Goal: Task Accomplishment & Management: Manage account settings

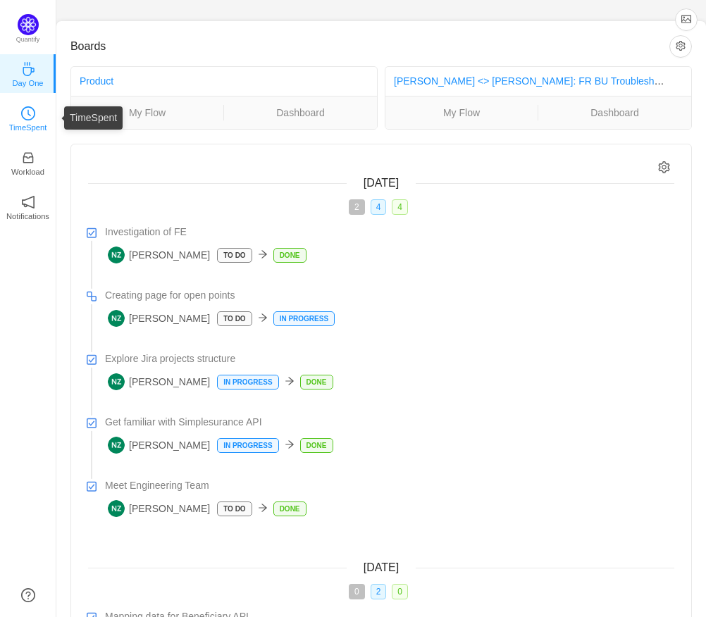
click at [32, 115] on icon "icon: clock-circle" at bounding box center [28, 113] width 14 height 14
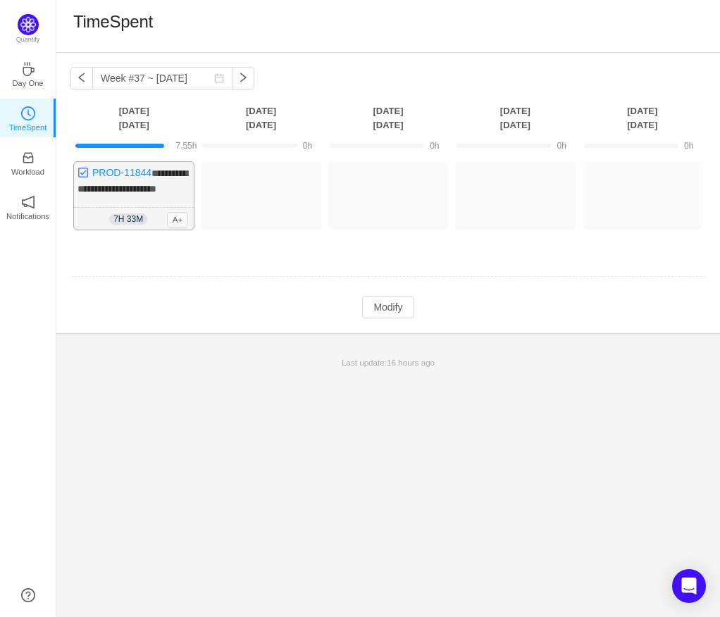
click at [149, 218] on div "7h 33m 7h 33m A+" at bounding box center [134, 219] width 120 height 23
click at [181, 218] on span "A+" at bounding box center [178, 219] width 22 height 15
click at [144, 173] on link "PROD-11844" at bounding box center [121, 172] width 59 height 11
drag, startPoint x: 390, startPoint y: 327, endPoint x: 389, endPoint y: 308, distance: 19.0
click at [392, 325] on div "**********" at bounding box center [387, 193] width 663 height 280
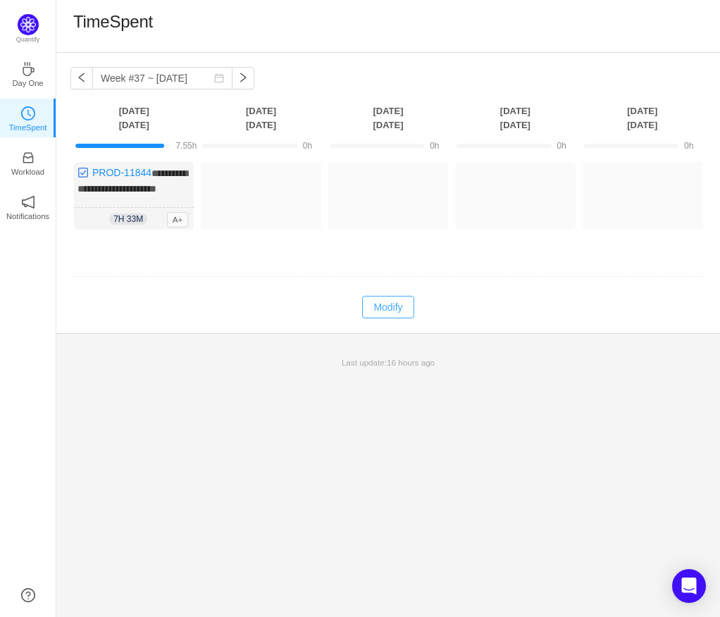
click at [389, 307] on button "Modify" at bounding box center [387, 307] width 51 height 23
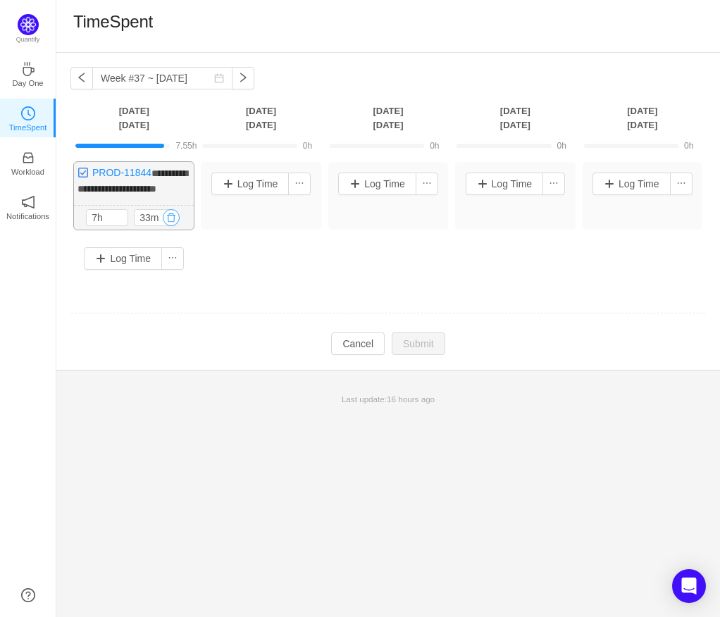
click at [165, 219] on button "button" at bounding box center [171, 217] width 17 height 17
click at [366, 276] on button "Yes" at bounding box center [369, 278] width 27 height 17
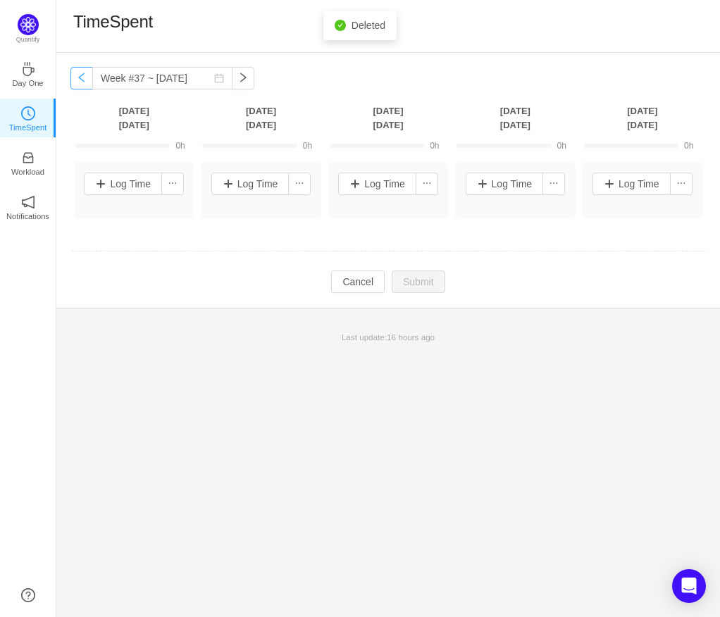
click at [80, 82] on button "button" at bounding box center [81, 78] width 23 height 23
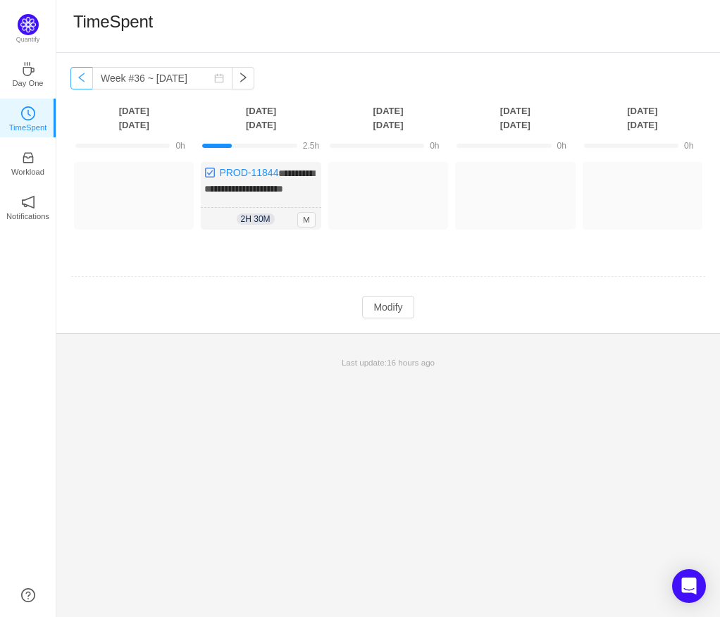
click at [86, 78] on button "button" at bounding box center [81, 78] width 23 height 23
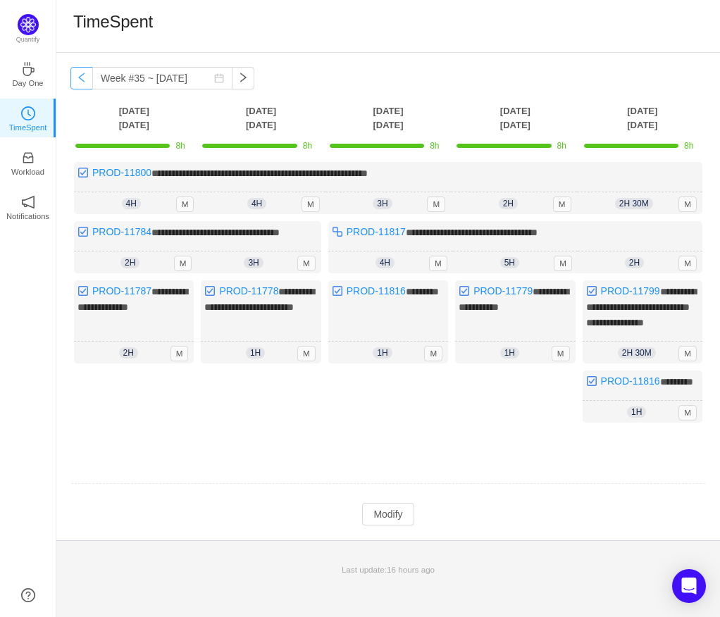
click at [86, 78] on button "button" at bounding box center [81, 78] width 23 height 23
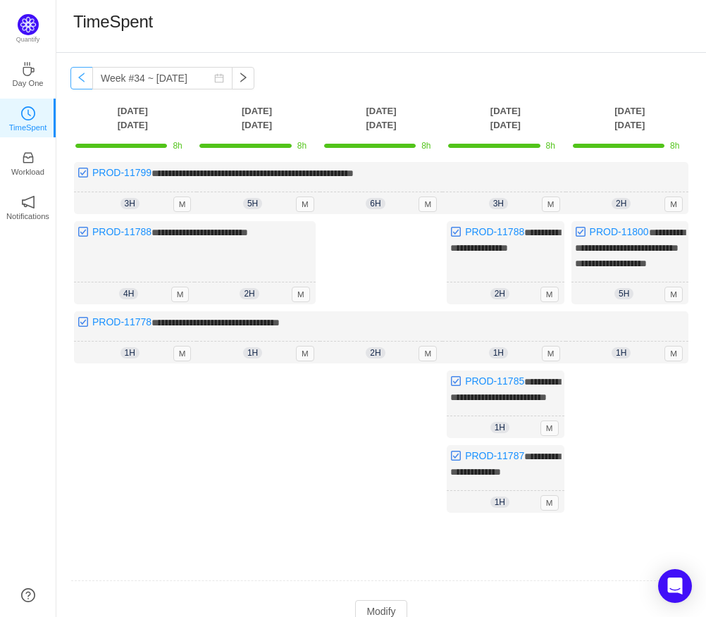
click at [86, 78] on button "button" at bounding box center [81, 78] width 23 height 23
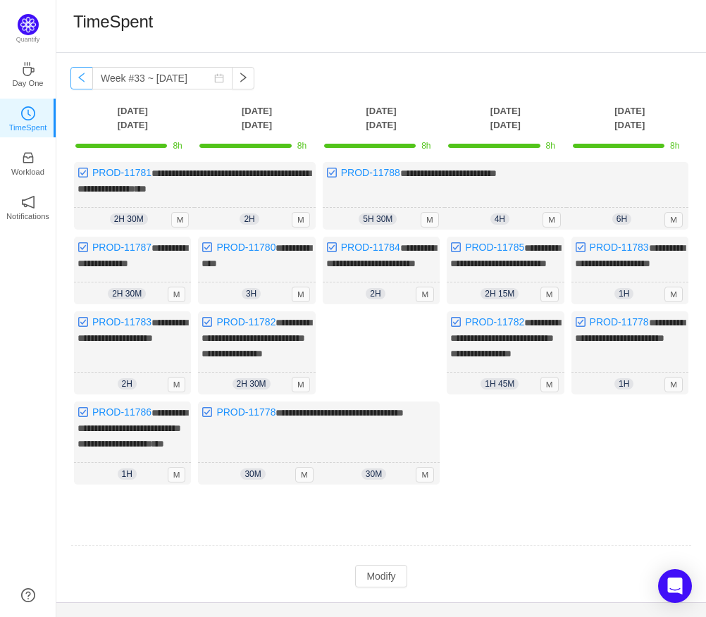
click at [86, 78] on button "button" at bounding box center [81, 78] width 23 height 23
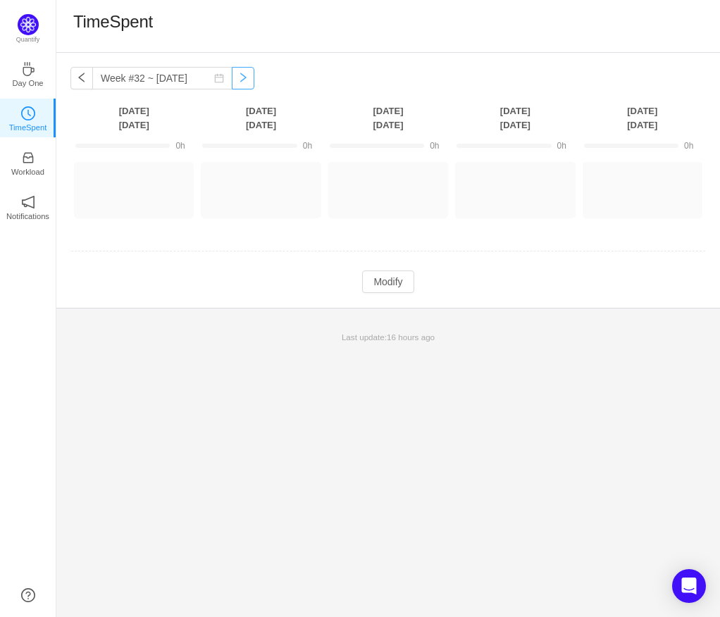
click at [232, 78] on button "button" at bounding box center [243, 78] width 23 height 23
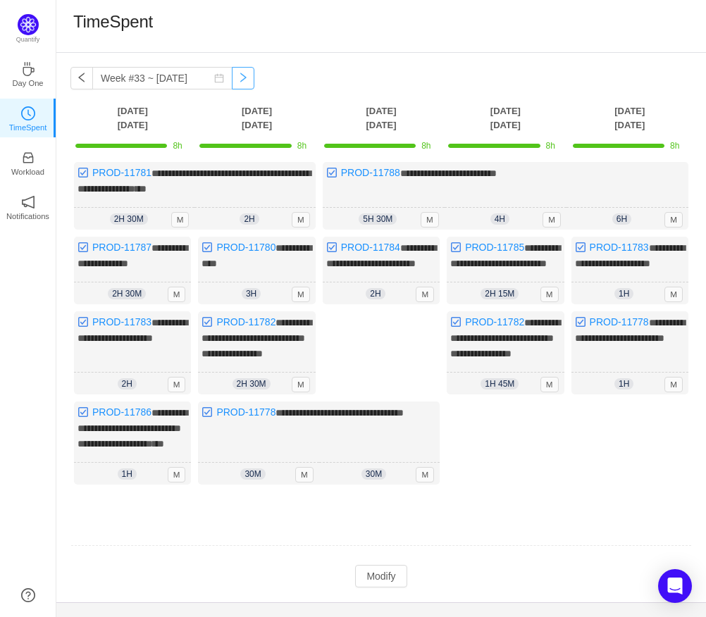
click at [232, 77] on button "button" at bounding box center [243, 78] width 23 height 23
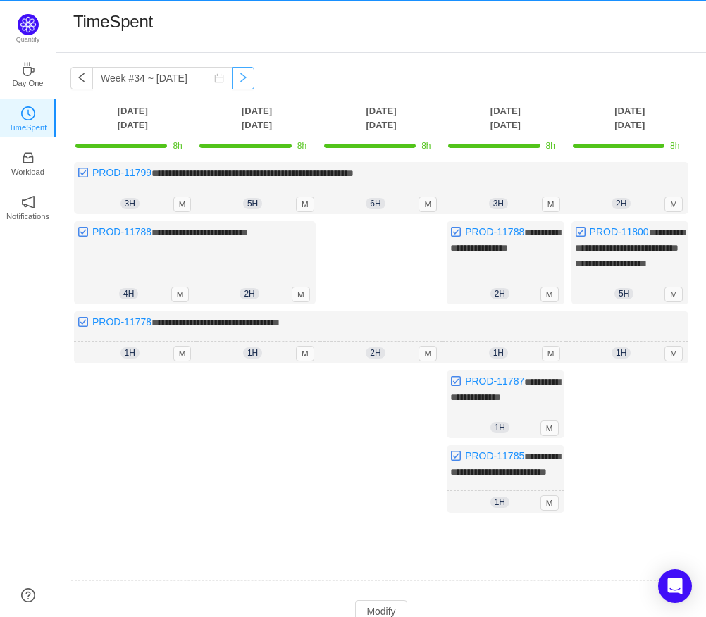
click at [232, 77] on button "button" at bounding box center [243, 78] width 23 height 23
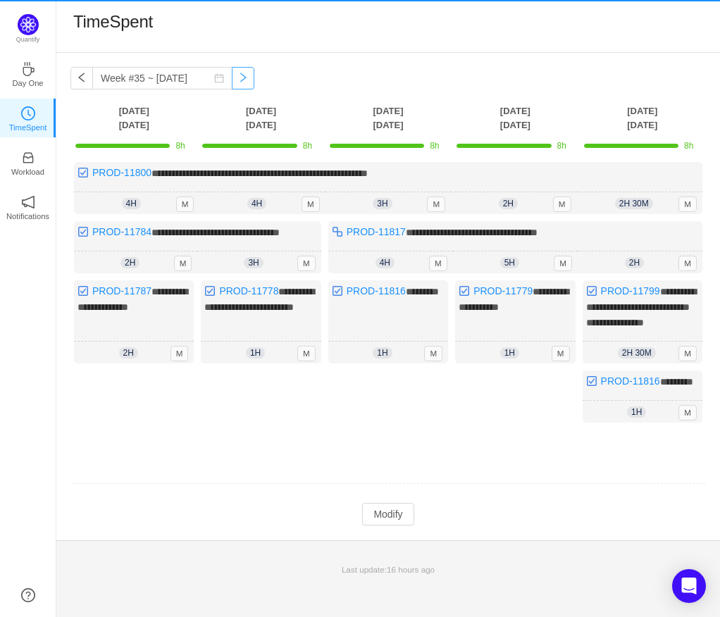
click at [232, 77] on button "button" at bounding box center [243, 78] width 23 height 23
type input "Week #36 ~ [DATE]"
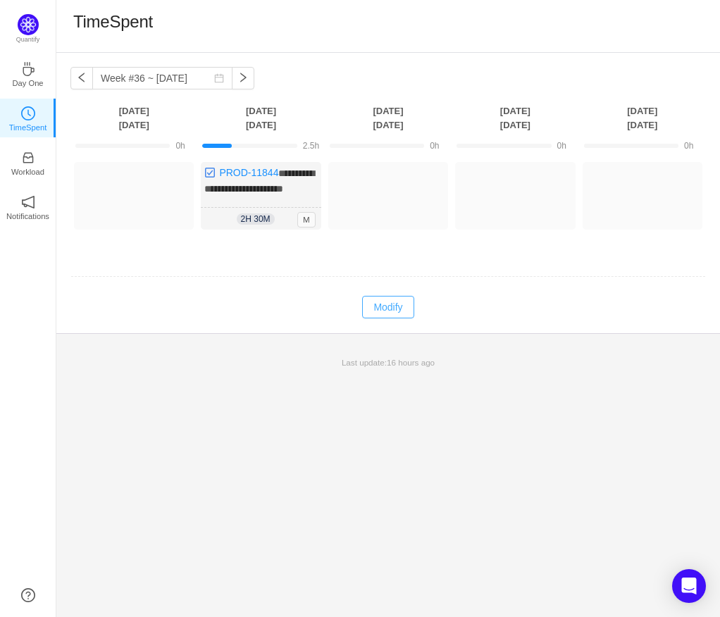
click at [383, 310] on button "Modify" at bounding box center [387, 307] width 51 height 23
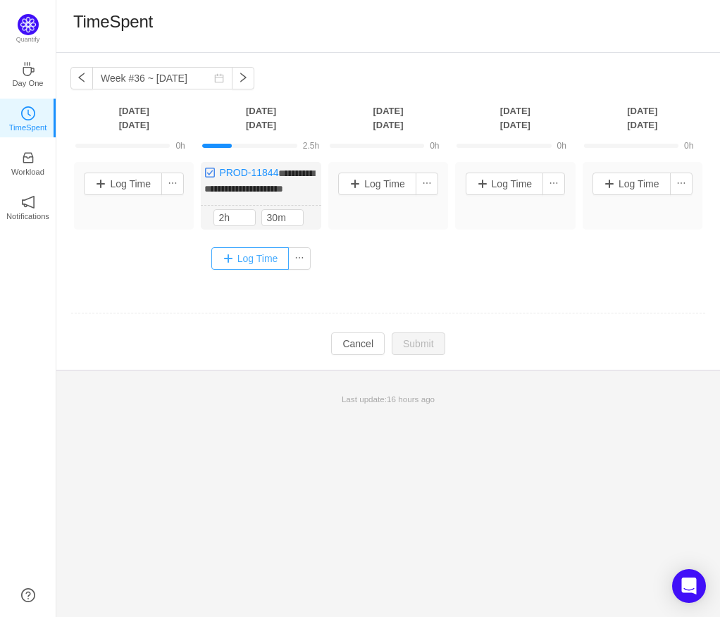
click at [261, 251] on button "Log Time" at bounding box center [250, 258] width 78 height 23
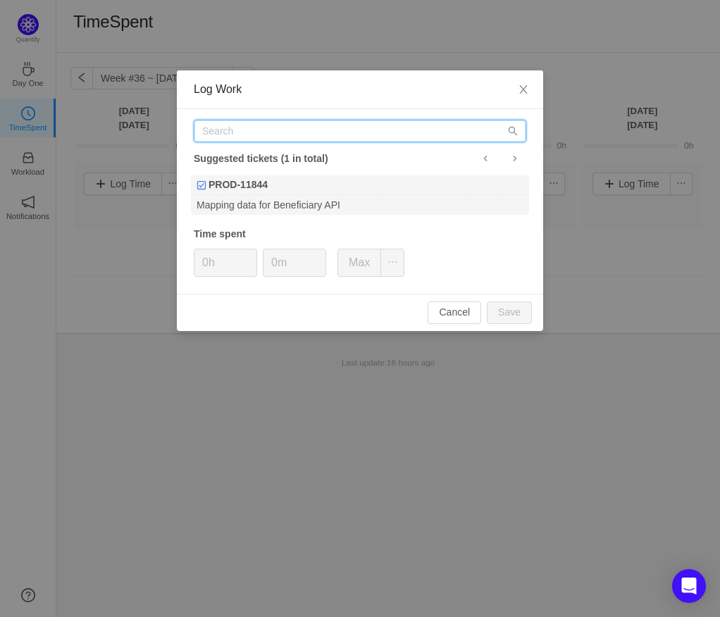
click at [307, 134] on input "text" at bounding box center [360, 131] width 332 height 23
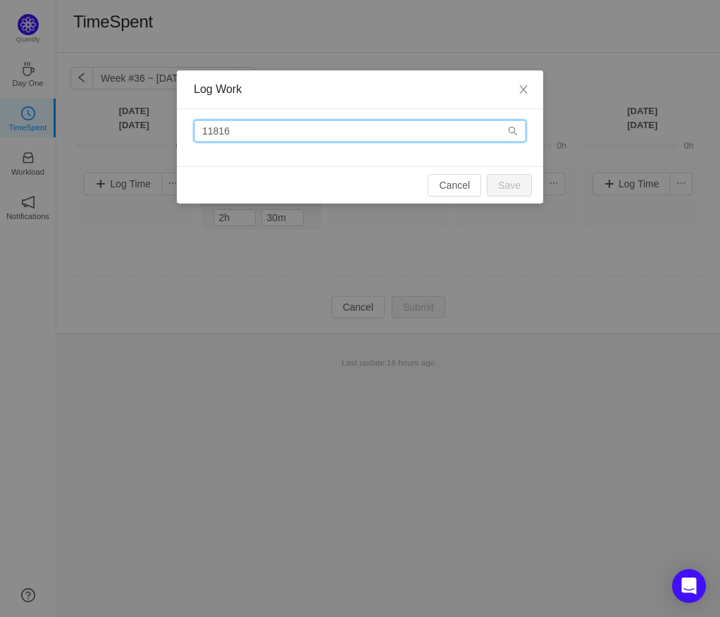
type input "11816"
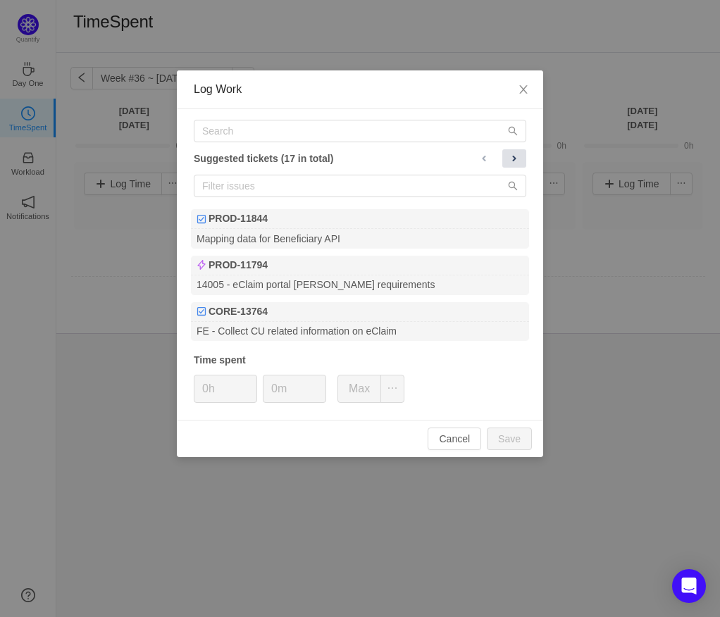
click at [517, 161] on span at bounding box center [513, 158] width 11 height 11
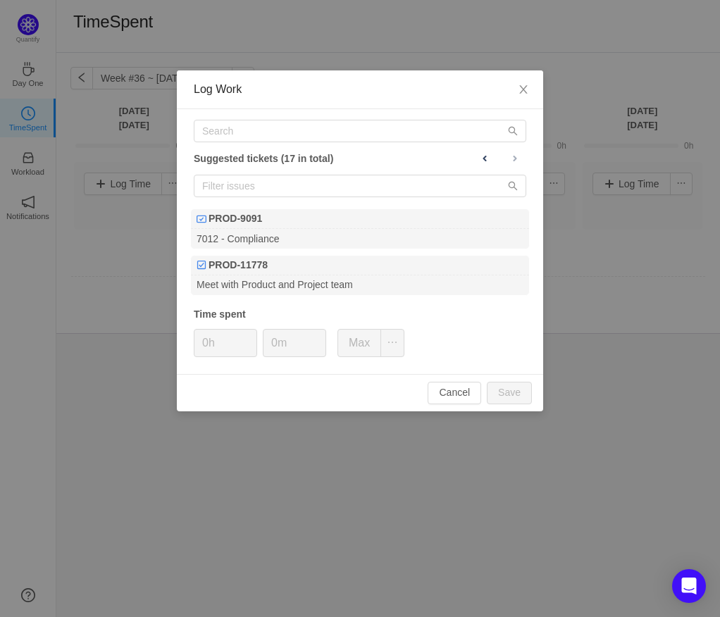
click at [301, 107] on div "Log Work" at bounding box center [360, 89] width 366 height 39
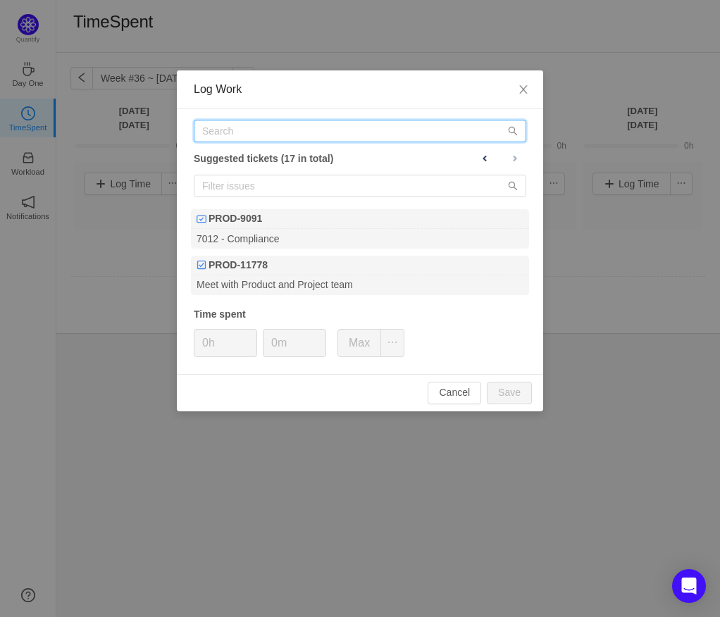
click at [304, 134] on input "text" at bounding box center [360, 131] width 332 height 23
paste input "11816"
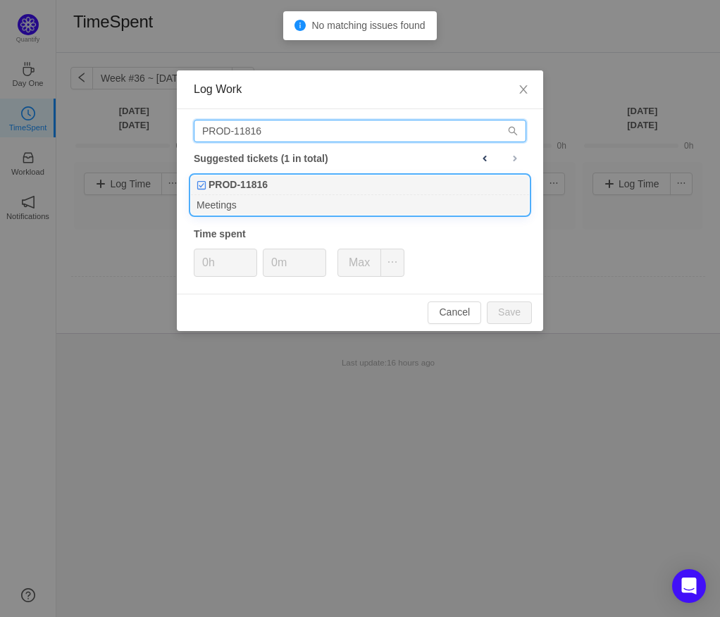
type input "PROD-11816"
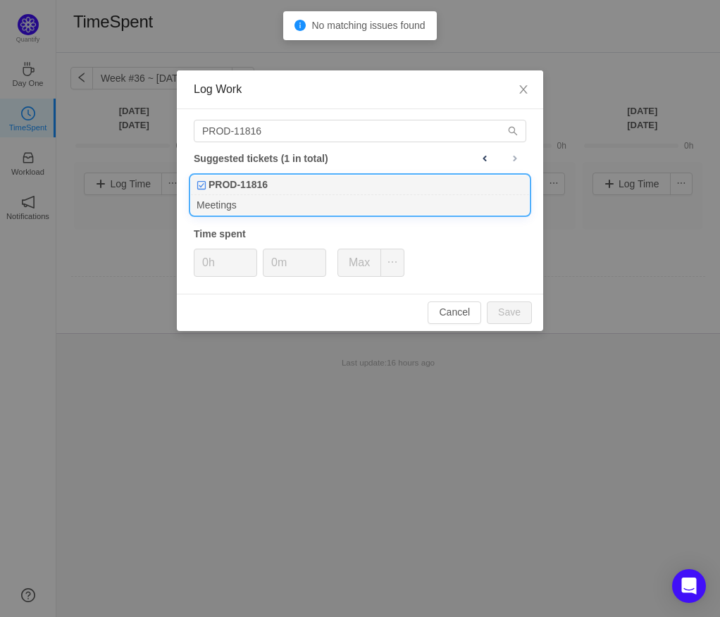
click at [356, 192] on div "PROD-11816" at bounding box center [360, 185] width 338 height 20
click at [218, 262] on input "0h" at bounding box center [225, 262] width 62 height 27
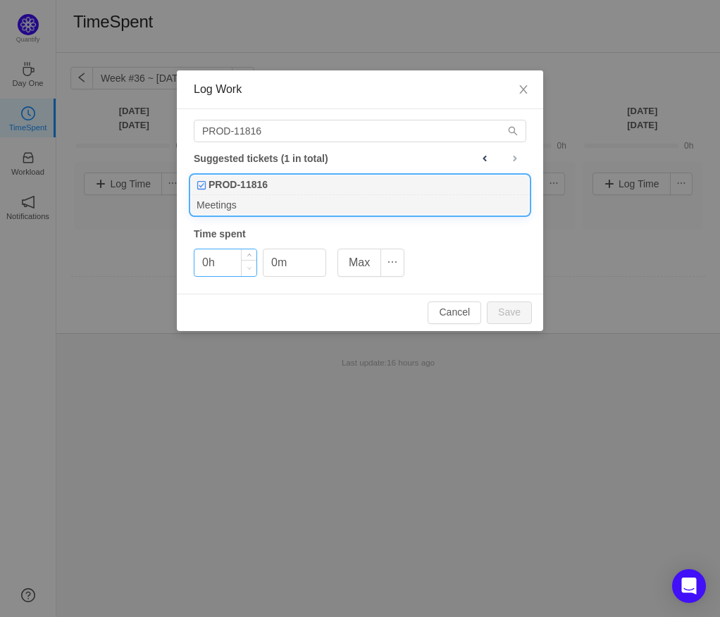
click at [255, 275] on span "Decrease Value" at bounding box center [249, 268] width 15 height 16
click at [253, 268] on span "Decrease Value" at bounding box center [249, 268] width 15 height 16
drag, startPoint x: 253, startPoint y: 268, endPoint x: 264, endPoint y: 271, distance: 11.8
click at [261, 271] on div "0h 0m Max" at bounding box center [299, 263] width 211 height 28
click at [253, 251] on span "Increase Value" at bounding box center [249, 257] width 15 height 16
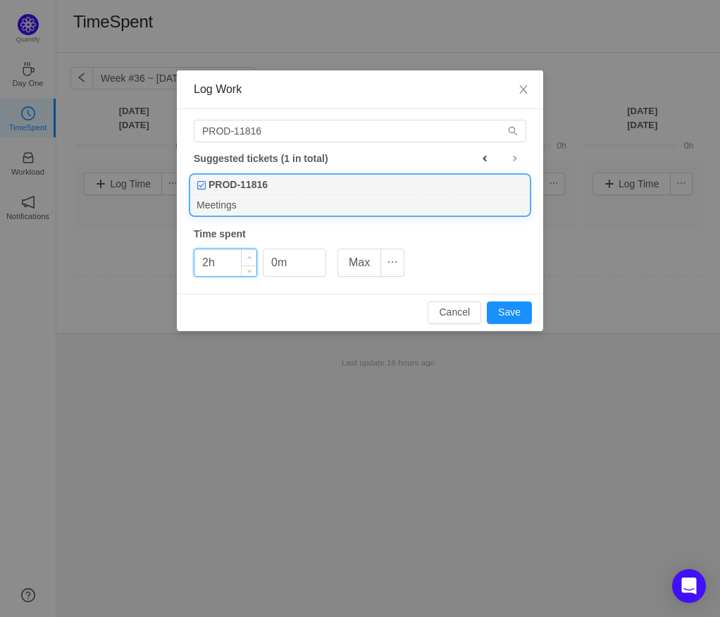
click at [248, 253] on span "Increase Value" at bounding box center [249, 257] width 15 height 16
click at [246, 253] on span "Increase Value" at bounding box center [249, 257] width 15 height 16
type input "2h"
drag, startPoint x: 248, startPoint y: 269, endPoint x: 299, endPoint y: 258, distance: 51.8
click at [248, 270] on icon "icon: down" at bounding box center [249, 269] width 5 height 5
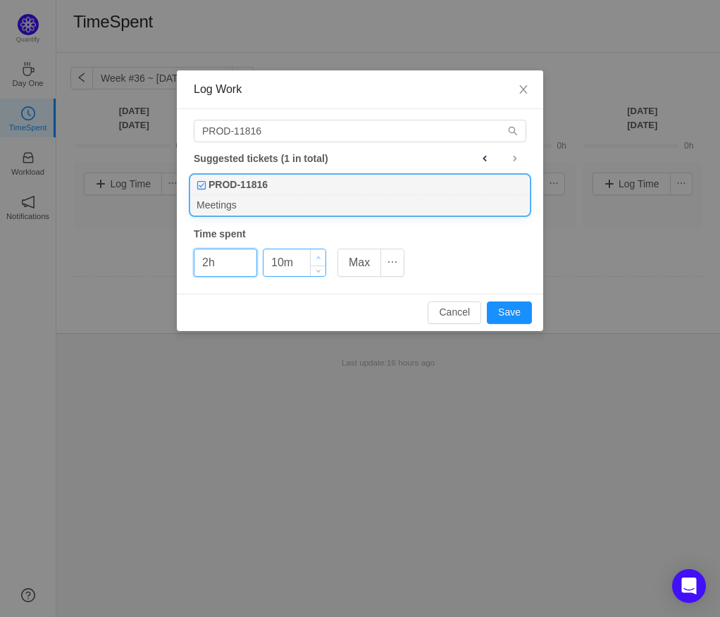
click at [320, 253] on span "Increase Value" at bounding box center [318, 257] width 15 height 16
type input "30m"
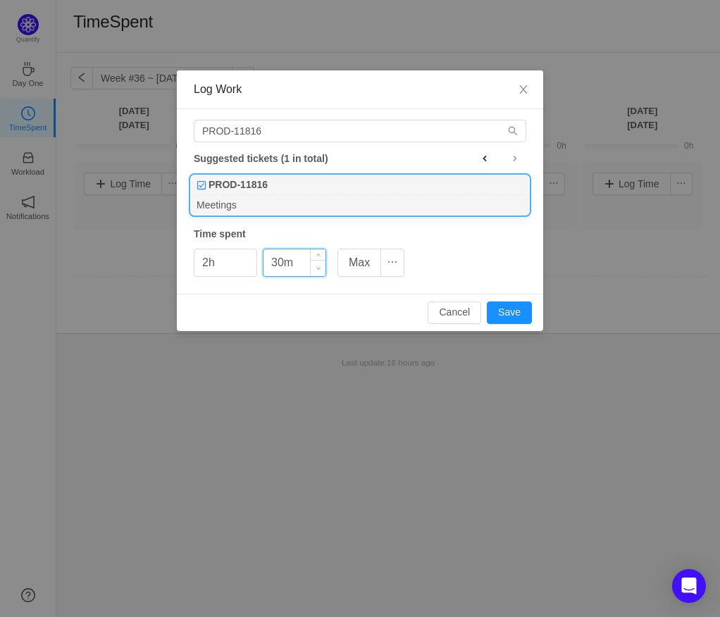
click at [317, 270] on icon "icon: down" at bounding box center [318, 267] width 5 height 5
click at [513, 305] on button "Save" at bounding box center [509, 312] width 45 height 23
type input "0h"
type input "0m"
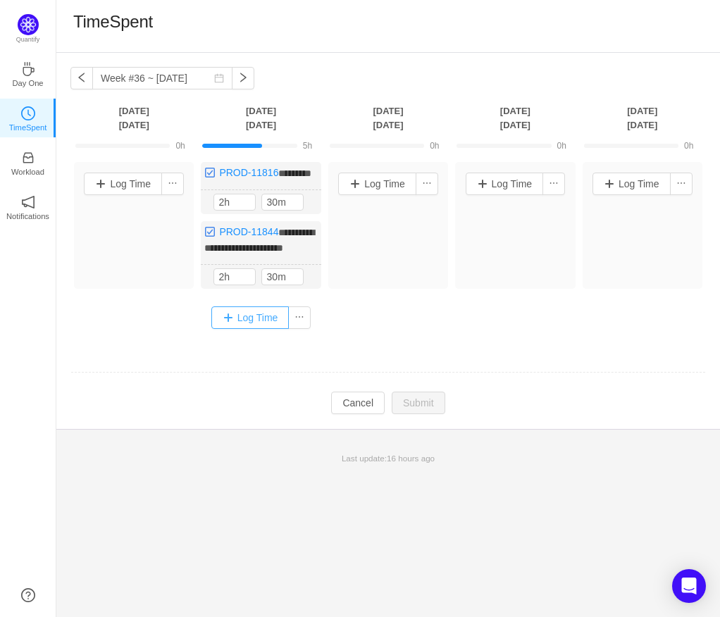
click at [246, 329] on button "Log Time" at bounding box center [250, 317] width 78 height 23
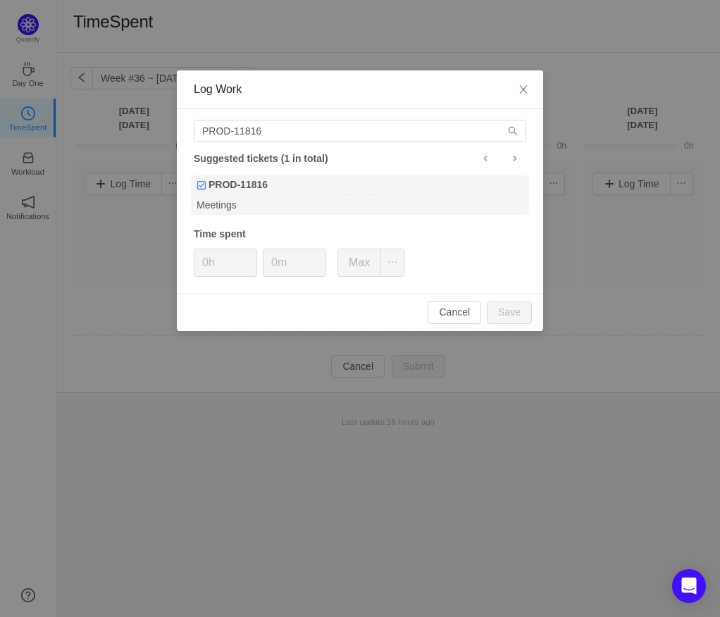
click at [297, 143] on div "PROD-11816 Suggested tickets (1 in total) PROD-11816 Meetings Time spent 0h 0m …" at bounding box center [360, 201] width 366 height 184
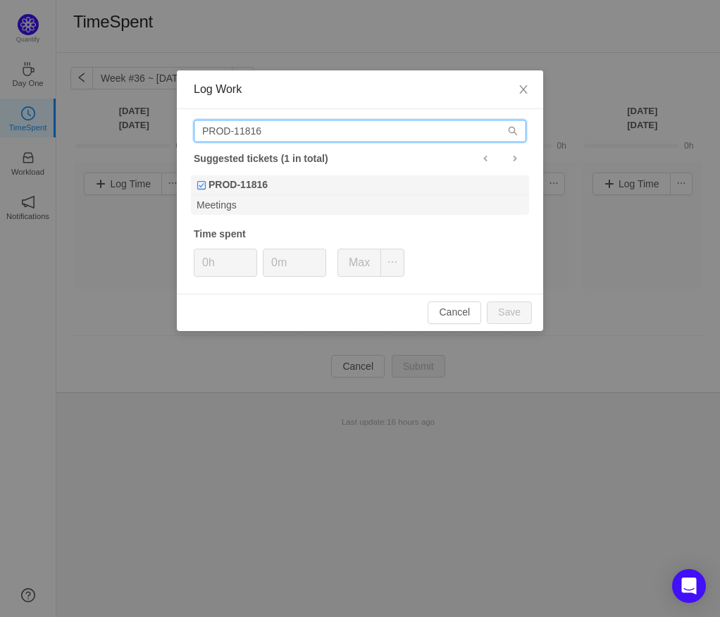
click at [320, 136] on input "PROD-11816" at bounding box center [360, 131] width 332 height 23
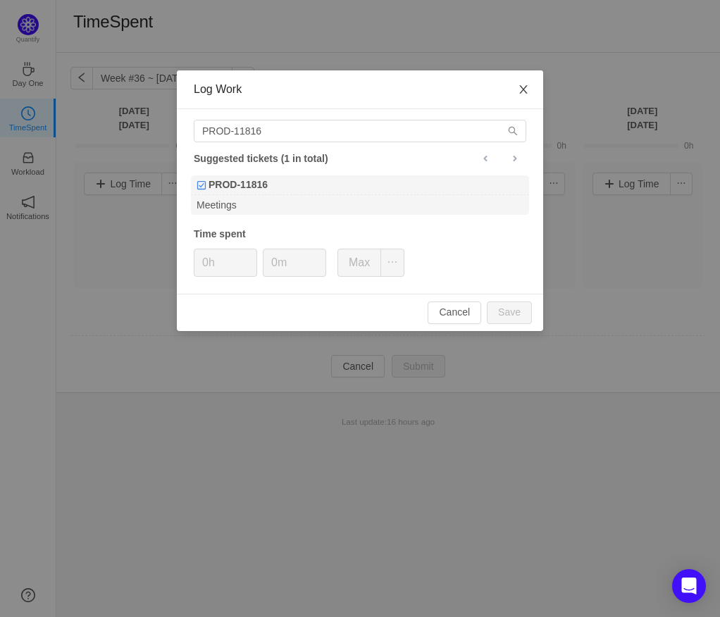
click at [518, 94] on icon "icon: close" at bounding box center [523, 89] width 11 height 11
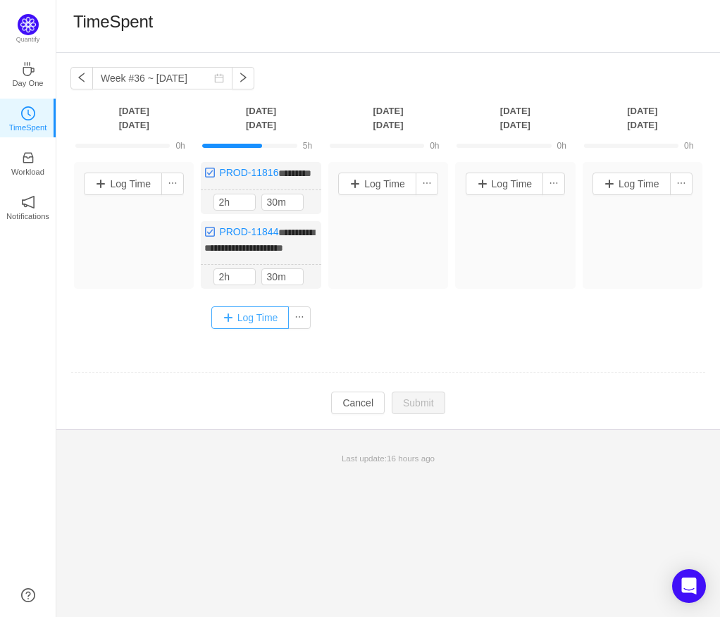
click at [264, 329] on button "Log Time" at bounding box center [250, 317] width 78 height 23
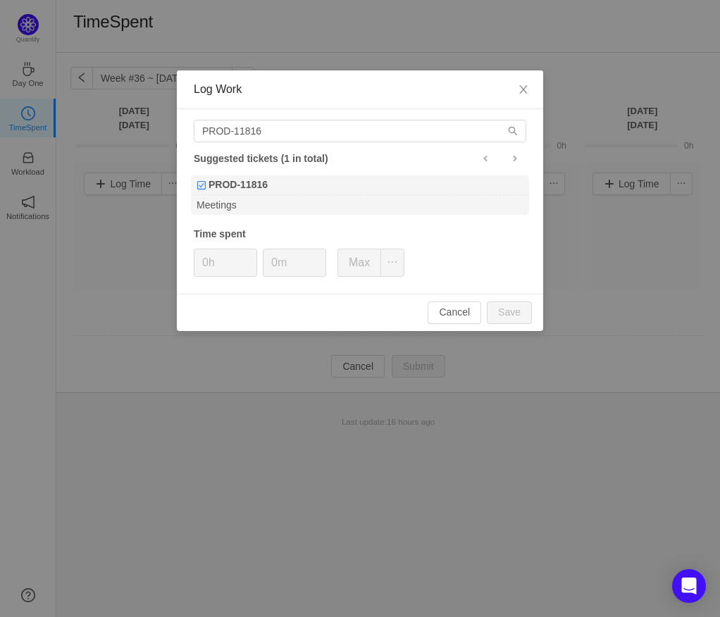
drag, startPoint x: 317, startPoint y: 206, endPoint x: 446, endPoint y: 253, distance: 137.0
click at [448, 256] on div "PROD-11816 Suggested tickets (1 in total) PROD-11816 Meetings Time spent 0h 0m …" at bounding box center [360, 201] width 366 height 184
click at [432, 290] on div "PROD-11816 Suggested tickets (1 in total) PROD-11816 Meetings Time spent 0h 0m …" at bounding box center [360, 201] width 366 height 184
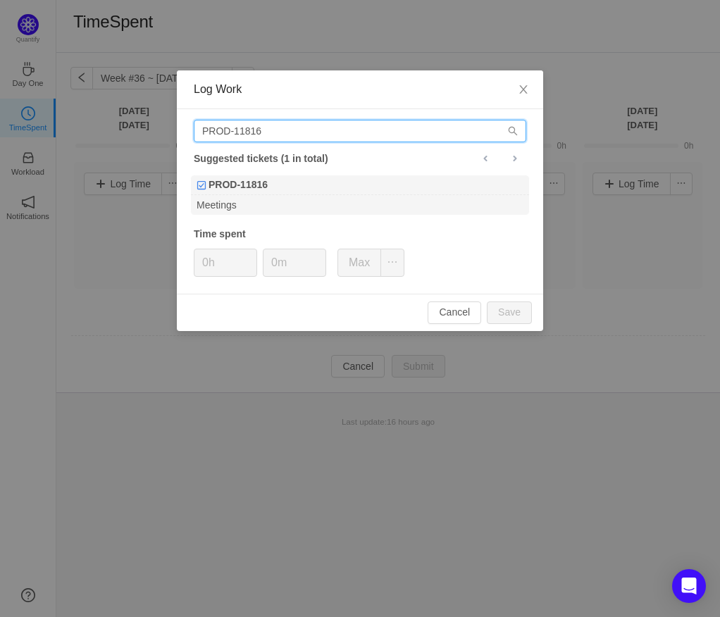
click at [376, 133] on input "PROD-11816" at bounding box center [360, 131] width 332 height 23
type input "\"
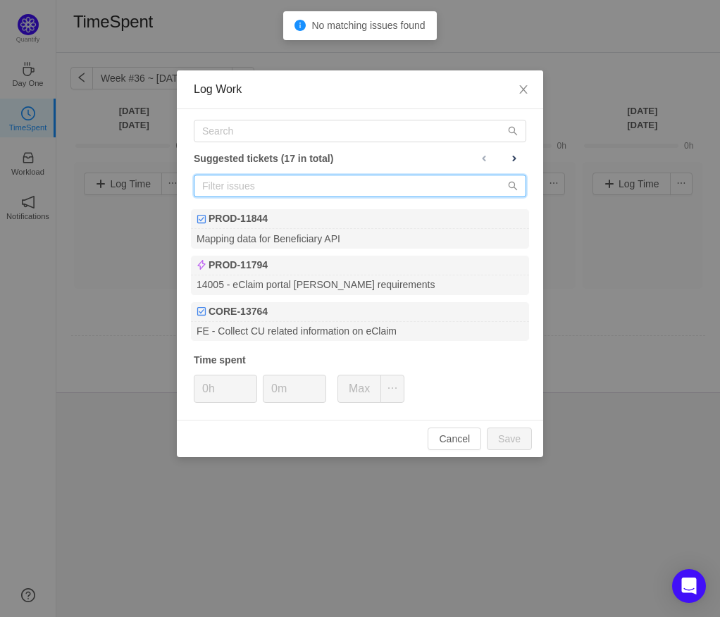
click at [504, 180] on input "text" at bounding box center [360, 186] width 332 height 23
click at [479, 180] on input "text" at bounding box center [360, 186] width 332 height 23
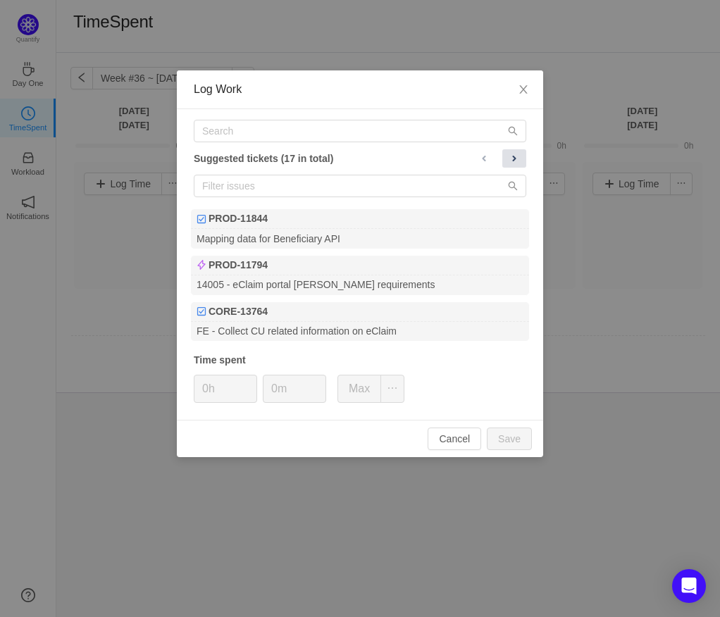
click at [512, 153] on span at bounding box center [513, 158] width 11 height 11
click at [509, 162] on span at bounding box center [513, 158] width 11 height 11
click at [492, 163] on button at bounding box center [483, 158] width 24 height 18
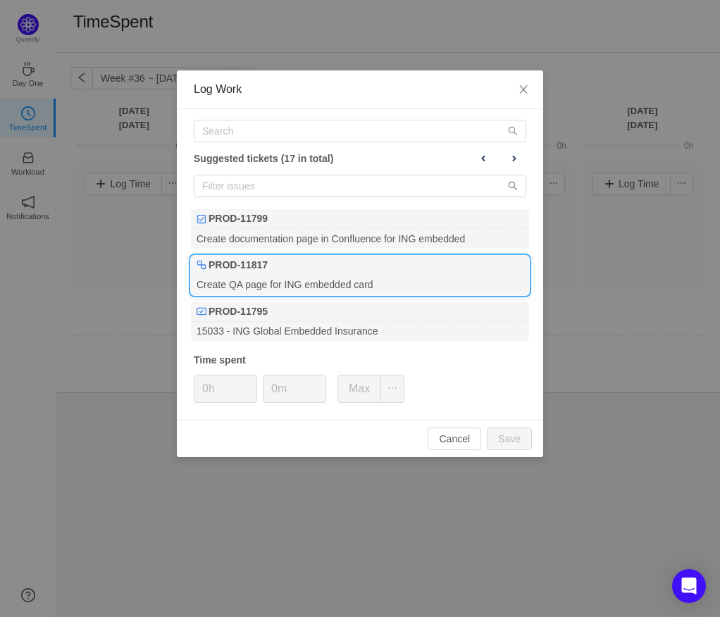
click at [418, 272] on div "PROD-11817" at bounding box center [360, 266] width 338 height 20
drag, startPoint x: 206, startPoint y: 383, endPoint x: 213, endPoint y: 389, distance: 8.5
click at [208, 383] on input "0h" at bounding box center [225, 388] width 62 height 27
click at [213, 399] on input "0h" at bounding box center [225, 388] width 62 height 27
click at [208, 398] on input "0h" at bounding box center [225, 388] width 62 height 27
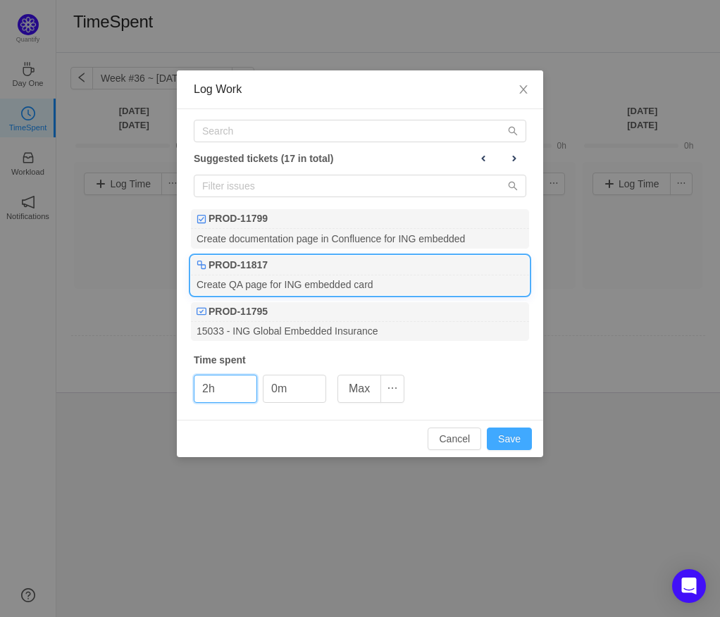
click at [512, 439] on button "Save" at bounding box center [509, 438] width 45 height 23
type input "0h"
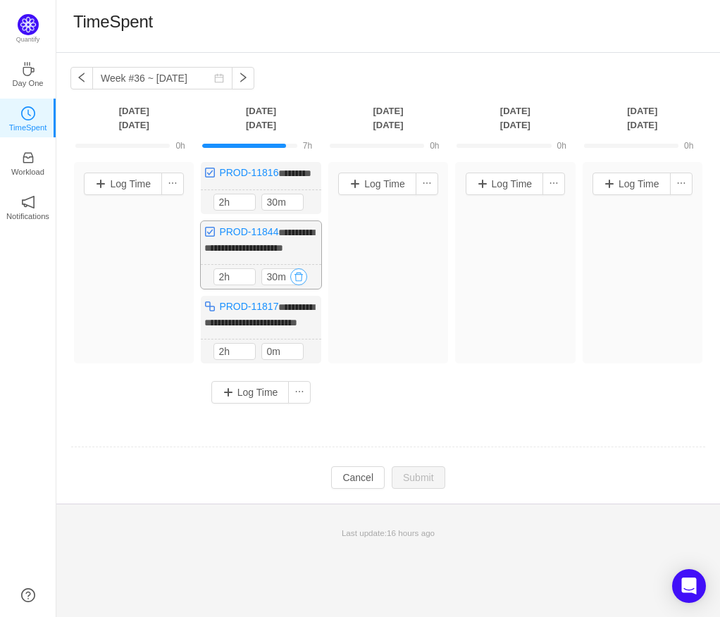
click at [301, 285] on button "button" at bounding box center [298, 276] width 17 height 17
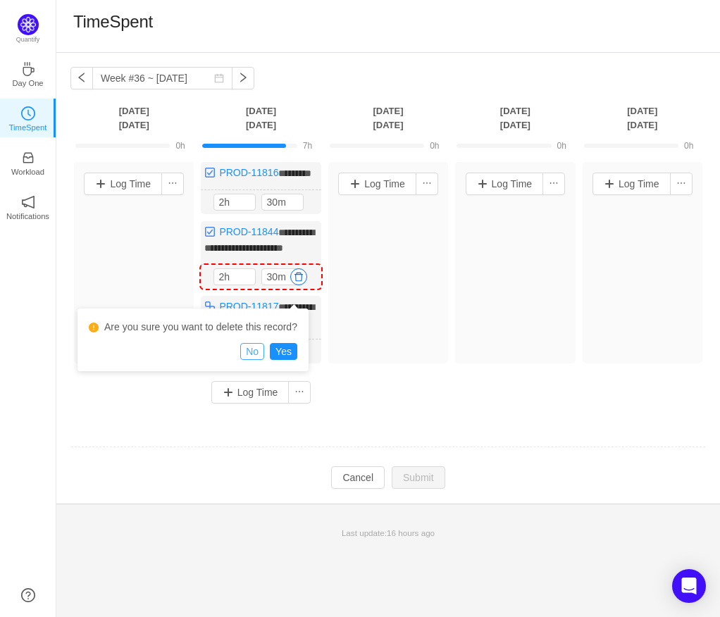
click at [261, 349] on button "No" at bounding box center [252, 351] width 24 height 17
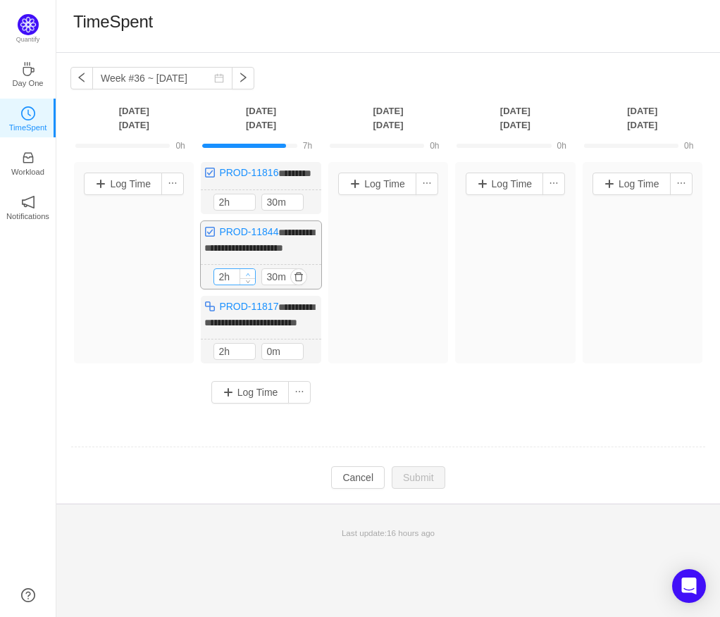
type input "3h"
click at [244, 282] on div "**********" at bounding box center [261, 255] width 120 height 68
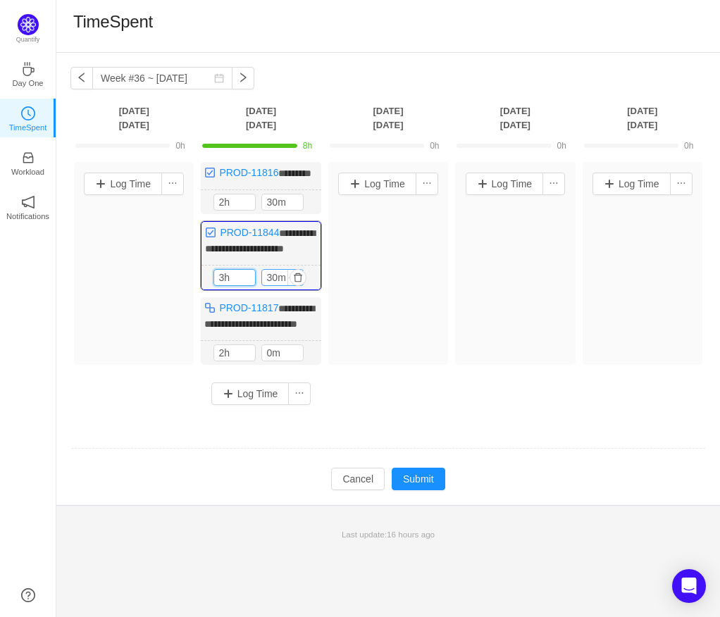
click at [277, 285] on input "30m" at bounding box center [282, 277] width 41 height 15
click at [380, 321] on div "Log Time" at bounding box center [388, 263] width 120 height 203
click at [270, 285] on input "0m" at bounding box center [282, 277] width 41 height 15
type input "30m"
click at [411, 490] on button "Submit" at bounding box center [419, 479] width 54 height 23
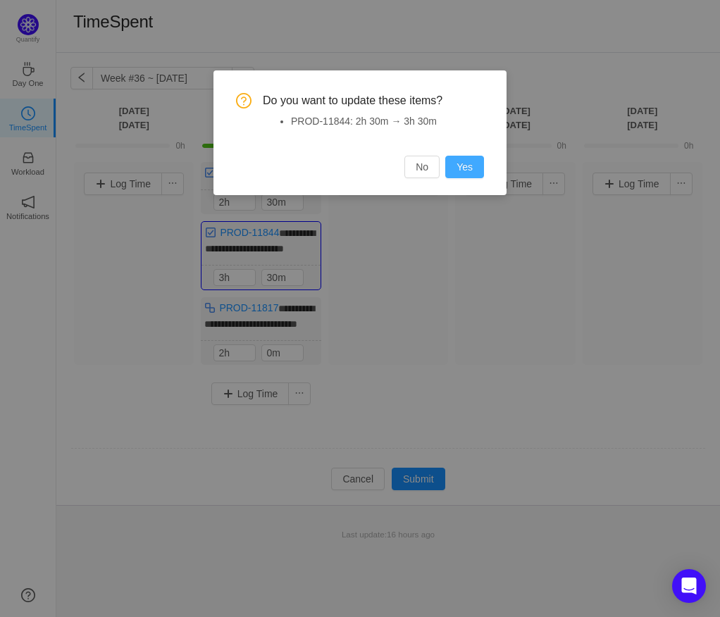
click at [463, 162] on button "Yes" at bounding box center [464, 167] width 39 height 23
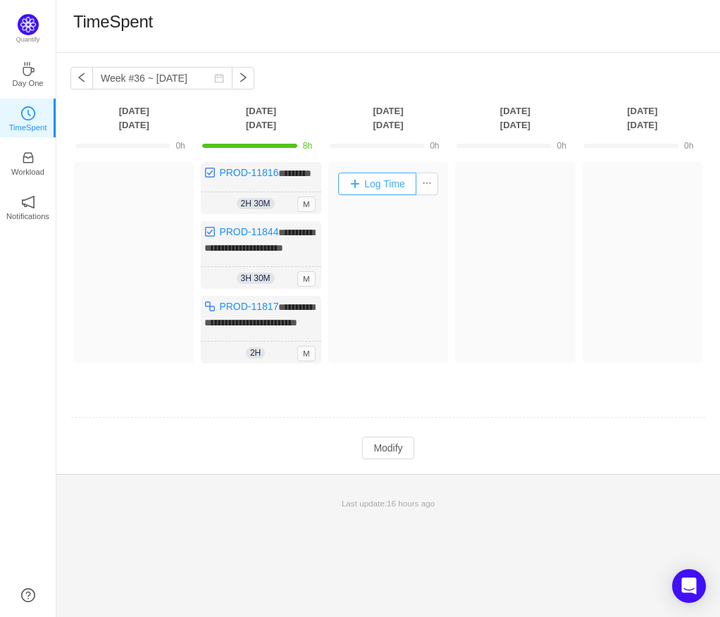
click at [382, 180] on button "Log Time" at bounding box center [377, 184] width 78 height 23
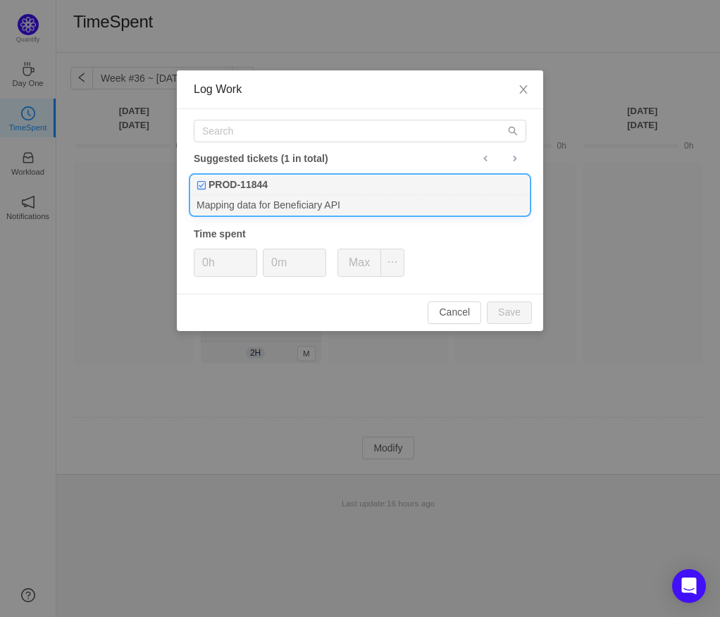
click at [319, 192] on div "PROD-11844" at bounding box center [360, 185] width 338 height 20
click at [223, 264] on input "0h" at bounding box center [225, 262] width 62 height 27
click at [279, 269] on input "0m" at bounding box center [294, 262] width 62 height 27
click at [506, 308] on button "Save" at bounding box center [509, 312] width 45 height 23
type input "0h"
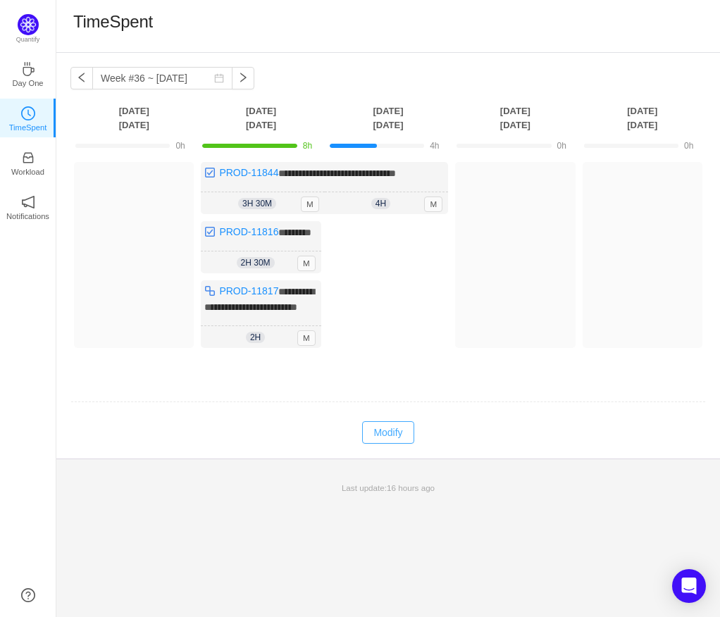
click at [388, 444] on button "Modify" at bounding box center [387, 432] width 51 height 23
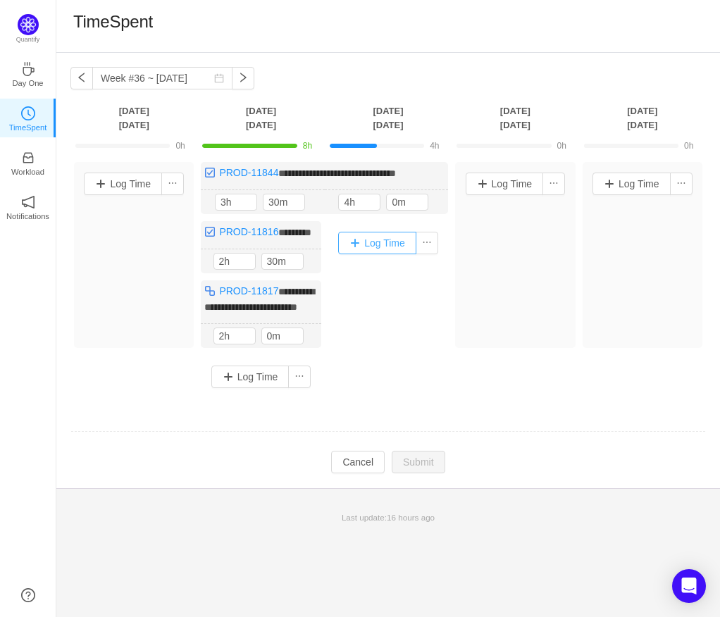
click at [384, 236] on button "Log Time" at bounding box center [377, 243] width 78 height 23
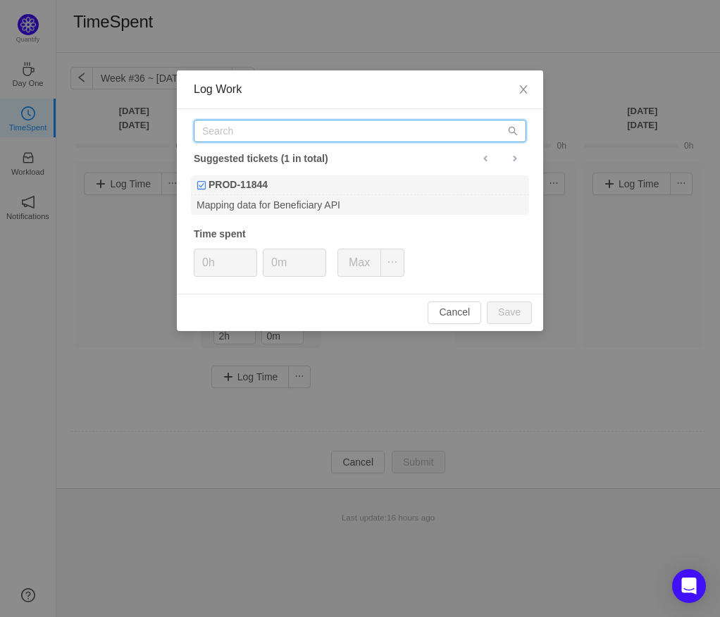
click at [278, 120] on input "text" at bounding box center [360, 131] width 332 height 23
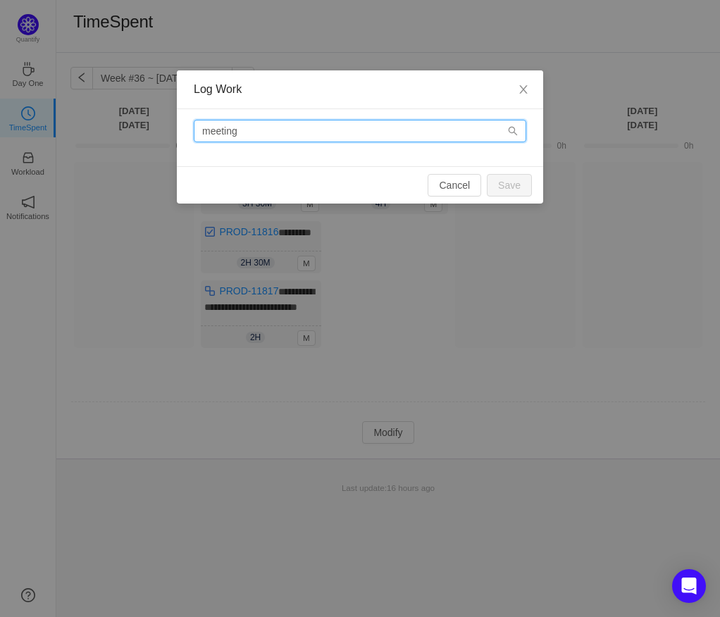
type input "meetings"
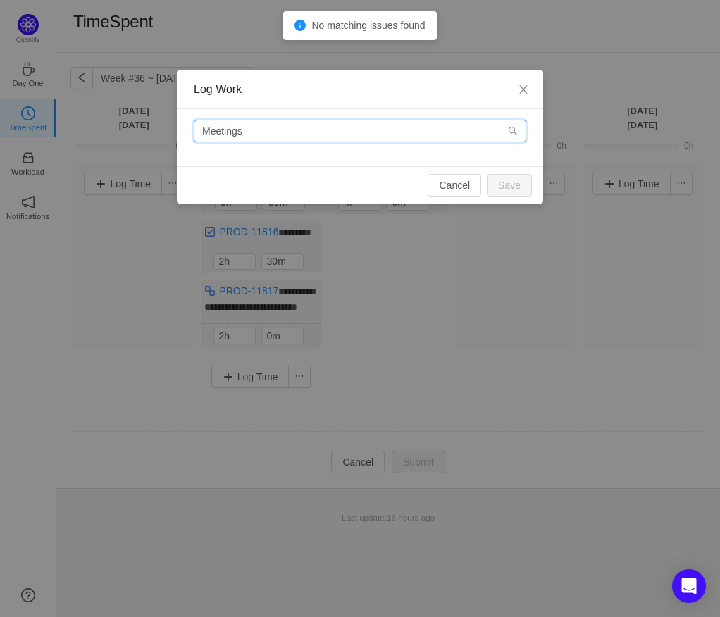
type input "Meetings"
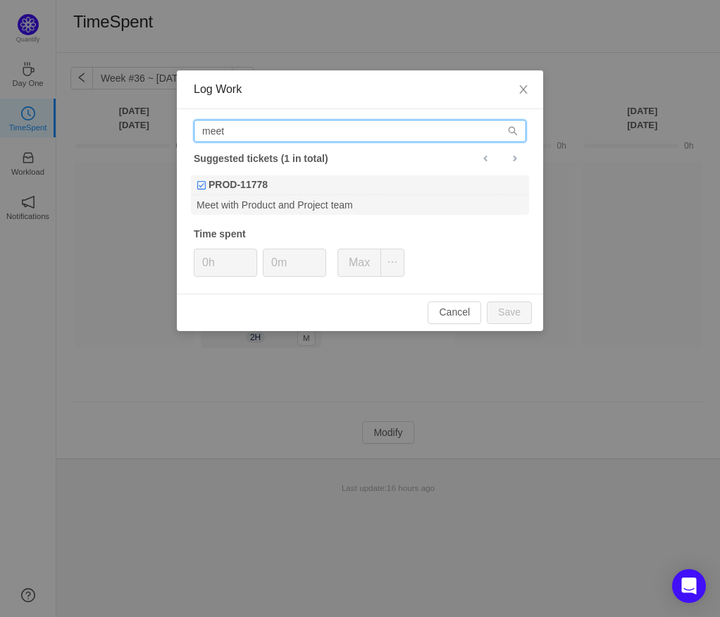
type input "meet"
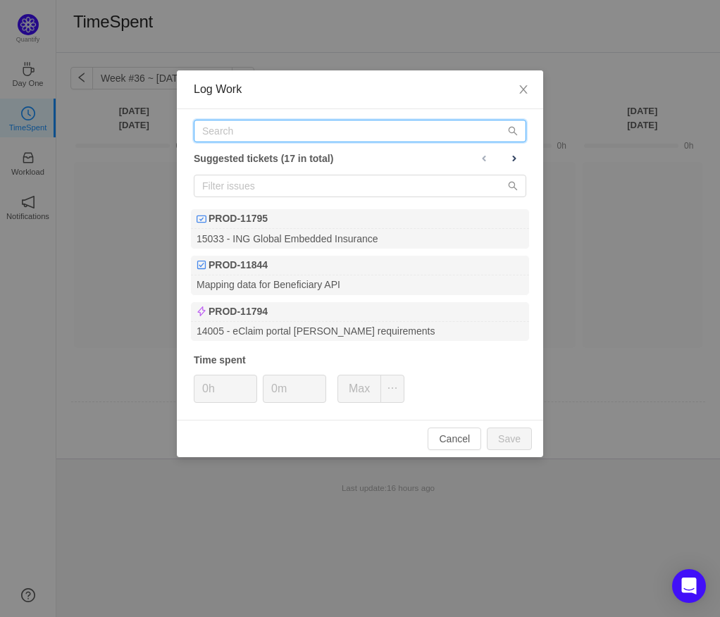
click at [282, 132] on input "text" at bounding box center [360, 131] width 332 height 23
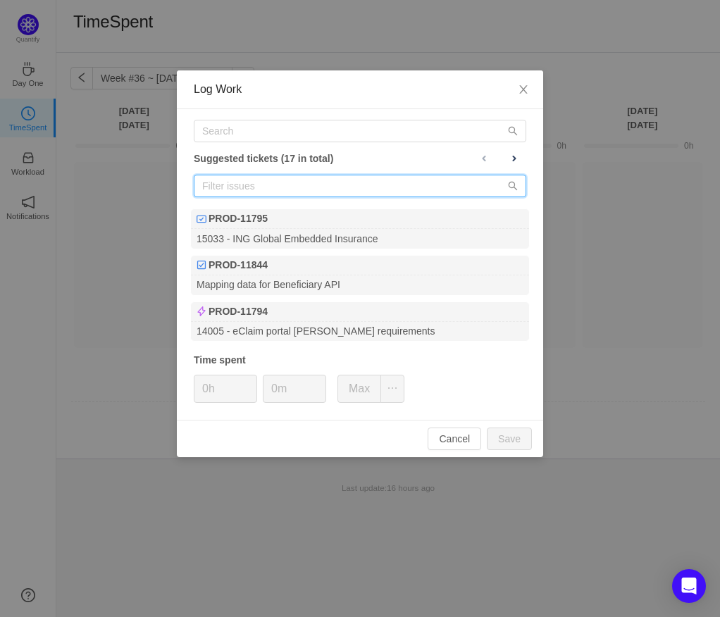
click at [261, 175] on input "text" at bounding box center [360, 186] width 332 height 23
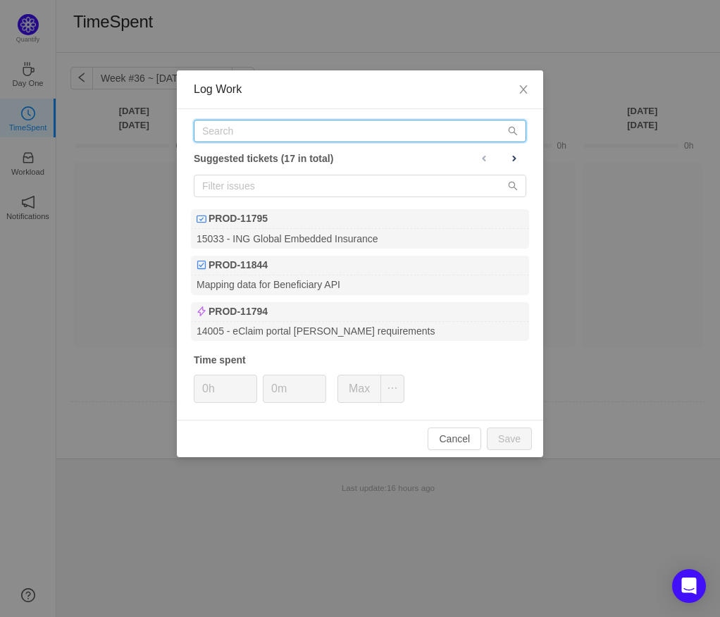
click at [323, 134] on input "text" at bounding box center [360, 131] width 332 height 23
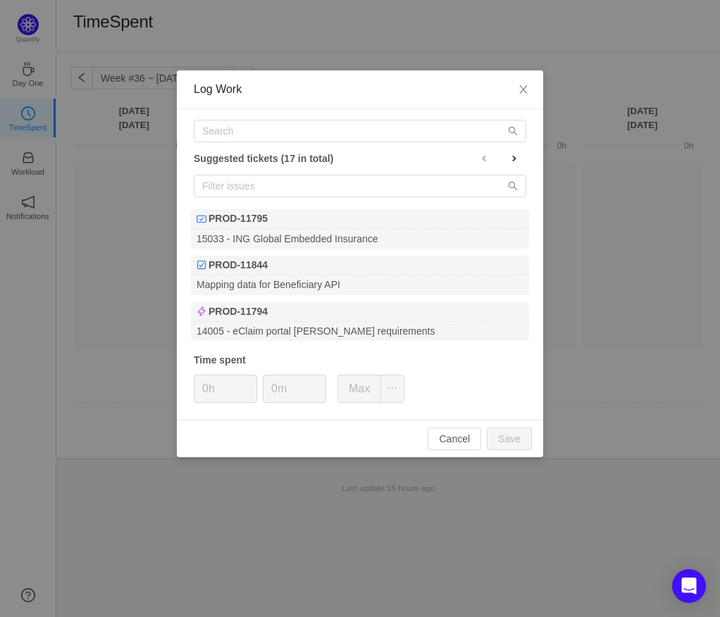
click at [320, 198] on div "Suggested tickets (17 in total) PROD-11795 15033 - ING Global Embedded Insuranc…" at bounding box center [360, 264] width 366 height 311
click at [323, 192] on input "text" at bounding box center [360, 186] width 332 height 23
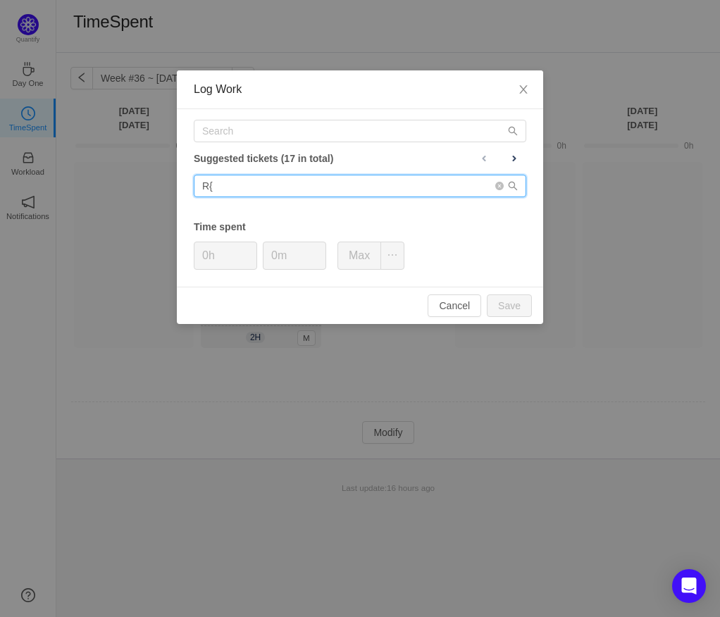
type input "R"
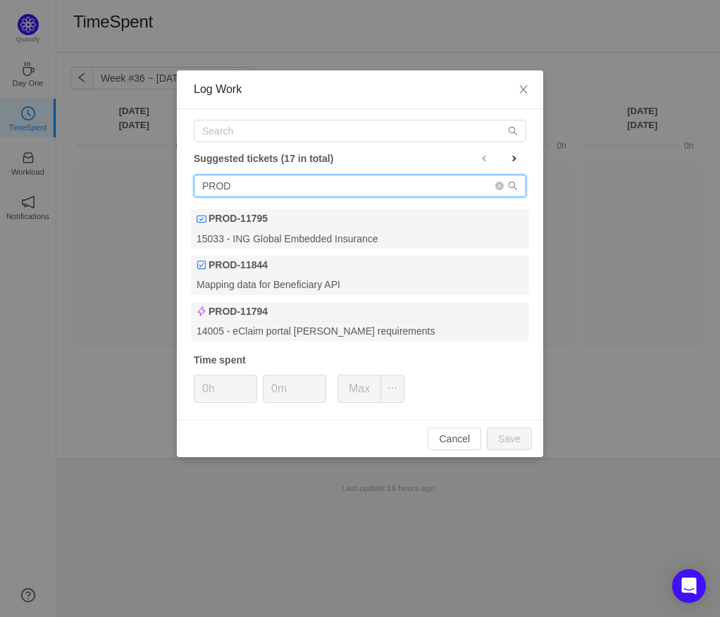
type input "PROD-"
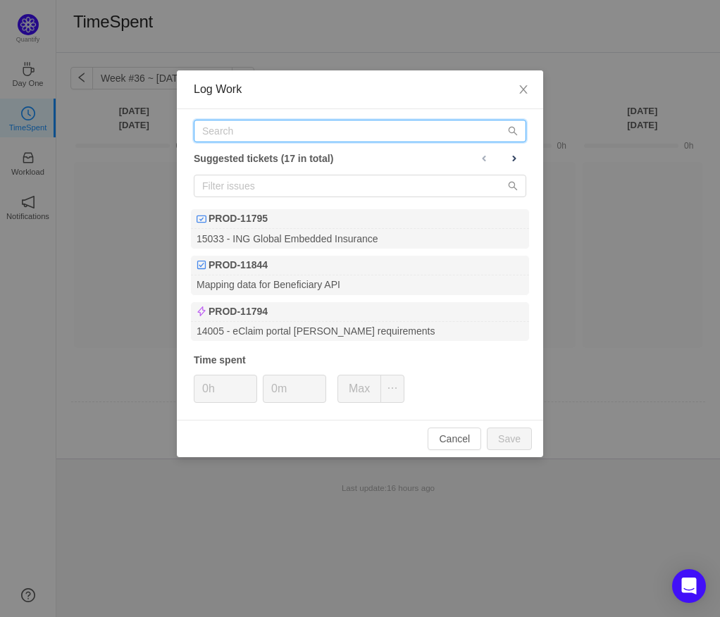
click at [358, 127] on input "text" at bounding box center [360, 131] width 332 height 23
click at [311, 127] on input "text" at bounding box center [360, 131] width 332 height 23
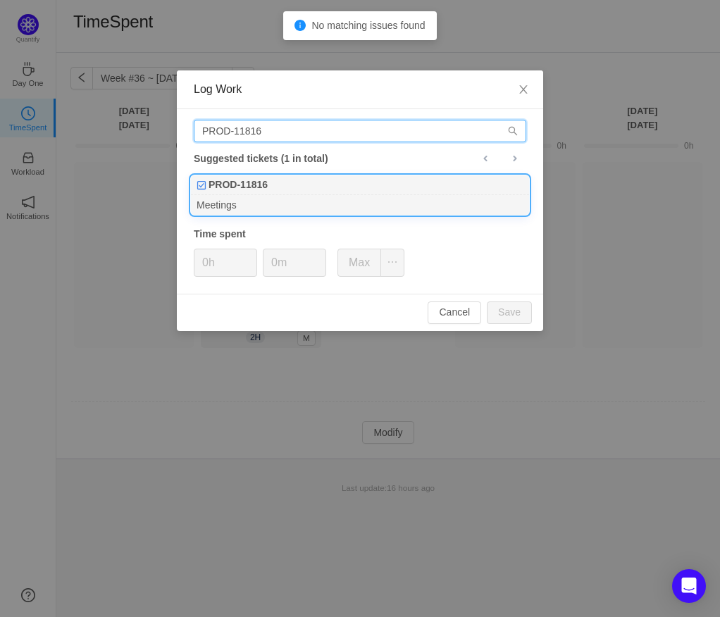
type input "PROD-11816"
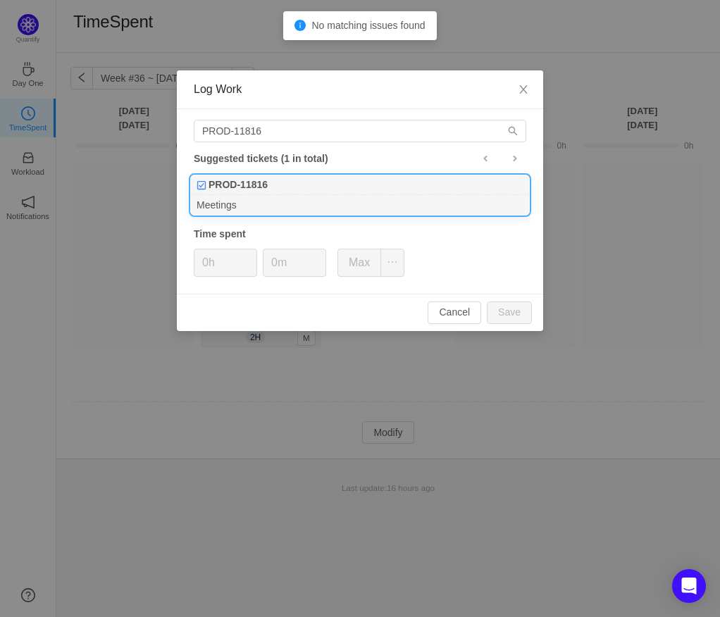
click at [239, 201] on div "Meetings" at bounding box center [360, 204] width 338 height 19
click at [215, 261] on input "0h" at bounding box center [225, 262] width 62 height 27
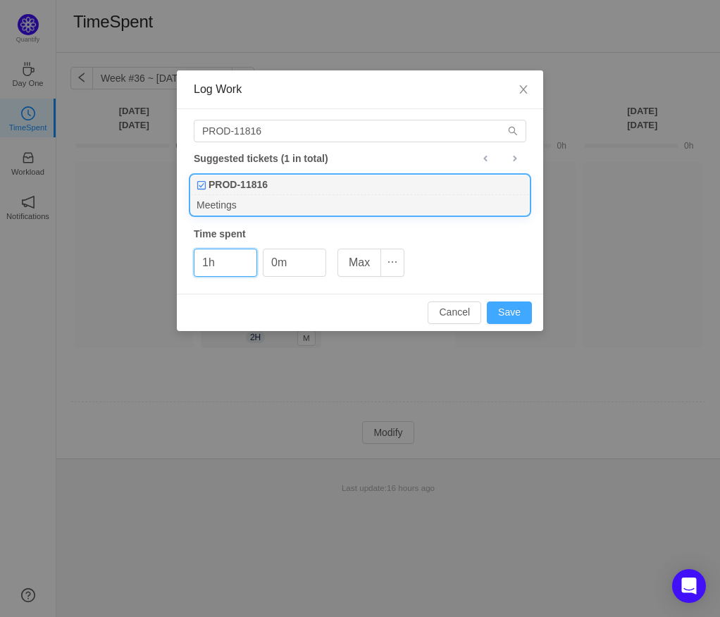
click at [514, 308] on button "Save" at bounding box center [509, 312] width 45 height 23
type input "0h"
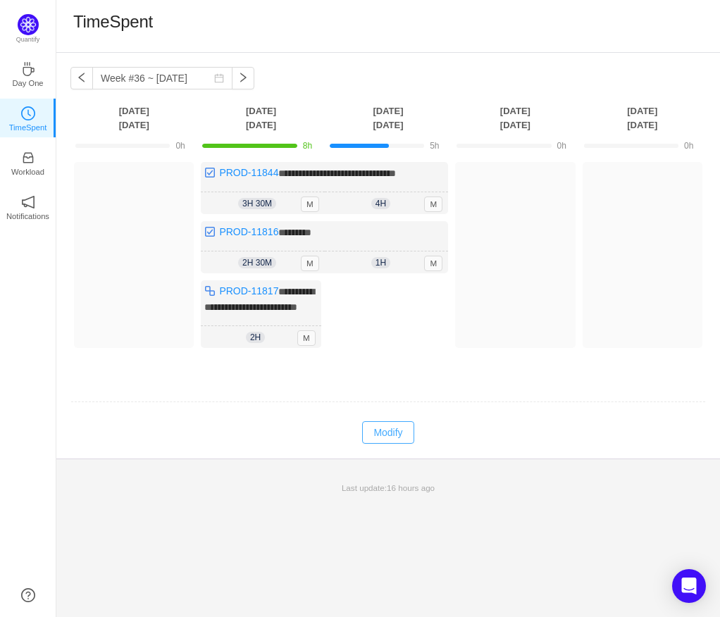
click at [386, 444] on button "Modify" at bounding box center [387, 432] width 51 height 23
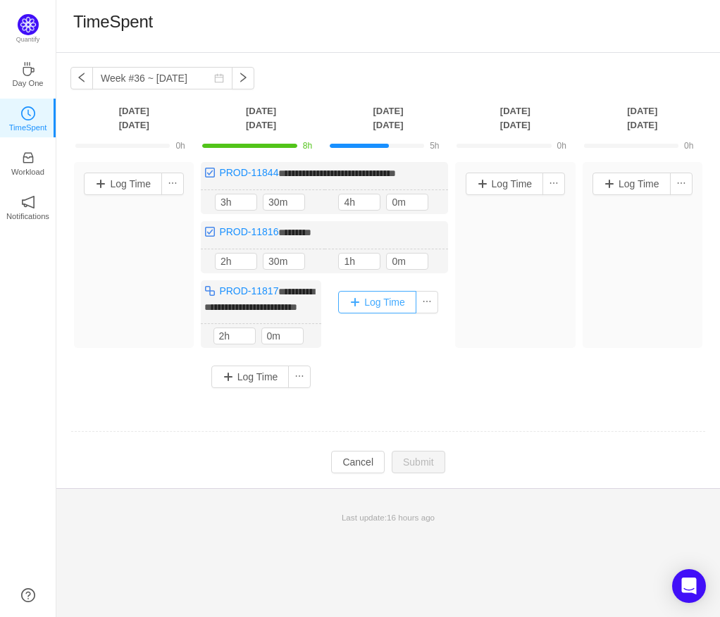
click at [387, 307] on button "Log Time" at bounding box center [377, 302] width 78 height 23
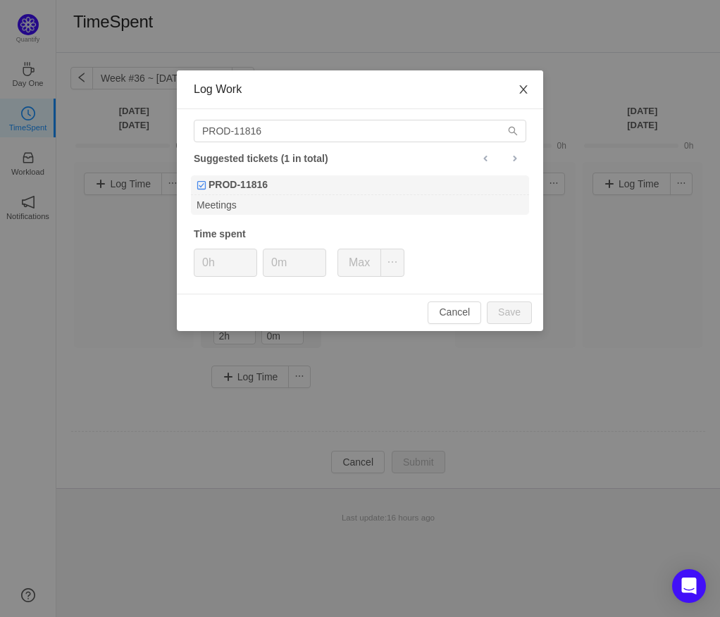
click at [520, 87] on icon "icon: close" at bounding box center [523, 89] width 11 height 11
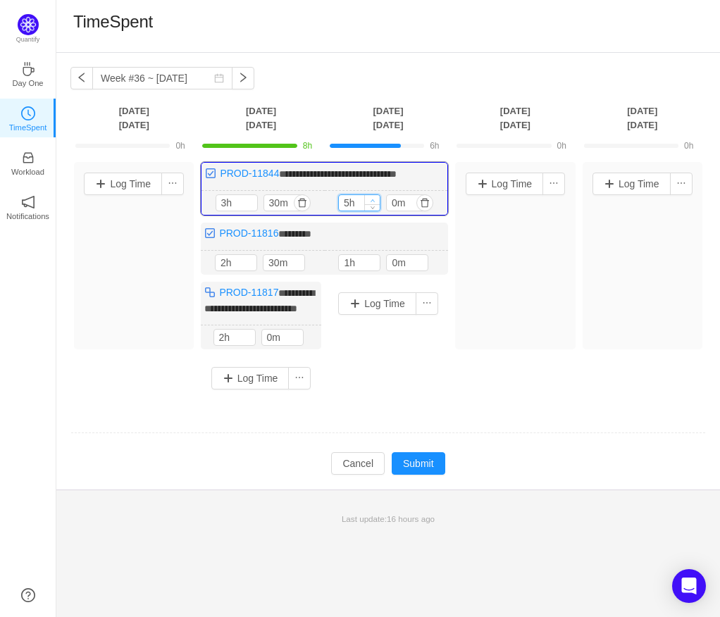
click at [368, 198] on span "Increase Value" at bounding box center [372, 199] width 15 height 9
type input "4h"
click at [370, 204] on icon "icon: down" at bounding box center [372, 206] width 5 height 5
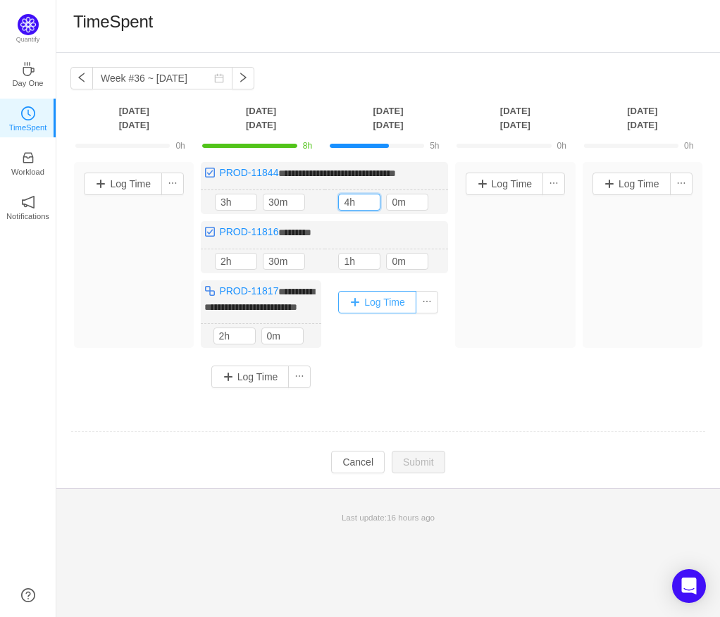
click at [381, 305] on button "Log Time" at bounding box center [377, 302] width 78 height 23
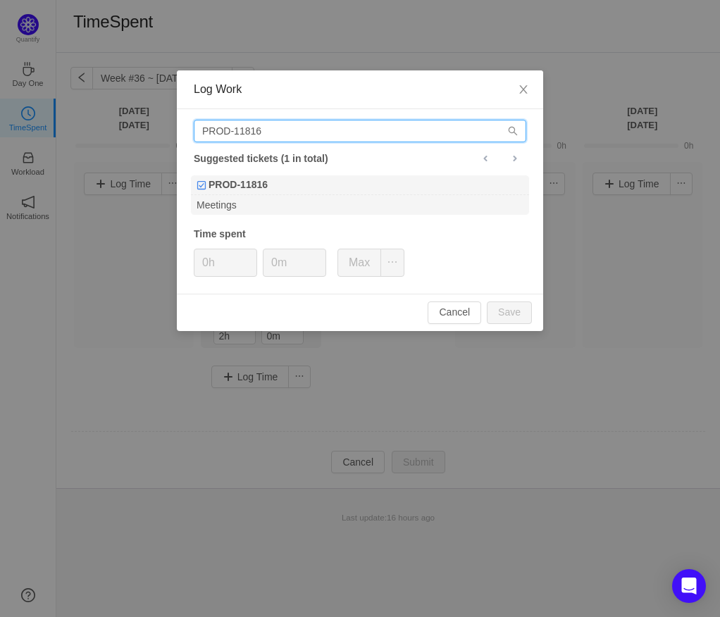
click at [312, 139] on input "PROD-11816" at bounding box center [360, 131] width 332 height 23
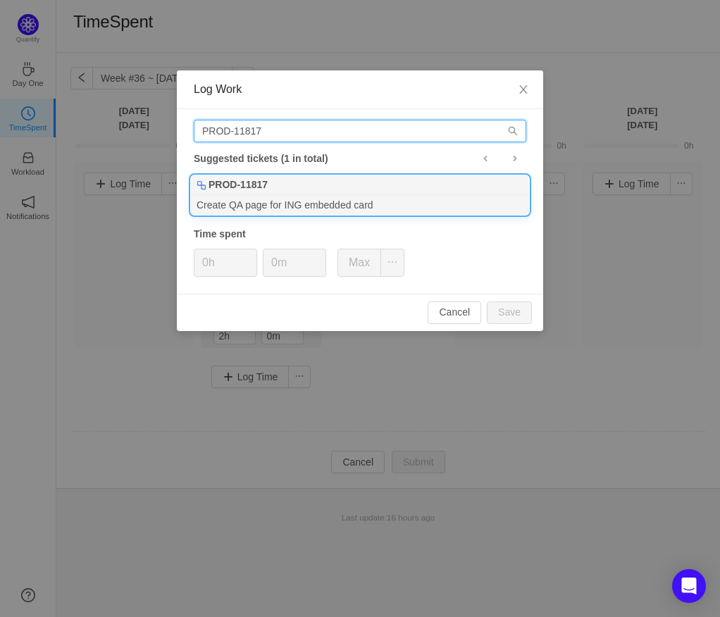
type input "PROD-11817"
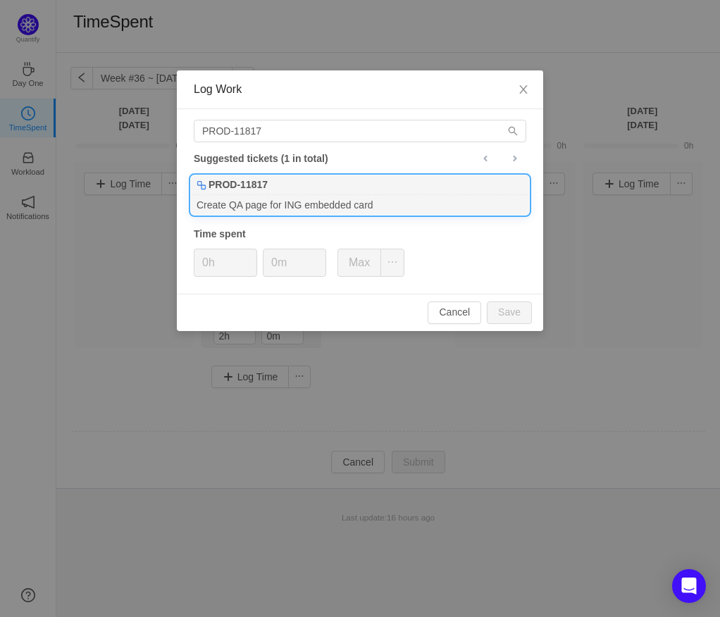
click at [318, 187] on div "PROD-11817" at bounding box center [360, 185] width 338 height 20
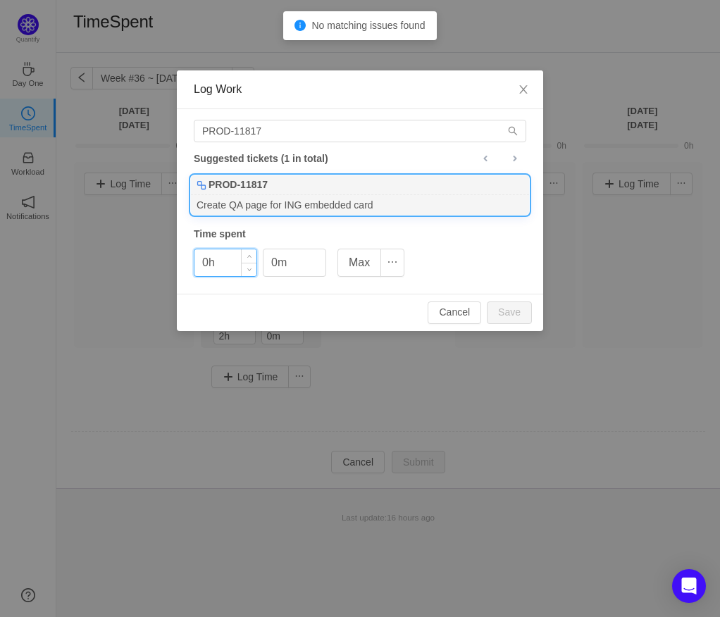
click at [206, 262] on input "0h" at bounding box center [225, 262] width 62 height 27
click at [501, 302] on button "Save" at bounding box center [509, 312] width 45 height 23
type input "0h"
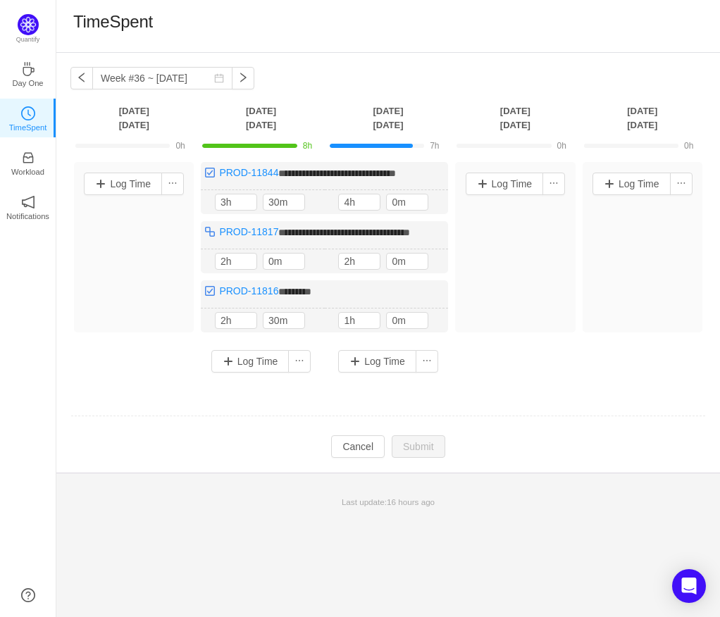
drag, startPoint x: 397, startPoint y: 201, endPoint x: 401, endPoint y: 218, distance: 16.6
click at [397, 206] on input "0m" at bounding box center [407, 201] width 41 height 15
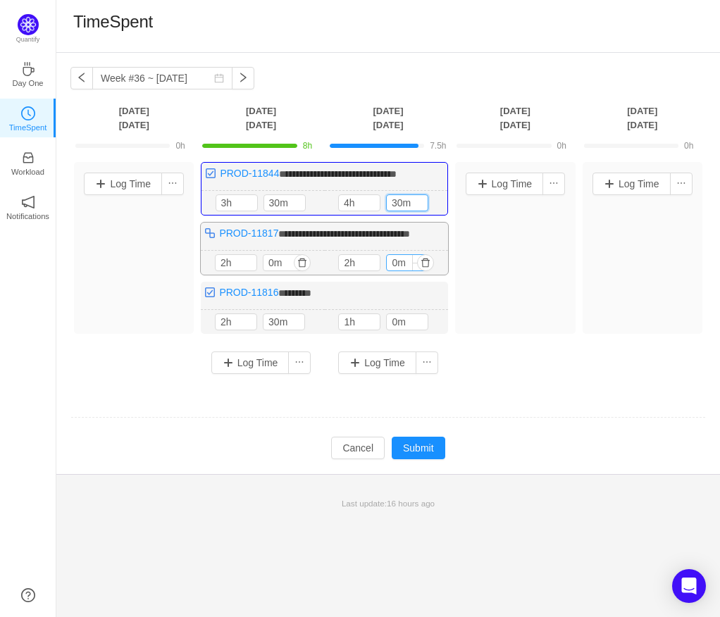
type input "30m"
click at [396, 270] on input "0m" at bounding box center [407, 262] width 41 height 15
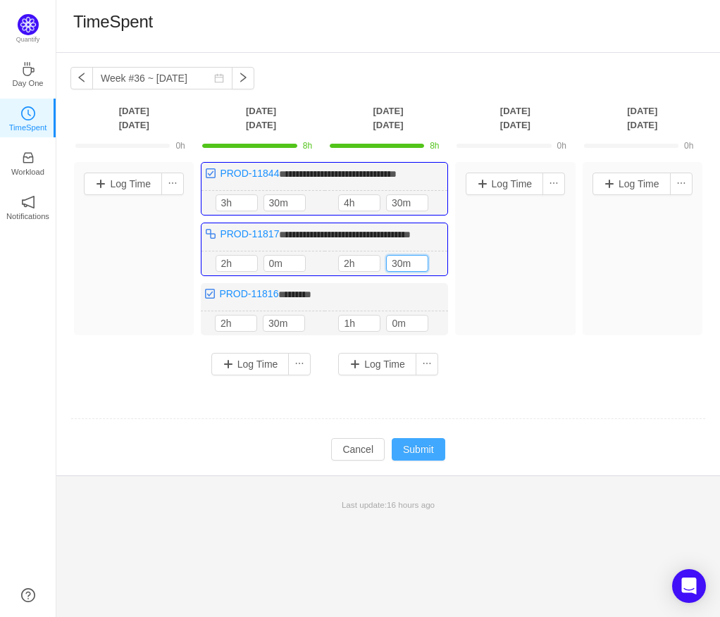
type input "30m"
click at [423, 461] on button "Submit" at bounding box center [419, 449] width 54 height 23
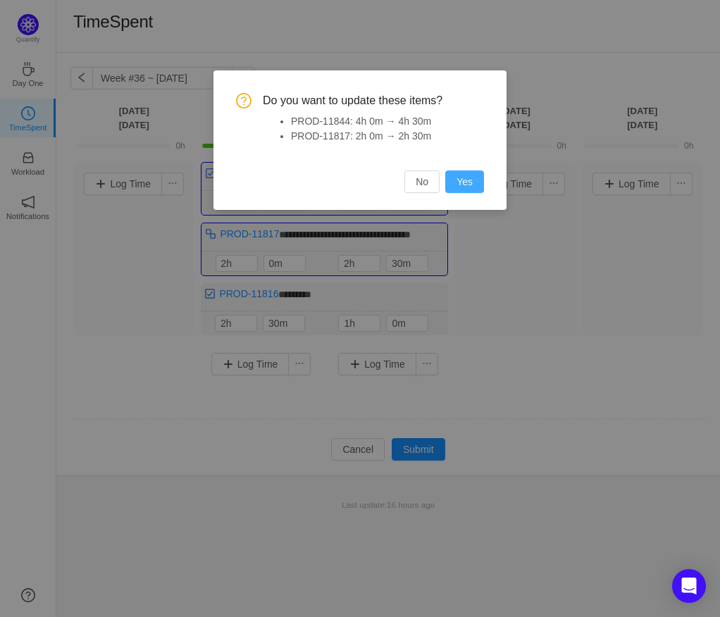
click at [473, 189] on button "Yes" at bounding box center [464, 181] width 39 height 23
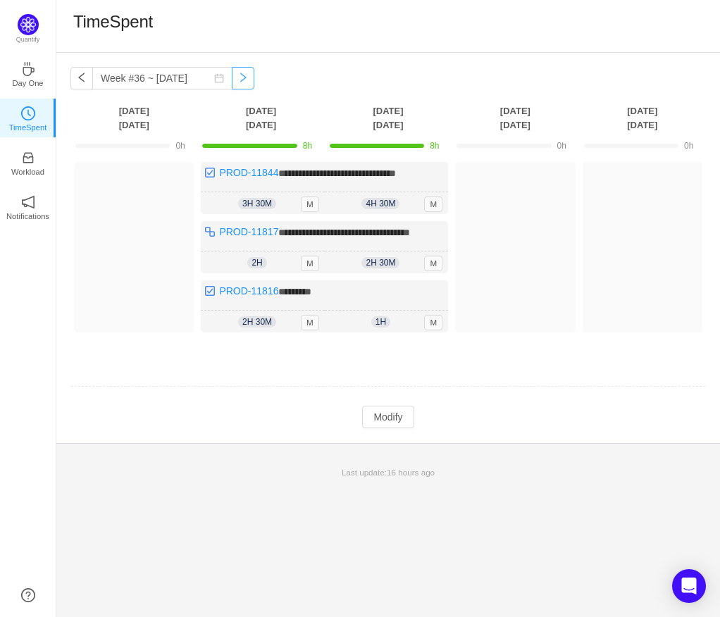
click at [238, 83] on button "button" at bounding box center [243, 78] width 23 height 23
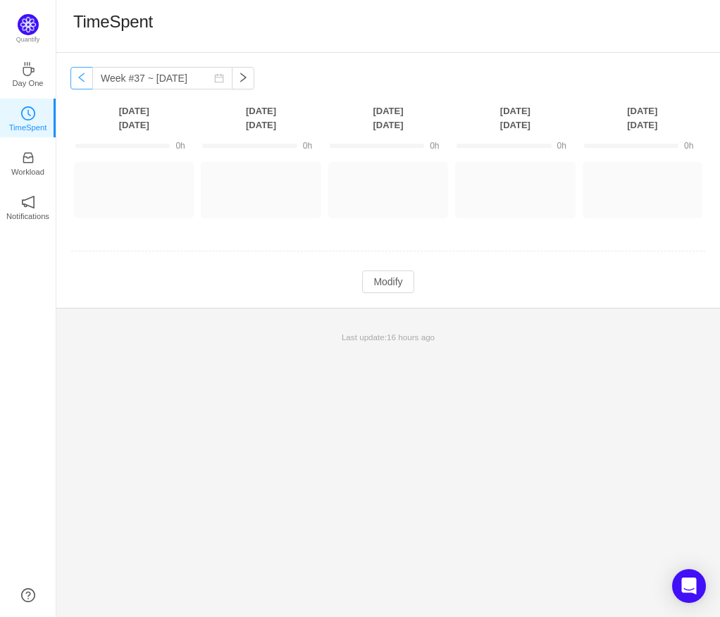
click at [77, 75] on button "button" at bounding box center [81, 78] width 23 height 23
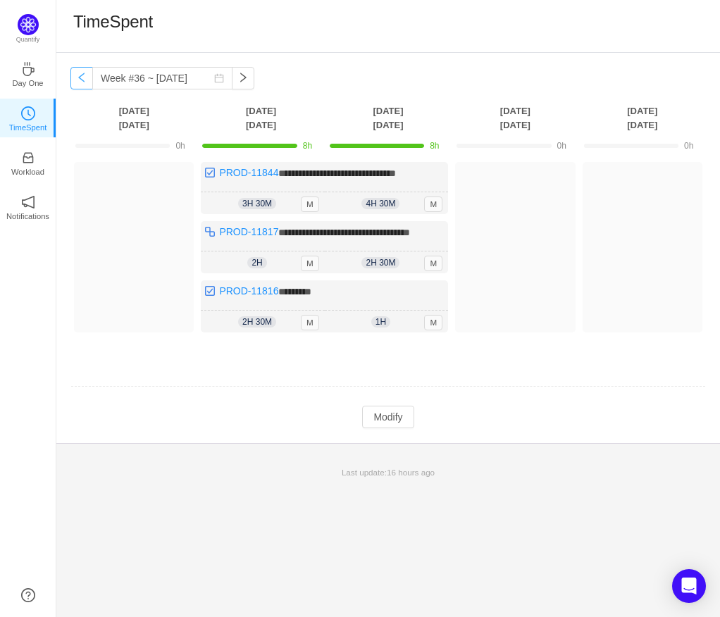
click at [73, 73] on button "button" at bounding box center [81, 78] width 23 height 23
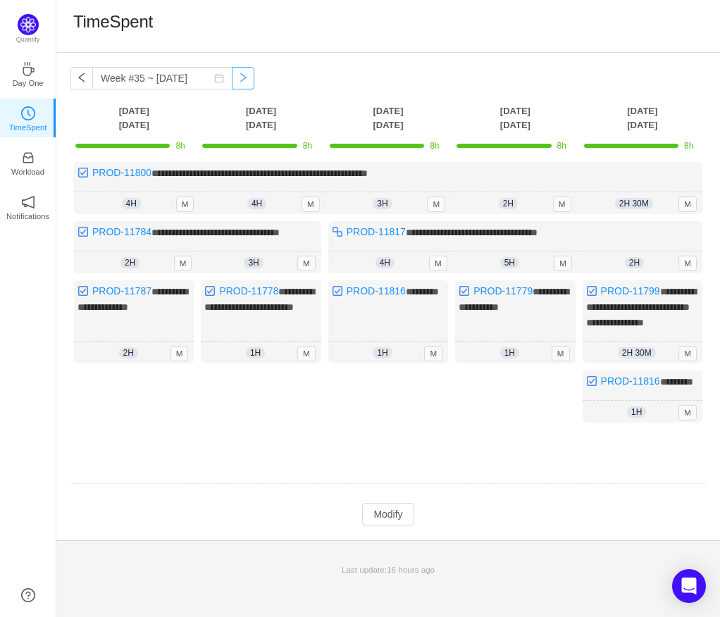
click at [246, 78] on div "**********" at bounding box center [387, 296] width 663 height 487
click at [234, 78] on button "button" at bounding box center [243, 78] width 23 height 23
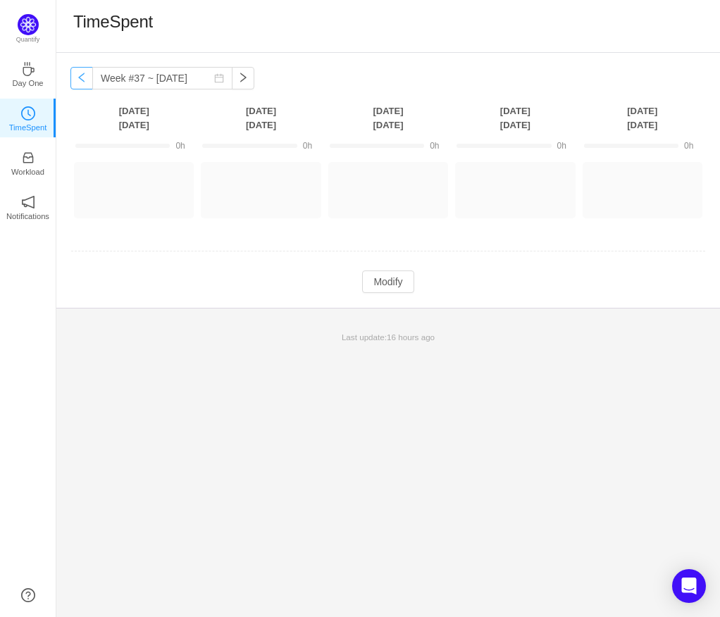
click at [82, 80] on button "button" at bounding box center [81, 78] width 23 height 23
type input "Week #36 ~ [DATE]"
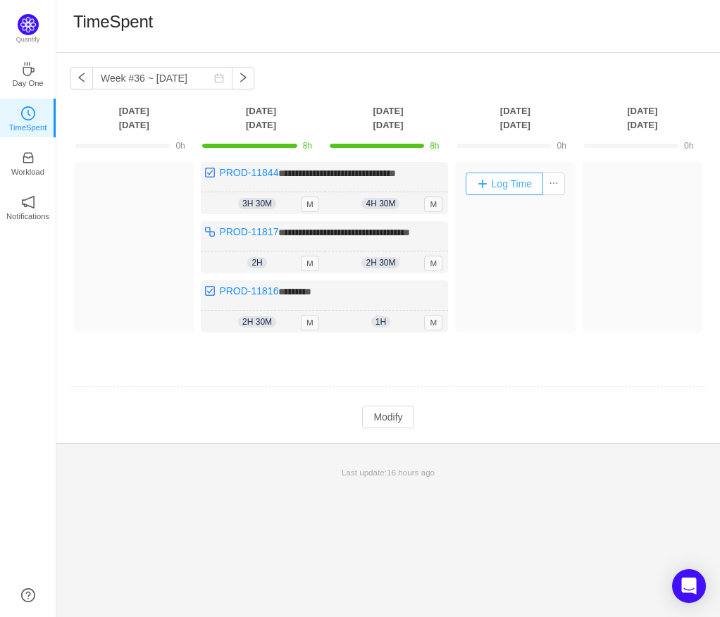
click at [508, 179] on button "Log Time" at bounding box center [504, 184] width 78 height 23
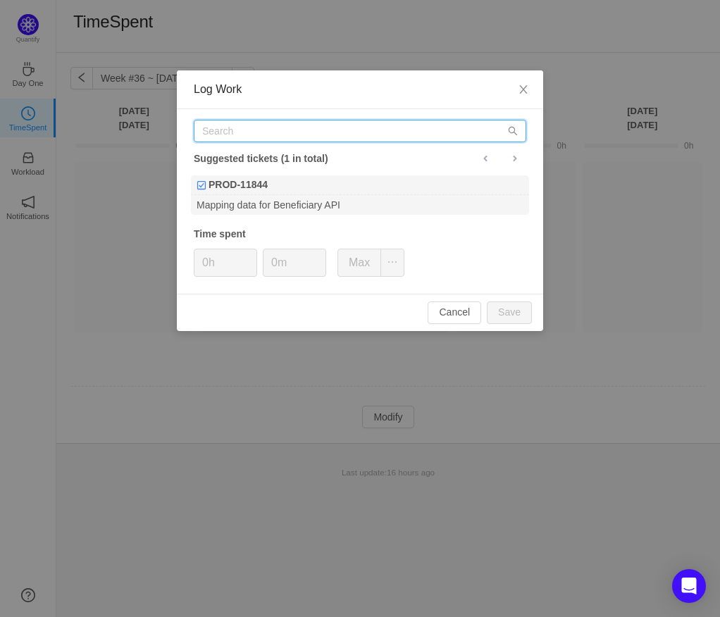
click at [323, 137] on input "text" at bounding box center [360, 131] width 332 height 23
drag, startPoint x: 246, startPoint y: 131, endPoint x: 246, endPoint y: 165, distance: 34.5
click at [246, 130] on input "PROD-11072" at bounding box center [360, 131] width 332 height 23
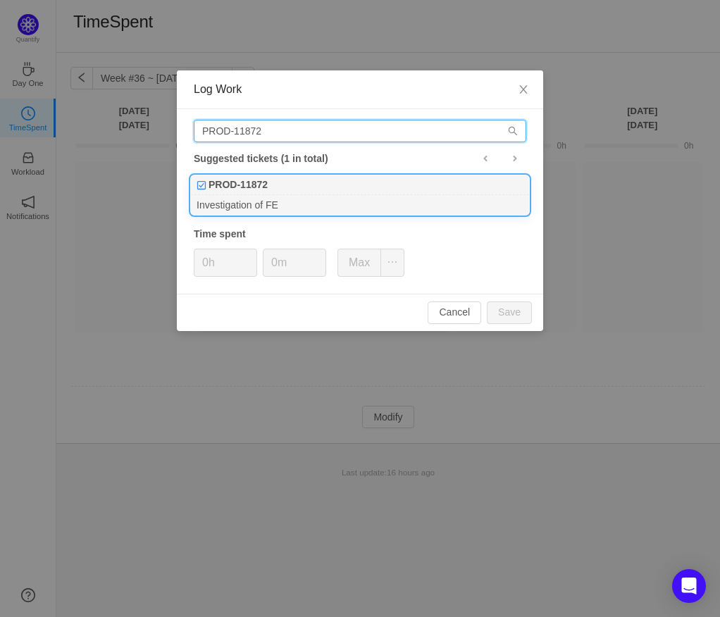
type input "PROD-11872"
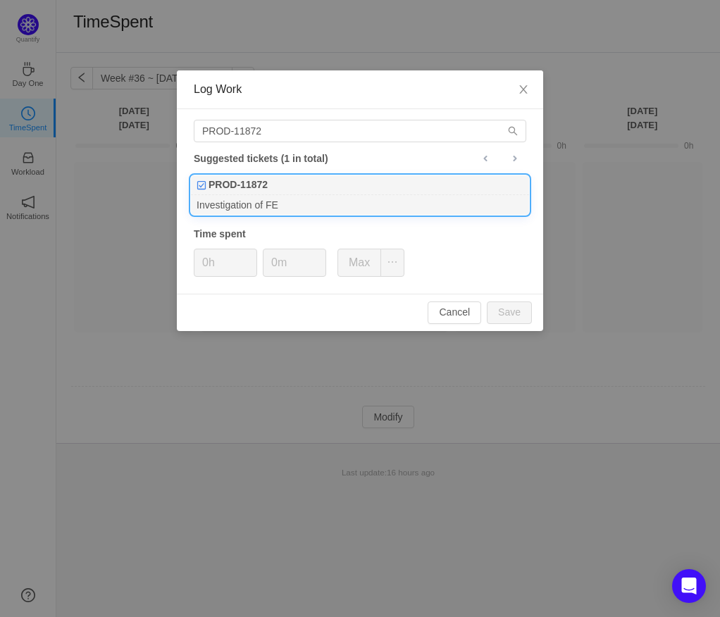
click at [309, 183] on div "PROD-11872" at bounding box center [360, 185] width 338 height 20
click at [204, 258] on input "0h" at bounding box center [225, 262] width 62 height 27
click at [512, 315] on button "Save" at bounding box center [509, 312] width 45 height 23
type input "0h"
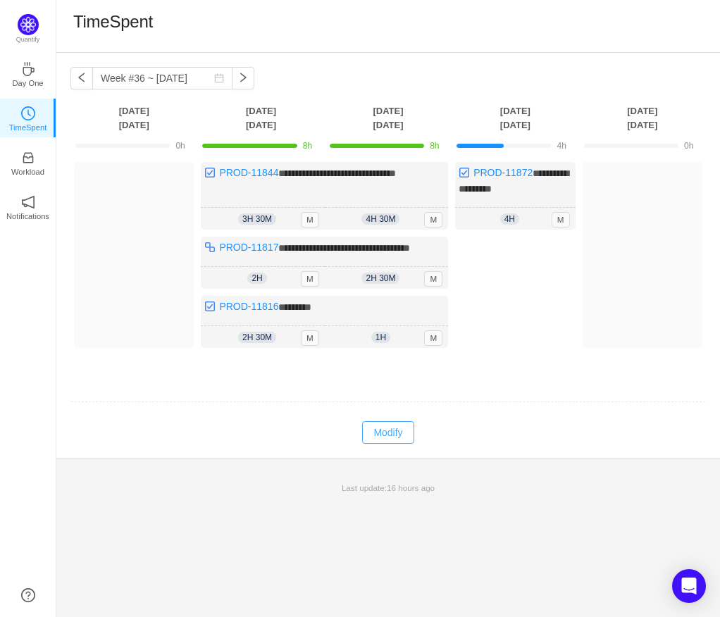
click at [389, 439] on button "Modify" at bounding box center [387, 432] width 51 height 23
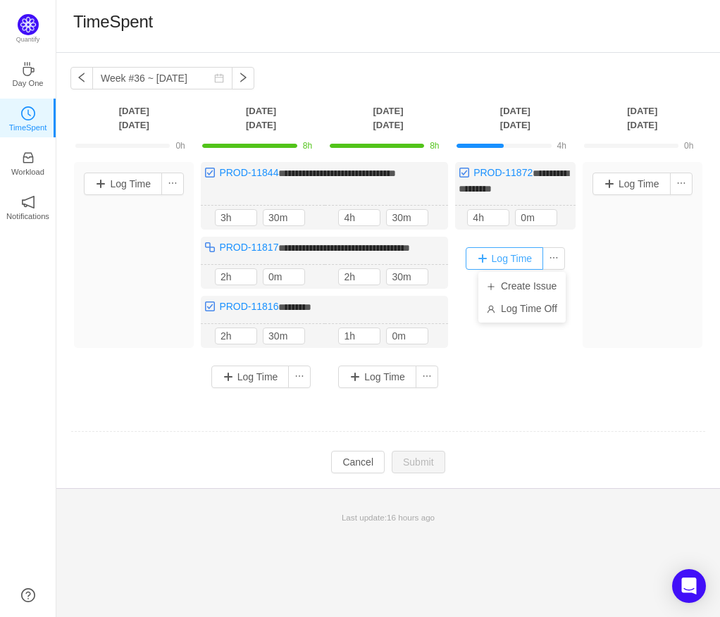
click at [508, 254] on button "Log Time" at bounding box center [504, 258] width 78 height 23
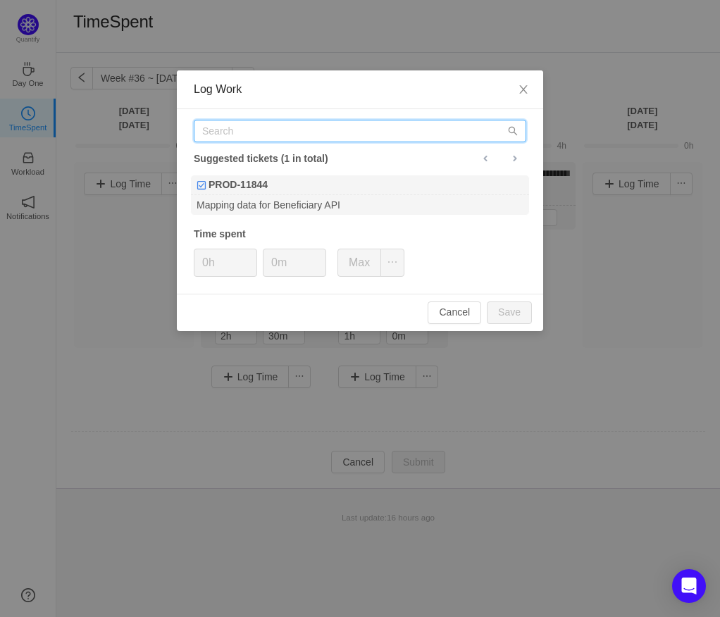
click at [295, 127] on input "text" at bounding box center [360, 131] width 332 height 23
type input "Meetings"
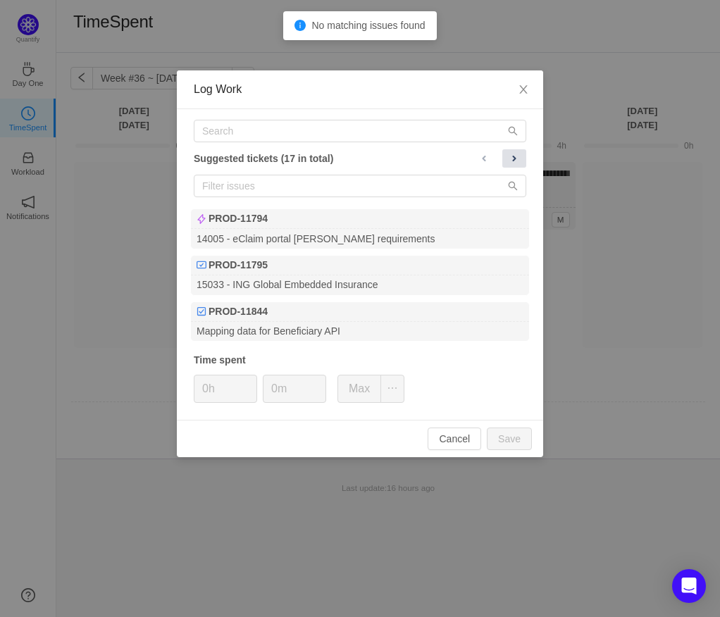
click at [515, 161] on span at bounding box center [513, 158] width 11 height 11
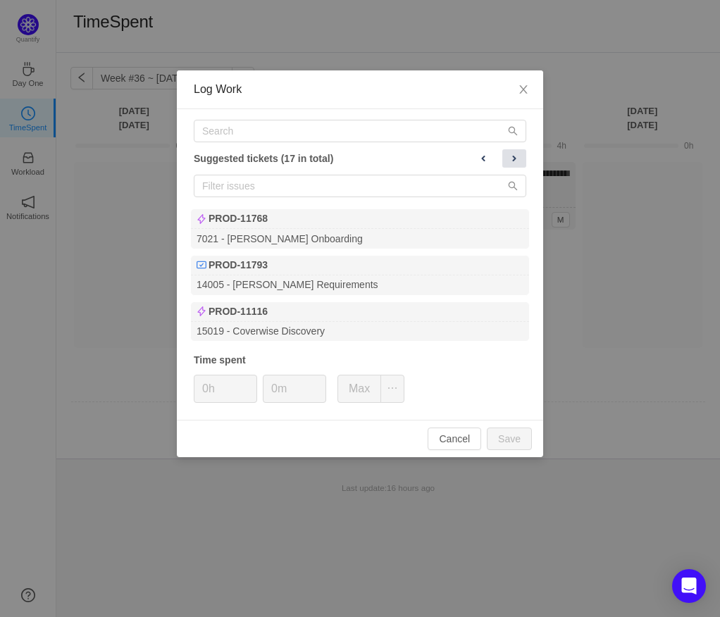
click at [515, 161] on span at bounding box center [513, 158] width 11 height 11
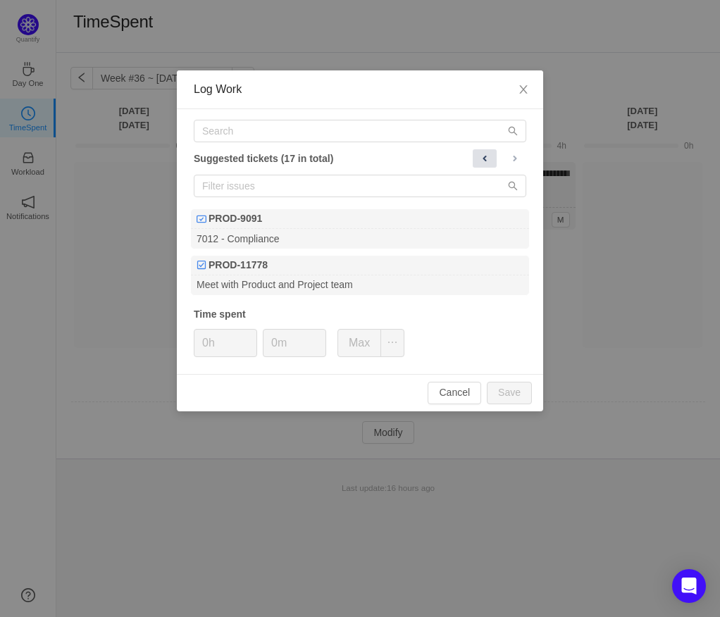
click at [490, 156] on button at bounding box center [484, 158] width 24 height 18
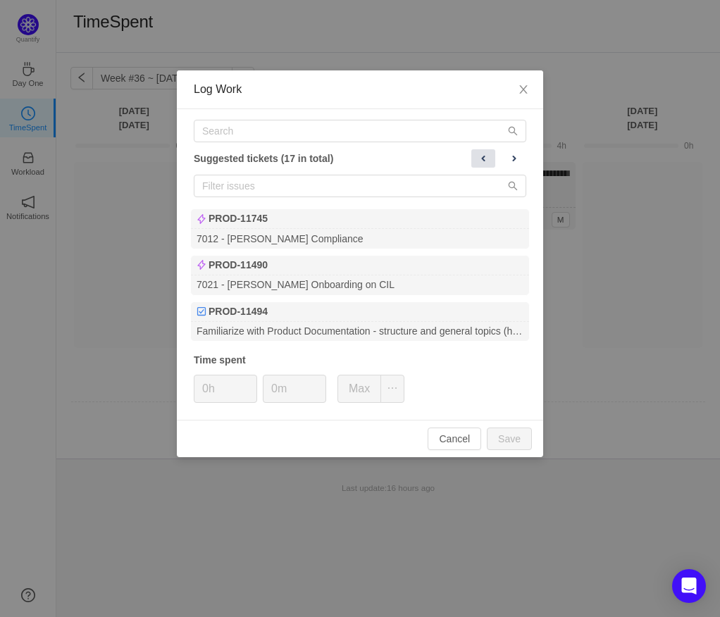
click at [490, 156] on button at bounding box center [483, 158] width 24 height 18
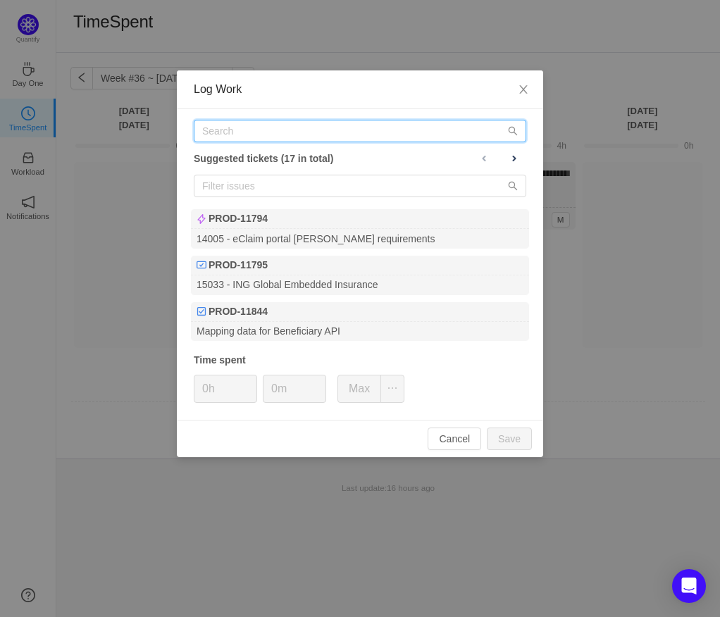
click at [234, 129] on input "text" at bounding box center [360, 131] width 332 height 23
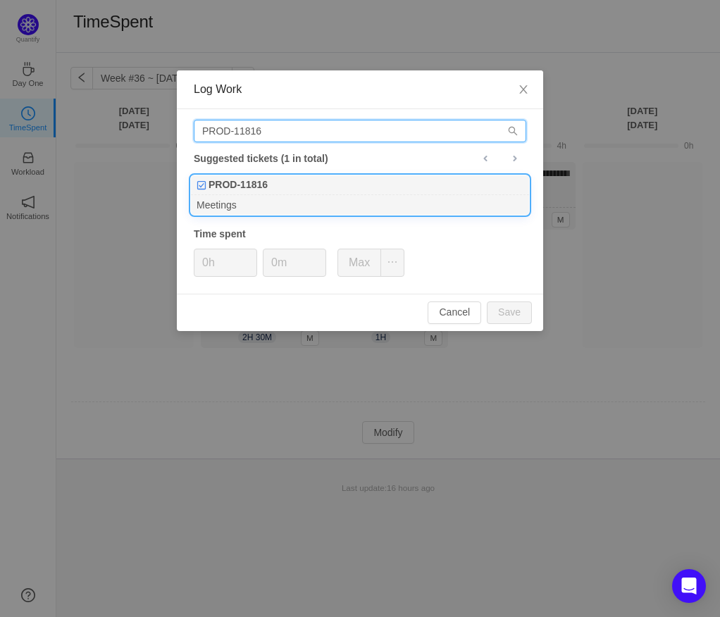
type input "PROD-11816"
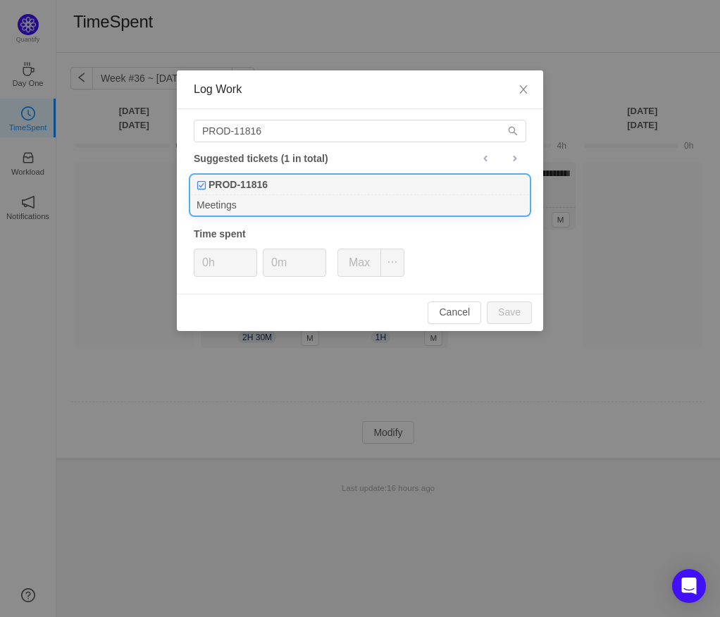
click at [306, 207] on div "Meetings" at bounding box center [360, 204] width 338 height 19
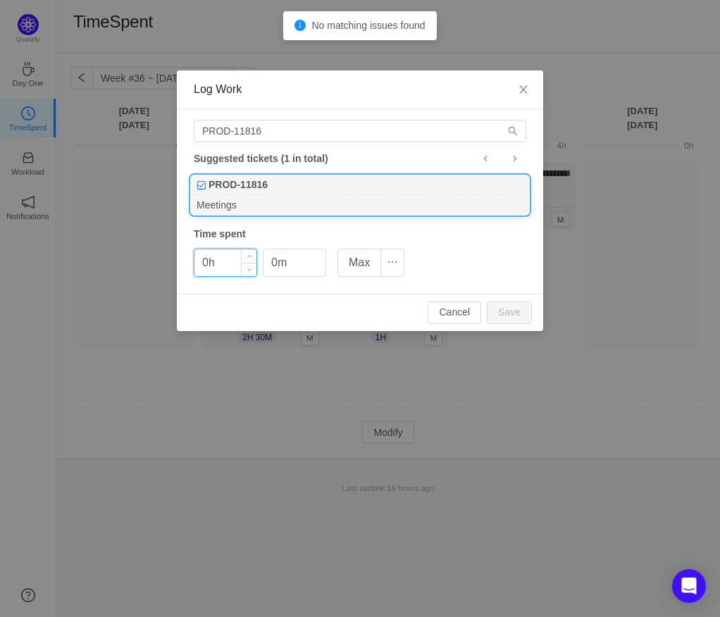
click at [213, 256] on input "0h" at bounding box center [225, 262] width 62 height 27
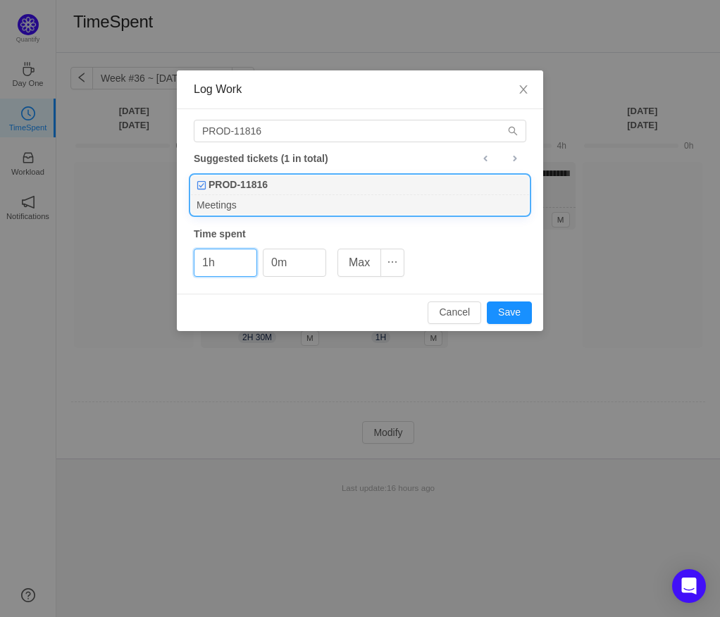
type input "1h"
type input "30m"
click at [522, 308] on button "Save" at bounding box center [509, 312] width 45 height 23
type input "0h"
type input "0m"
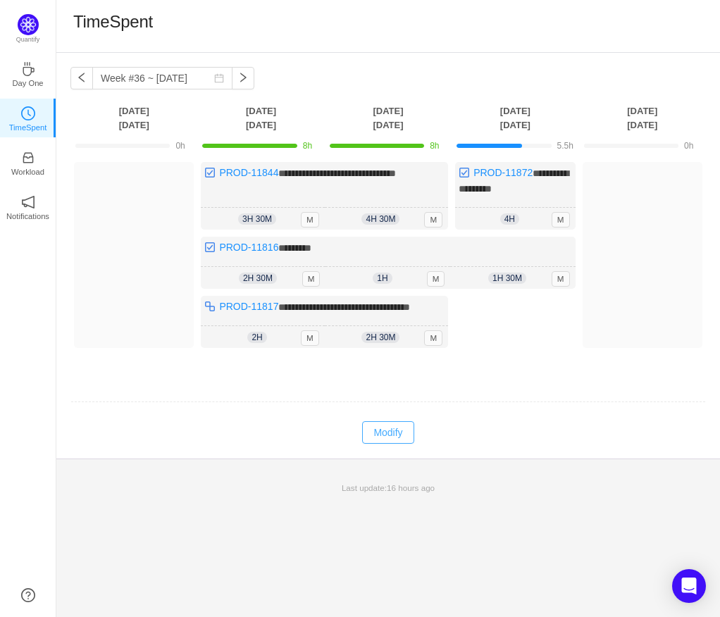
click at [395, 444] on button "Modify" at bounding box center [387, 432] width 51 height 23
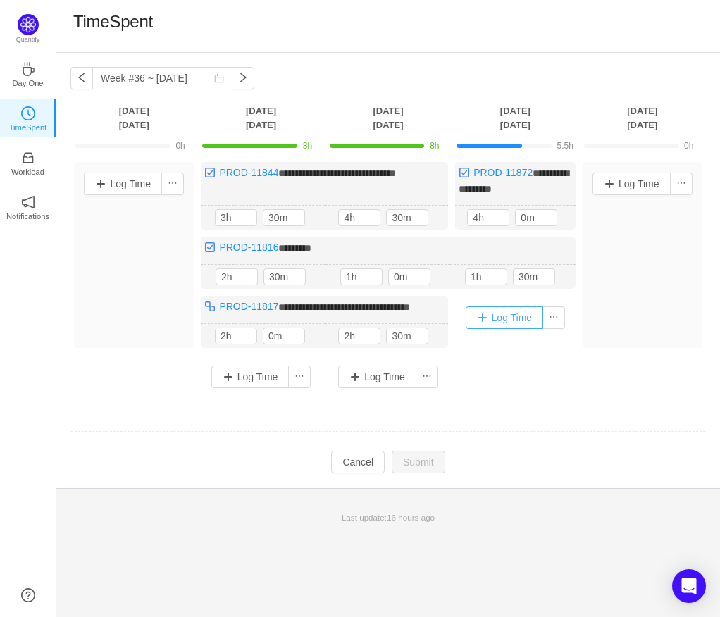
click at [511, 315] on button "Log Time" at bounding box center [504, 317] width 78 height 23
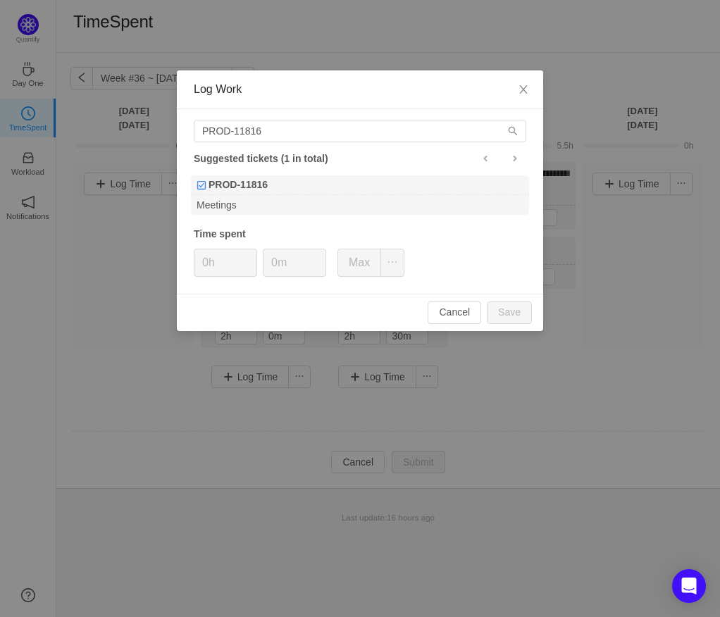
click at [502, 156] on div at bounding box center [500, 158] width 52 height 18
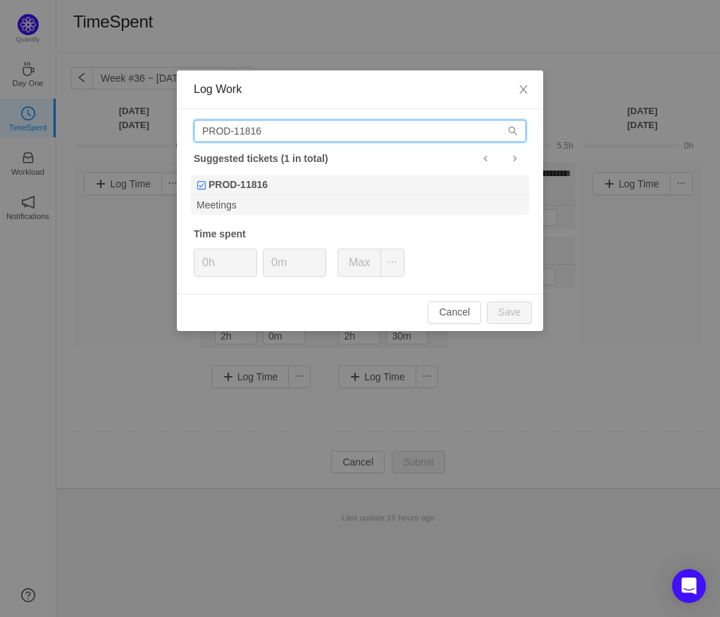
click at [307, 131] on input "PROD-11816" at bounding box center [360, 131] width 332 height 23
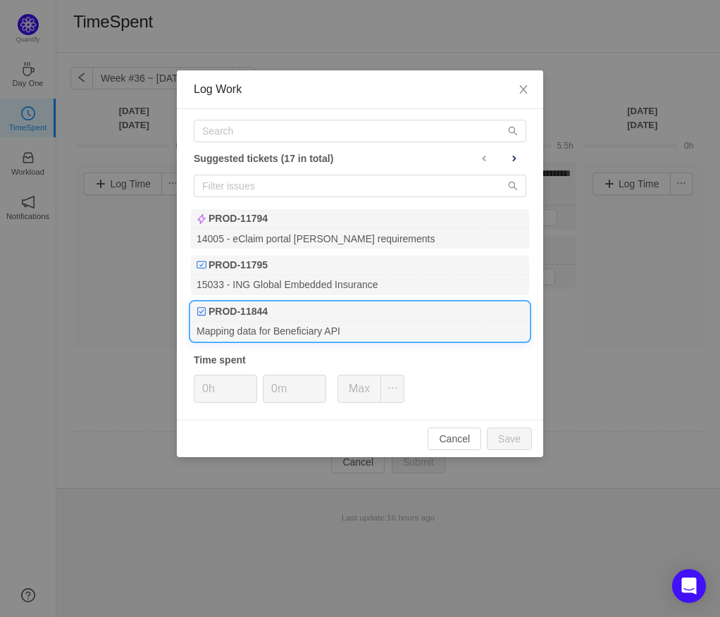
click at [286, 313] on div "PROD-11844" at bounding box center [360, 312] width 338 height 20
type input "2h"
type input "30m"
click at [525, 437] on button "Save" at bounding box center [509, 438] width 45 height 23
type input "0h"
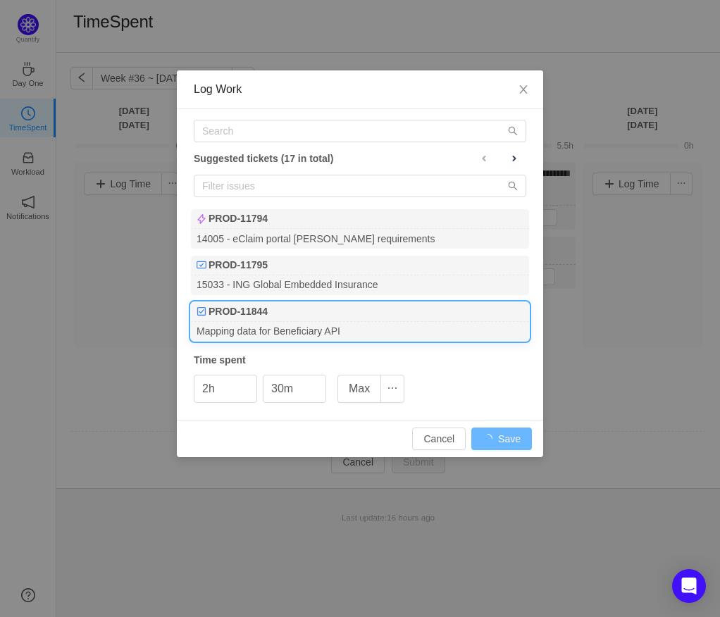
type input "0m"
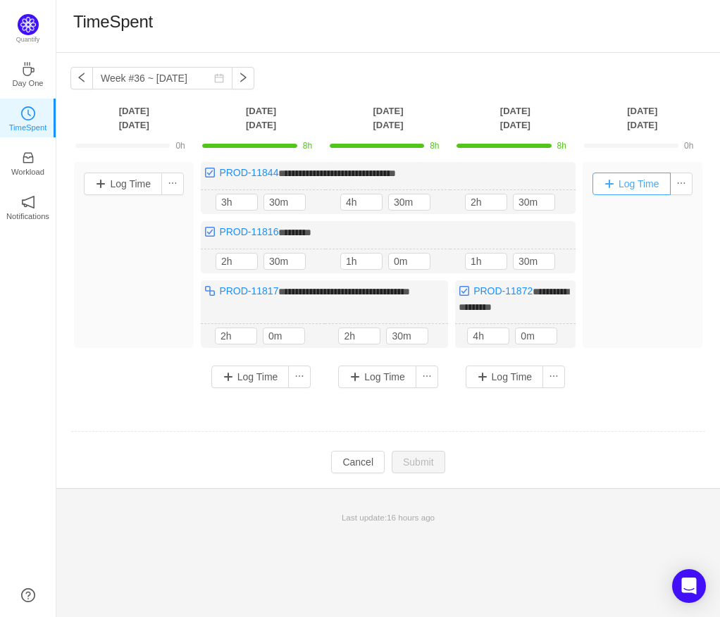
click at [632, 184] on button "Log Time" at bounding box center [631, 184] width 78 height 23
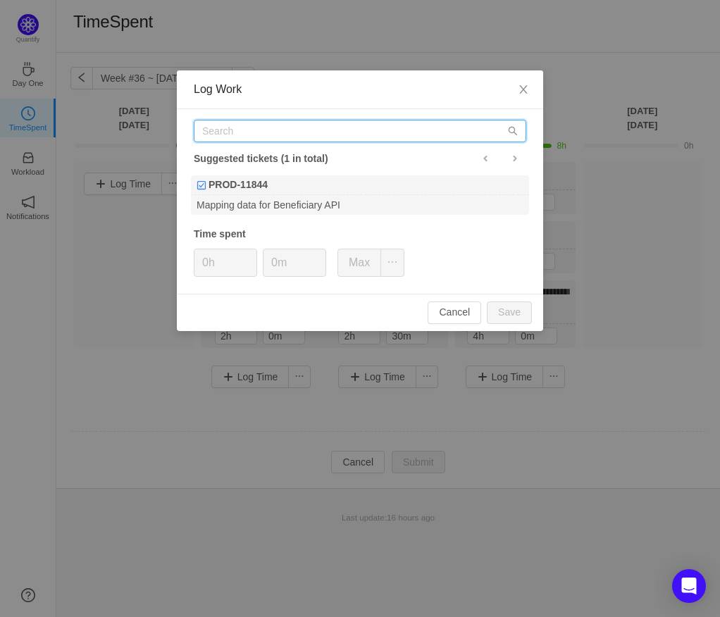
drag, startPoint x: 361, startPoint y: 133, endPoint x: 380, endPoint y: 117, distance: 25.0
click at [361, 130] on input "text" at bounding box center [360, 131] width 332 height 23
click at [304, 130] on input "PROD-11" at bounding box center [360, 131] width 332 height 23
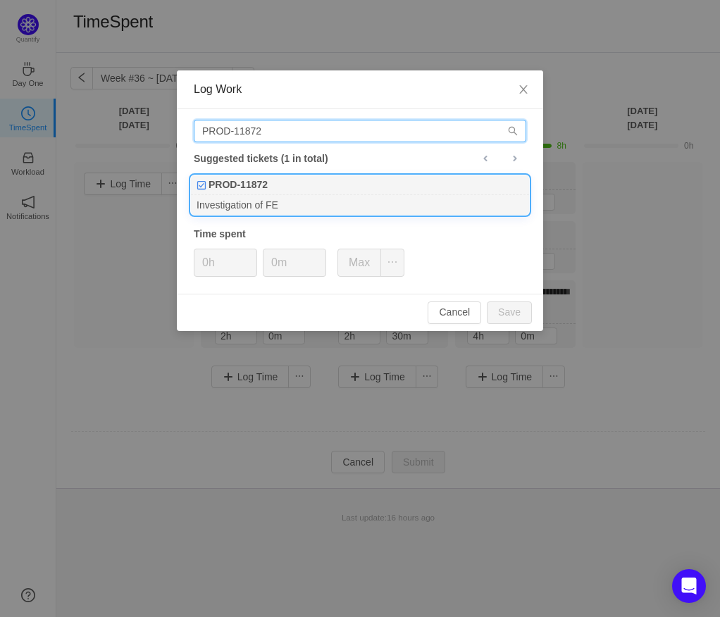
type input "PROD-11872"
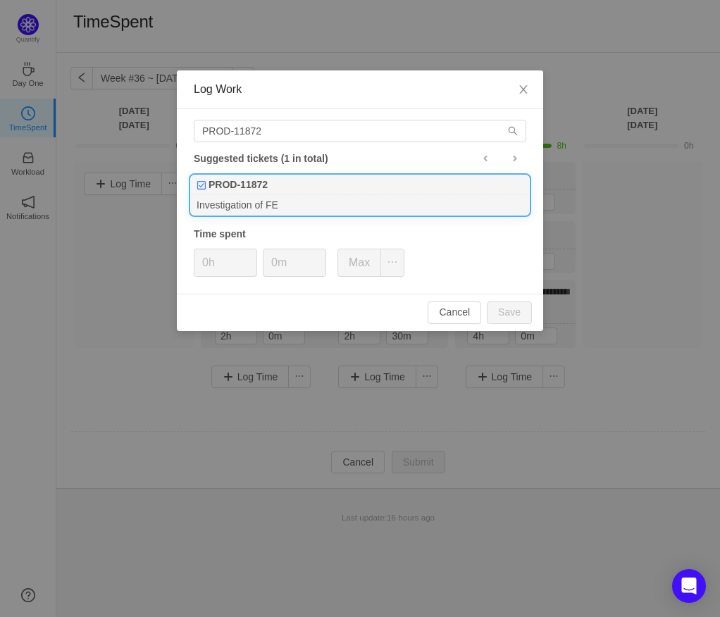
click at [323, 201] on div "Investigation of FE" at bounding box center [360, 204] width 338 height 19
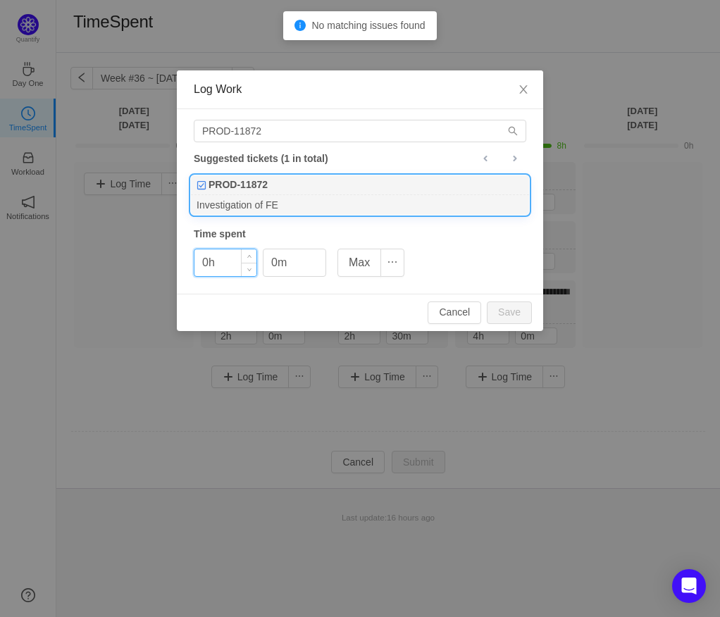
click at [201, 268] on input "0h" at bounding box center [225, 262] width 62 height 27
click at [211, 265] on input "0h" at bounding box center [225, 262] width 62 height 27
click at [206, 268] on input "0h" at bounding box center [225, 262] width 62 height 27
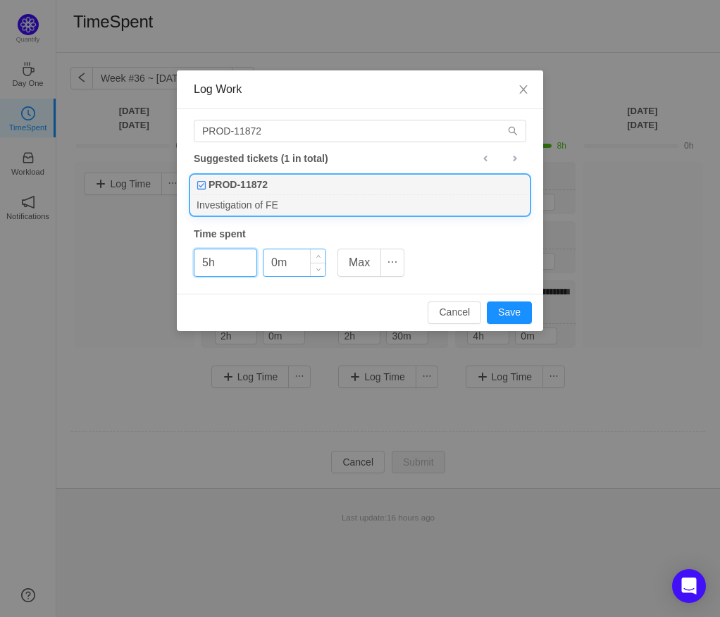
type input "5h"
click at [274, 263] on input "0m" at bounding box center [294, 262] width 62 height 27
type input "30m"
click at [521, 310] on button "Save" at bounding box center [509, 312] width 45 height 23
type input "0h"
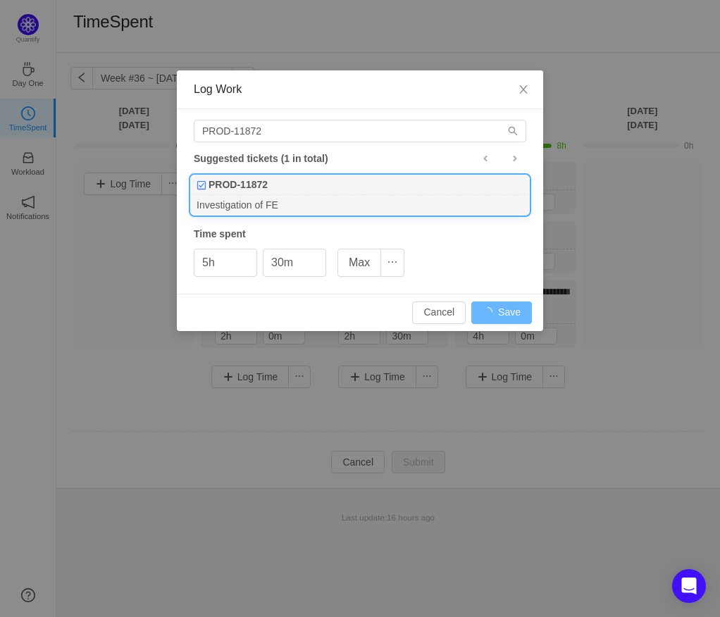
type input "0m"
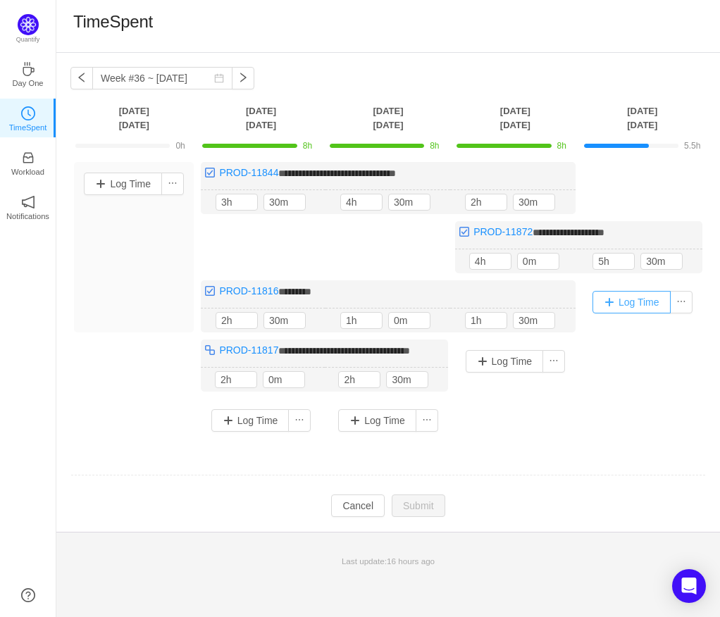
click at [618, 304] on button "Log Time" at bounding box center [631, 302] width 78 height 23
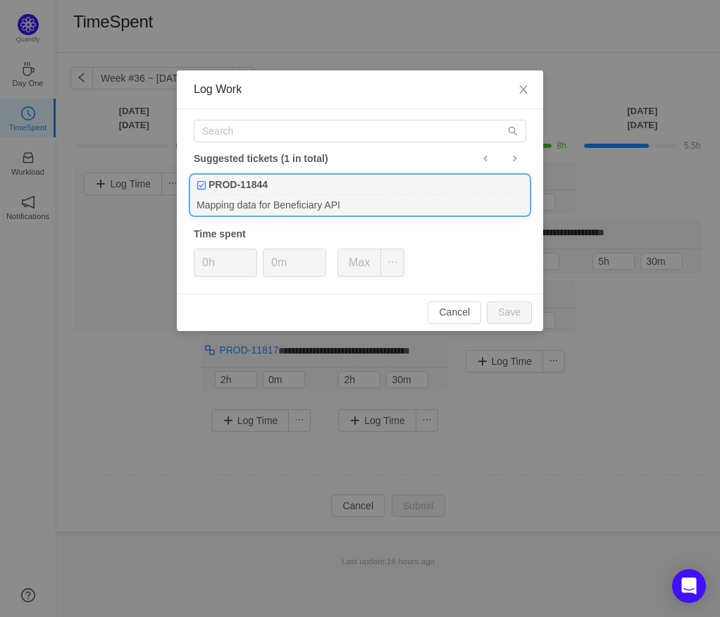
click at [368, 187] on div "PROD-11844" at bounding box center [360, 185] width 338 height 20
click at [214, 258] on input "0h" at bounding box center [225, 262] width 62 height 27
type input "2h"
type input "30m"
click at [507, 308] on button "Save" at bounding box center [509, 312] width 45 height 23
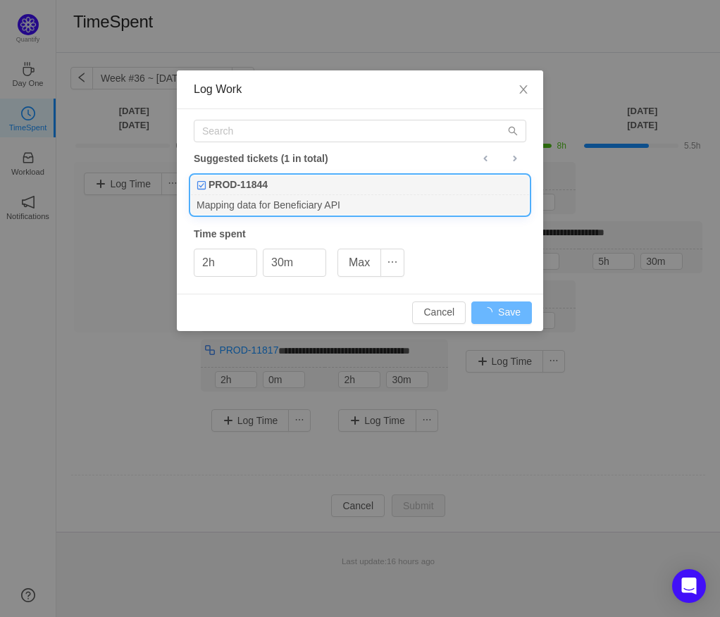
type input "0h"
type input "0m"
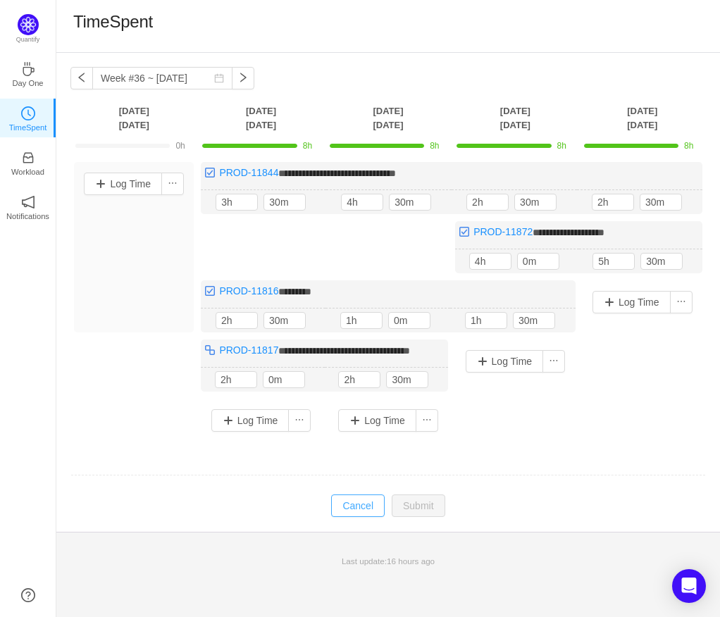
click at [367, 507] on button "Cancel" at bounding box center [358, 505] width 54 height 23
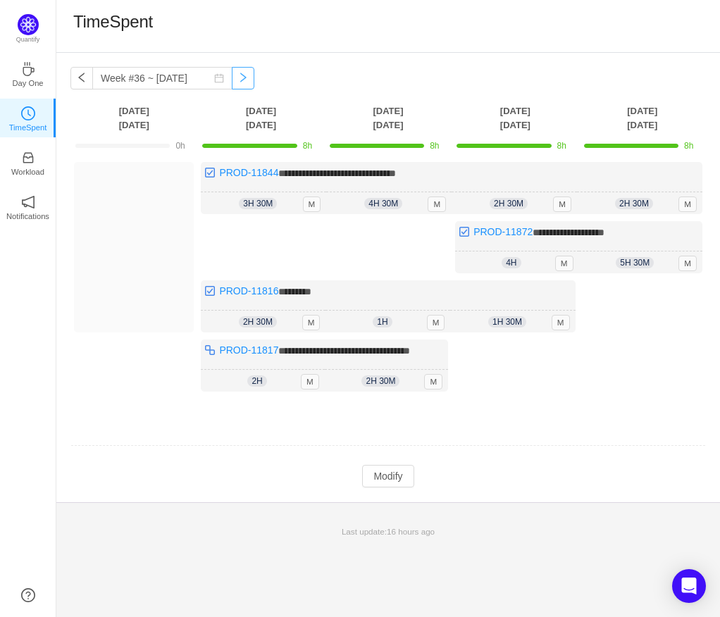
click at [234, 82] on button "button" at bounding box center [243, 78] width 23 height 23
type input "Week #37 ~ [DATE]"
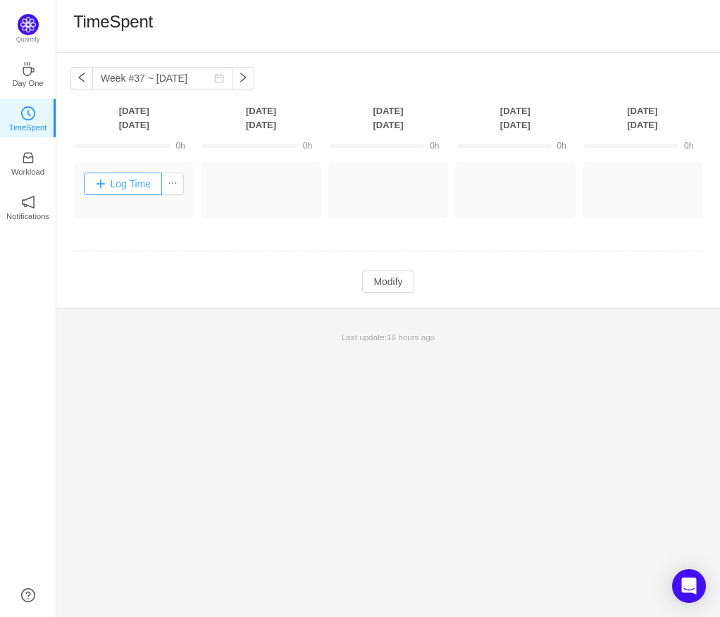
click at [144, 180] on button "Log Time" at bounding box center [123, 184] width 78 height 23
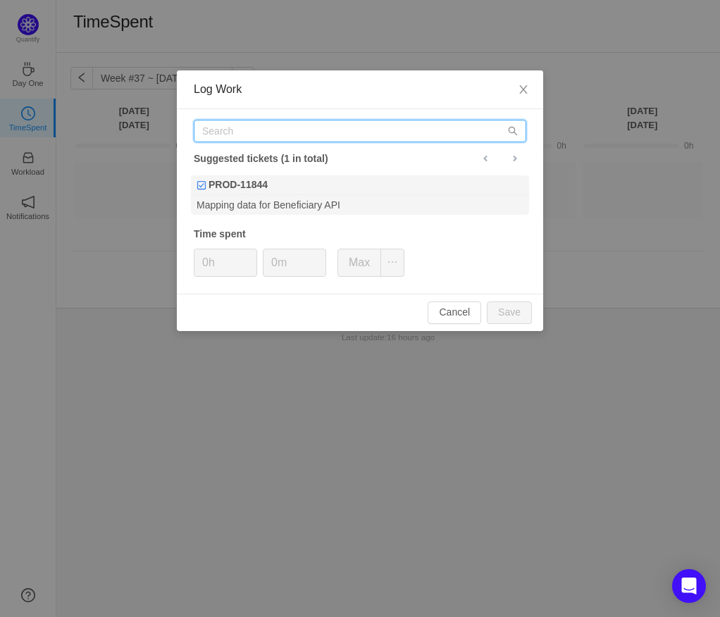
click at [263, 138] on input "text" at bounding box center [360, 131] width 332 height 23
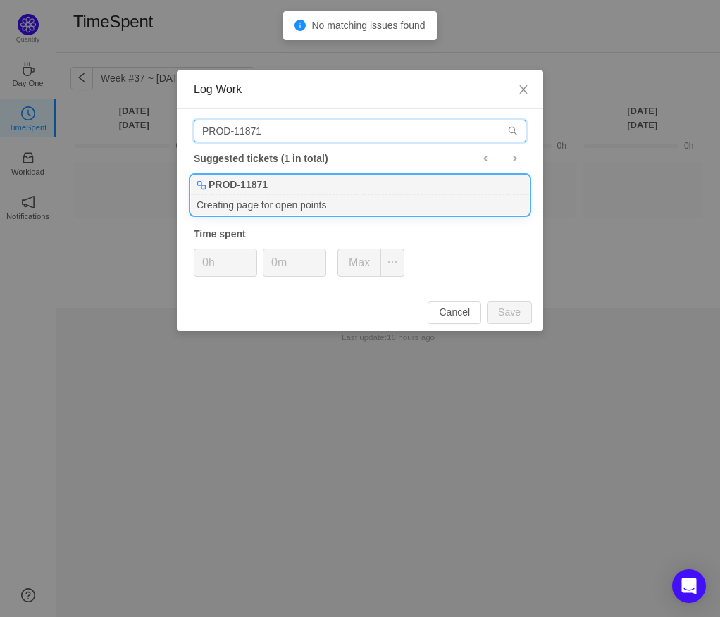
type input "PROD-11871"
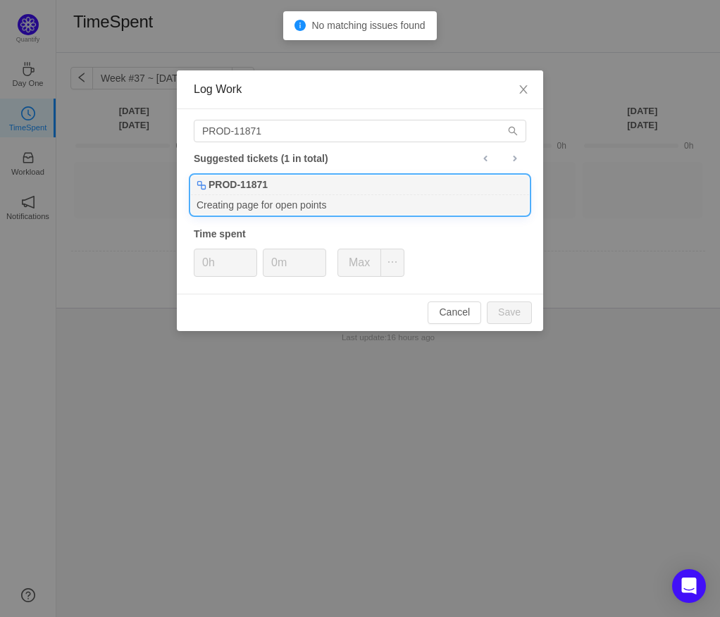
click at [259, 185] on b "PROD-11871" at bounding box center [237, 184] width 59 height 15
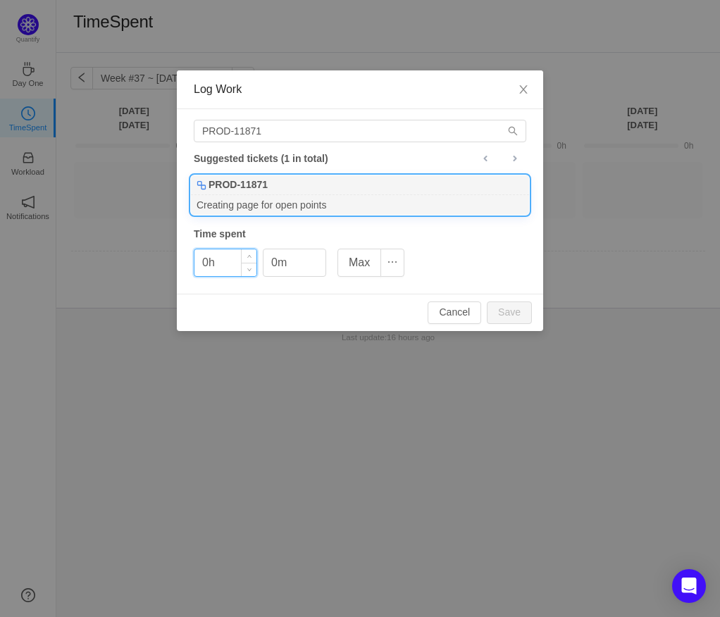
click at [204, 263] on input "0h" at bounding box center [225, 262] width 62 height 27
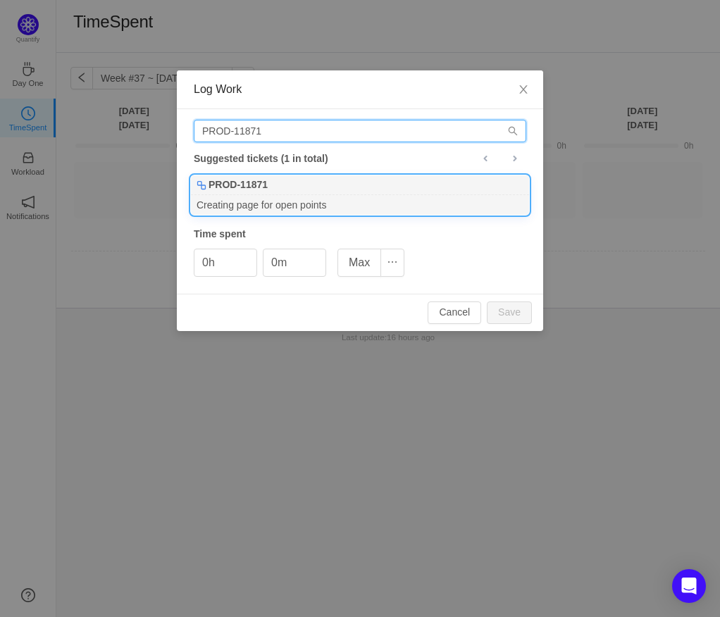
click at [312, 137] on input "PROD-11871" at bounding box center [360, 131] width 332 height 23
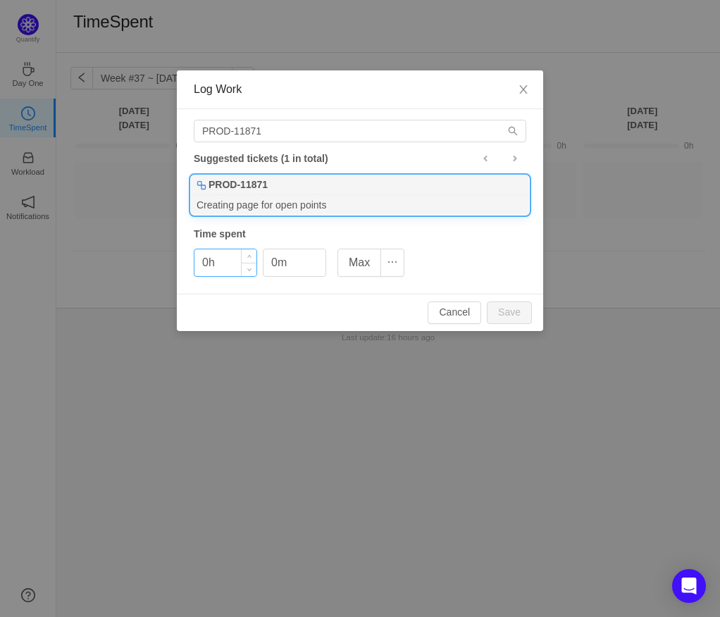
click at [207, 259] on input "0h" at bounding box center [225, 262] width 62 height 27
click at [519, 88] on icon "icon: close" at bounding box center [523, 89] width 11 height 11
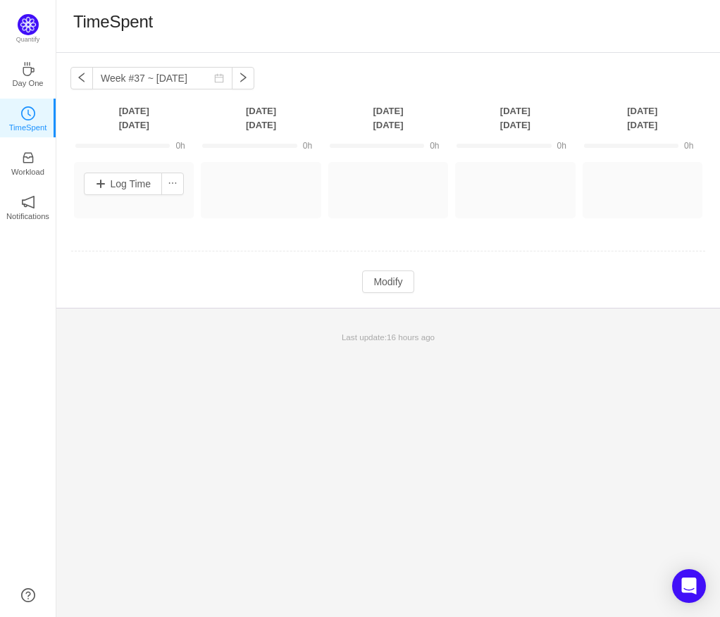
drag, startPoint x: 323, startPoint y: 406, endPoint x: 309, endPoint y: 323, distance: 84.3
click at [324, 407] on div "Week #37 ~ [DATE] You have reached free plan limit. Upgrade [DATE] [DATE] [DATE…" at bounding box center [387, 335] width 663 height 564
click at [144, 184] on button "Log Time" at bounding box center [123, 184] width 78 height 23
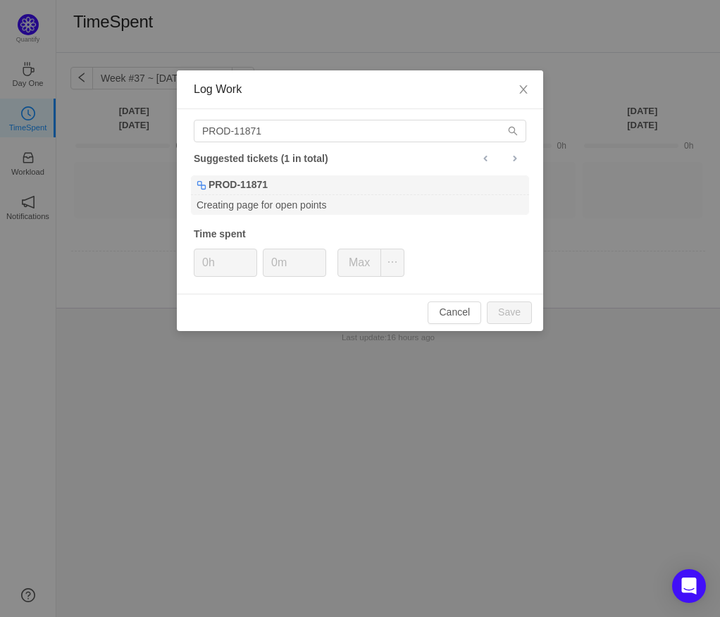
click at [254, 153] on div "Suggested tickets (1 in total)" at bounding box center [360, 158] width 332 height 18
drag, startPoint x: 228, startPoint y: 154, endPoint x: 311, endPoint y: 149, distance: 83.2
click at [311, 149] on div "PROD-11871 Suggested tickets (1 in total) PROD-11871 Creating page for open poi…" at bounding box center [360, 201] width 366 height 184
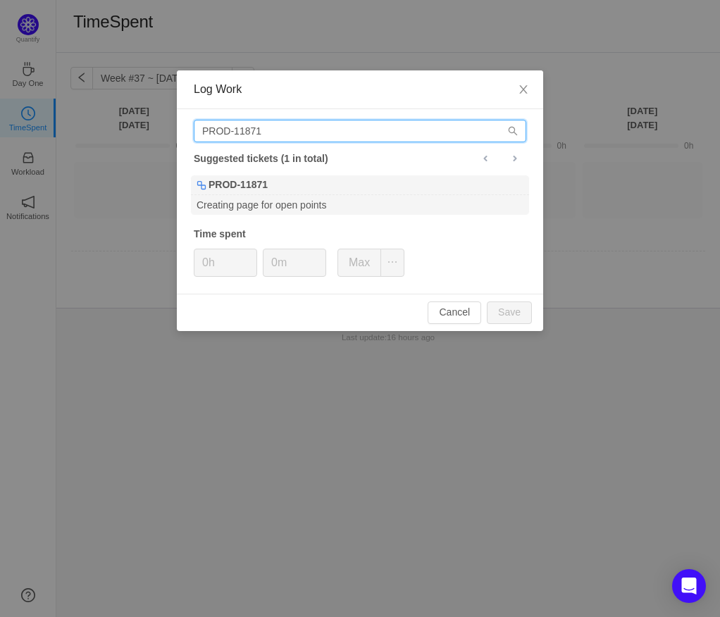
drag, startPoint x: 261, startPoint y: 124, endPoint x: 274, endPoint y: 129, distance: 13.6
click at [263, 124] on input "PROD-11871" at bounding box center [360, 131] width 332 height 23
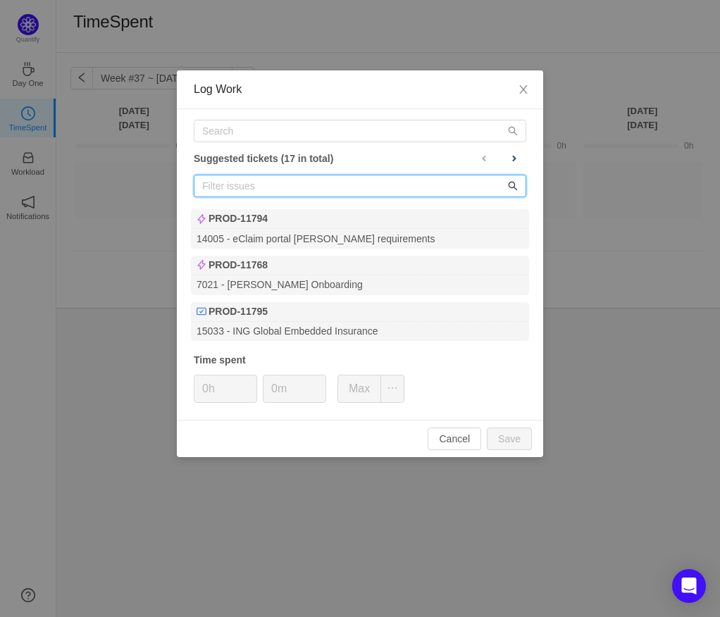
drag, startPoint x: 479, startPoint y: 180, endPoint x: 508, endPoint y: 184, distance: 29.2
click at [480, 179] on input "text" at bounding box center [360, 186] width 332 height 23
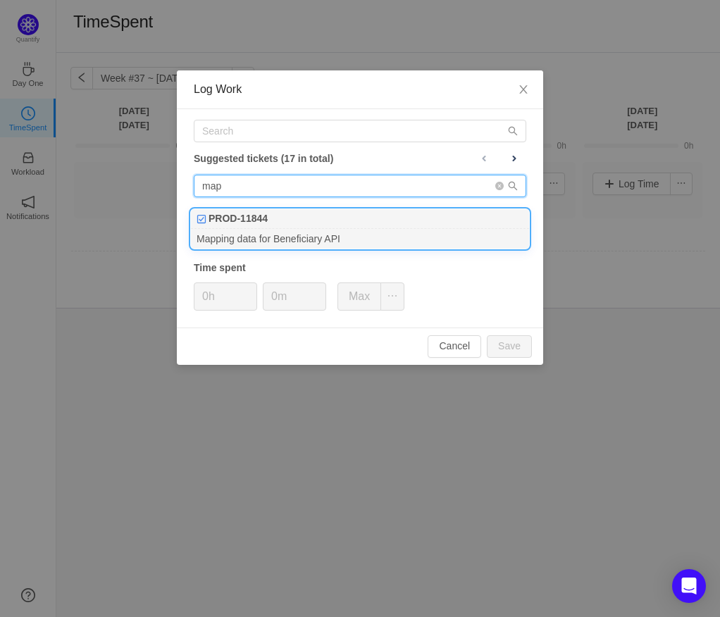
type input "map"
click at [390, 231] on div "Mapping data for Beneficiary API" at bounding box center [360, 238] width 338 height 19
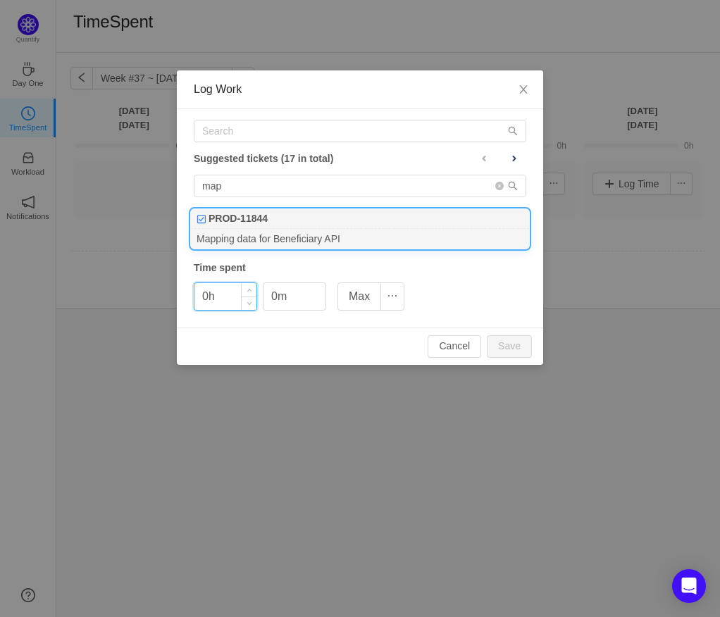
click at [208, 293] on input "0h" at bounding box center [225, 296] width 62 height 27
click at [498, 339] on button "Save" at bounding box center [509, 346] width 45 height 23
type input "0h"
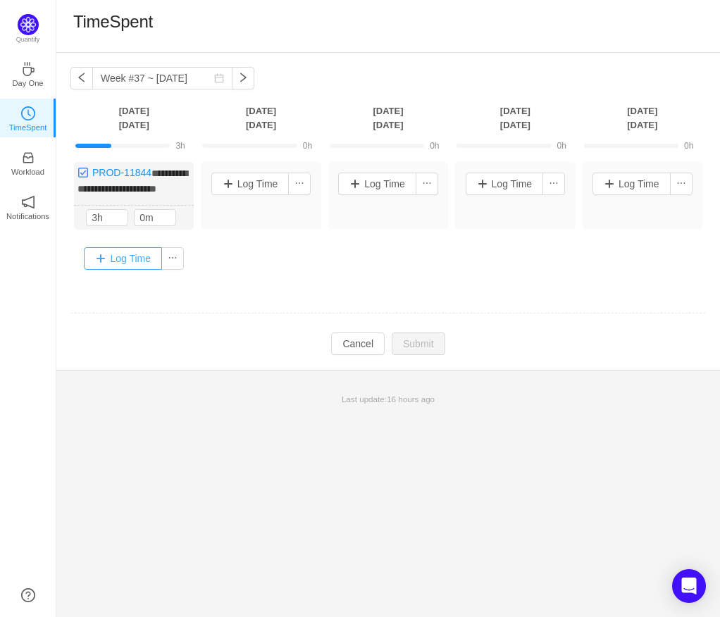
click at [118, 251] on button "Log Time" at bounding box center [123, 258] width 78 height 23
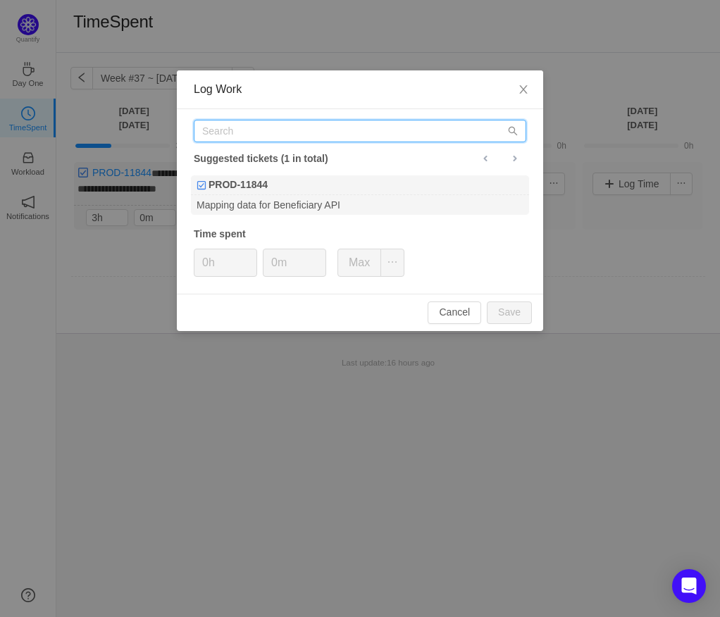
click at [470, 132] on input "text" at bounding box center [360, 131] width 332 height 23
click at [465, 135] on input "text" at bounding box center [360, 131] width 332 height 23
type input "s"
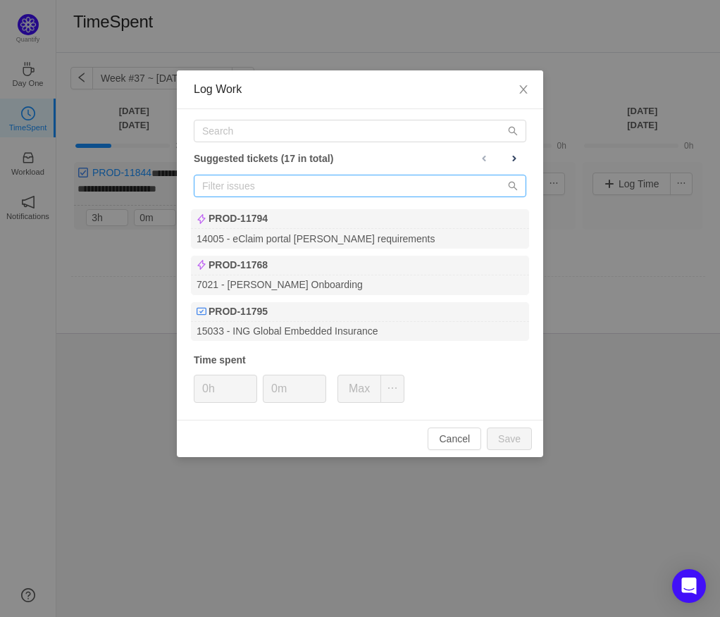
click at [223, 175] on span at bounding box center [360, 186] width 332 height 23
click at [224, 177] on input "text" at bounding box center [360, 186] width 332 height 23
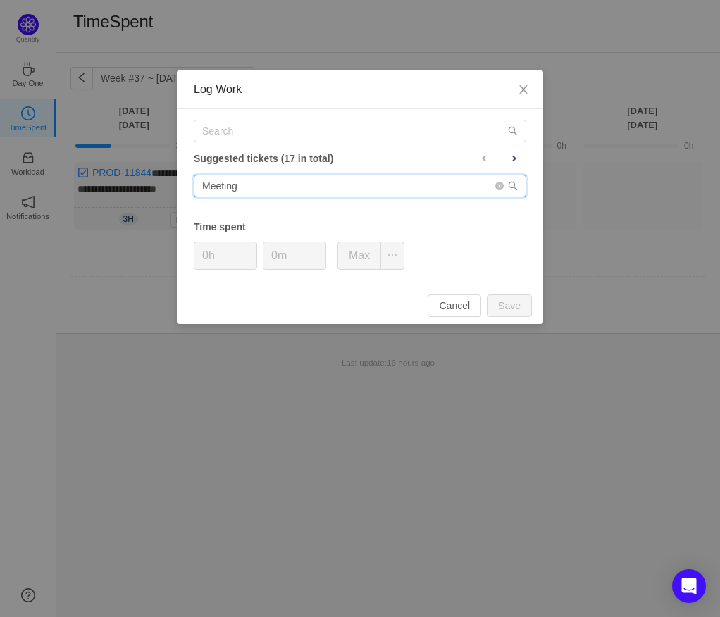
type input "Meetings"
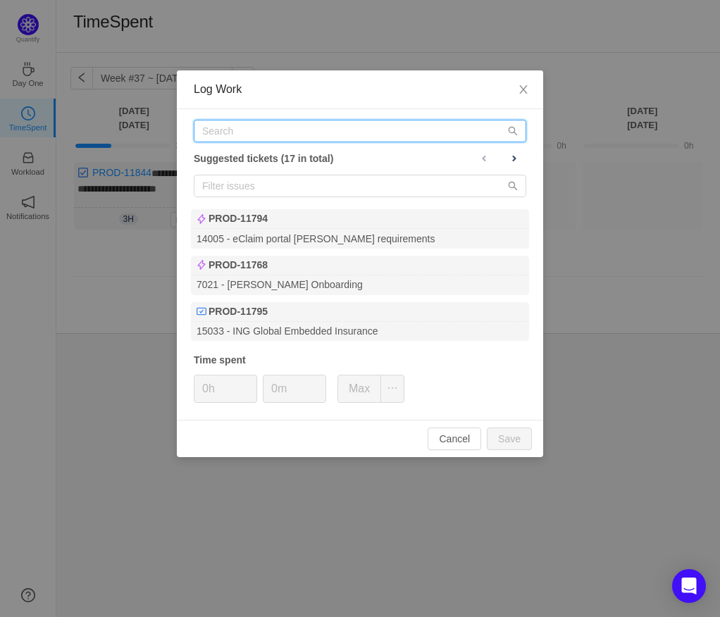
click at [301, 125] on input "text" at bounding box center [360, 131] width 332 height 23
type input "R"
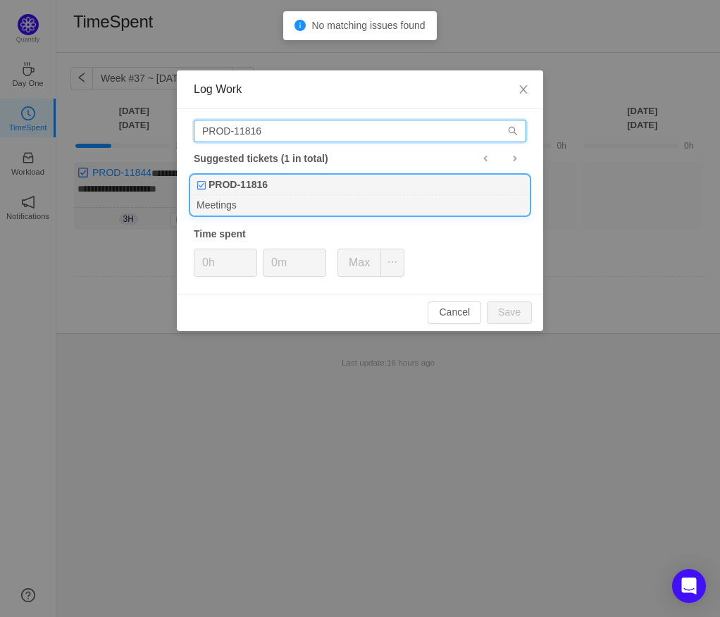
type input "PROD-11816"
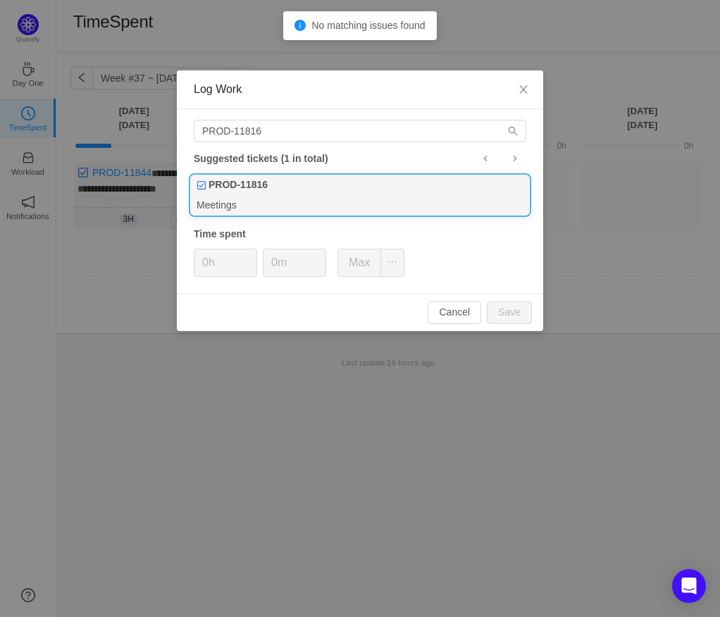
click at [319, 182] on div "PROD-11816" at bounding box center [360, 185] width 338 height 20
click at [212, 263] on input "0h" at bounding box center [225, 262] width 62 height 27
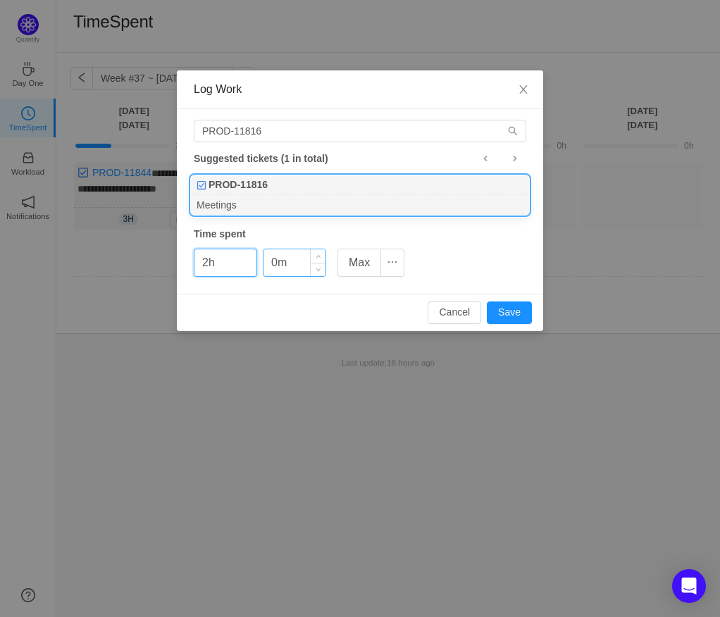
type input "2h"
click at [269, 263] on input "0m" at bounding box center [294, 262] width 62 height 27
type input "45m"
click at [507, 310] on button "Save" at bounding box center [509, 312] width 45 height 23
type input "0h"
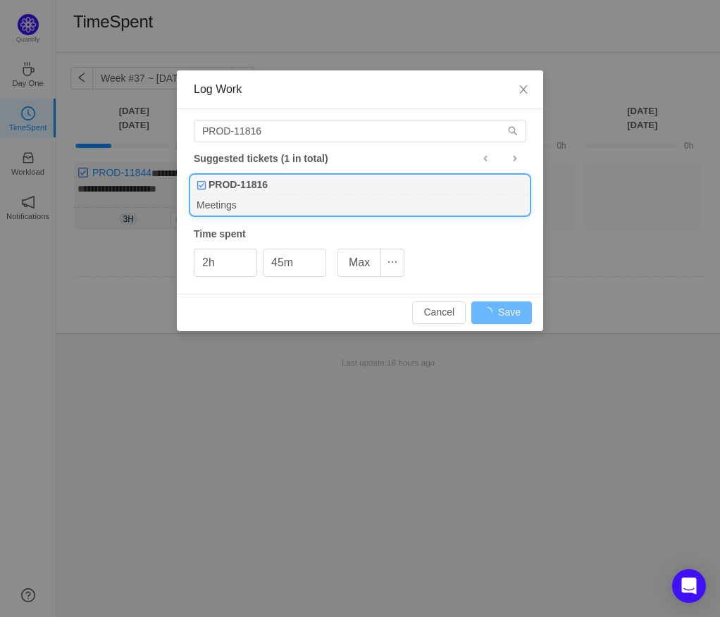
type input "0m"
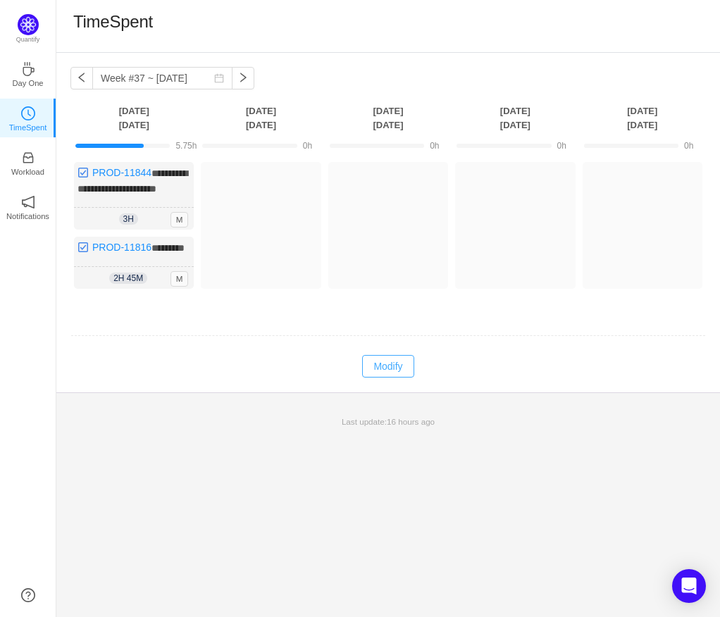
drag, startPoint x: 366, startPoint y: 384, endPoint x: 375, endPoint y: 382, distance: 9.4
click at [369, 377] on button "Modify" at bounding box center [387, 366] width 51 height 23
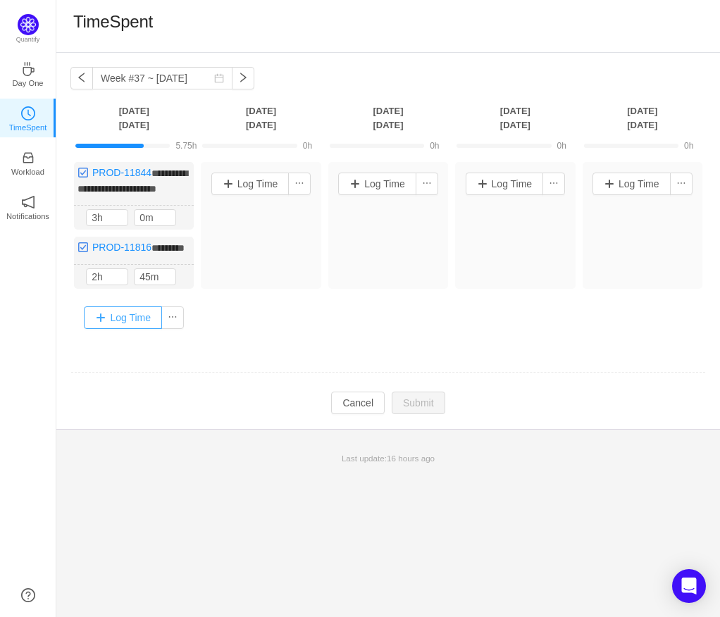
click at [134, 327] on button "Log Time" at bounding box center [123, 317] width 78 height 23
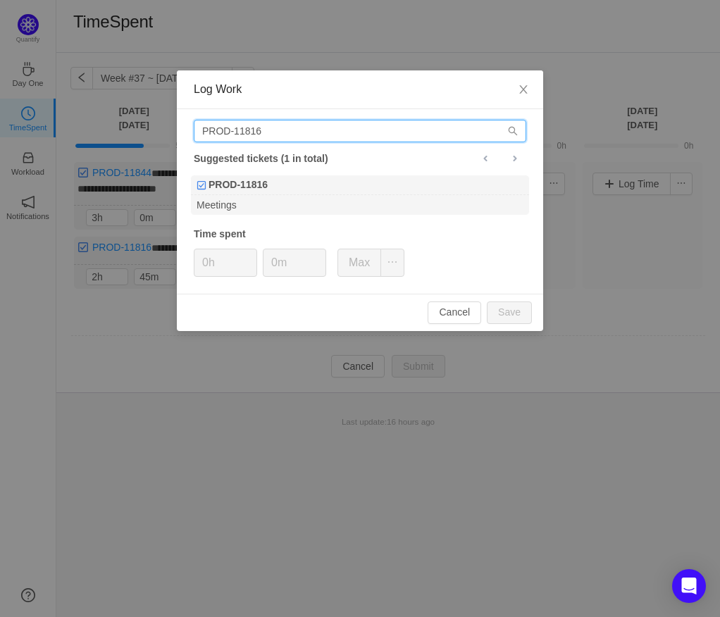
click at [390, 127] on input "PROD-11816" at bounding box center [360, 131] width 332 height 23
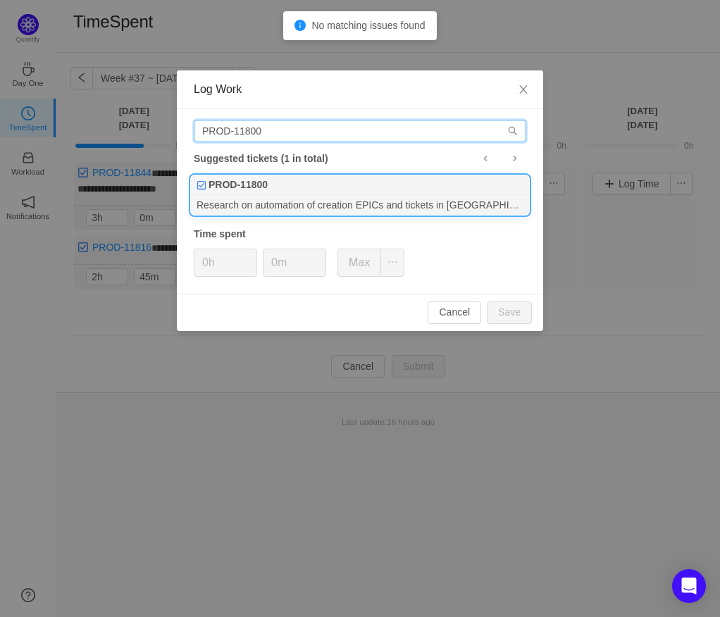
type input "PROD-11800"
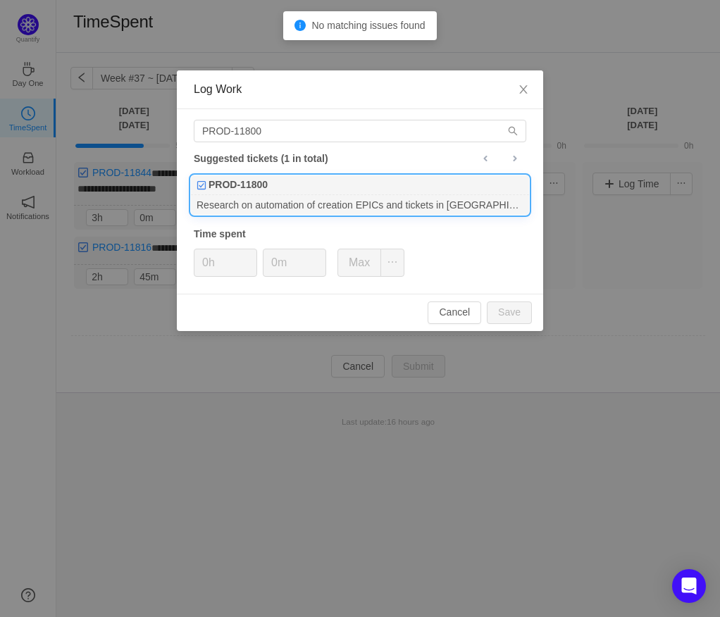
click at [387, 185] on div "PROD-11800" at bounding box center [360, 185] width 338 height 20
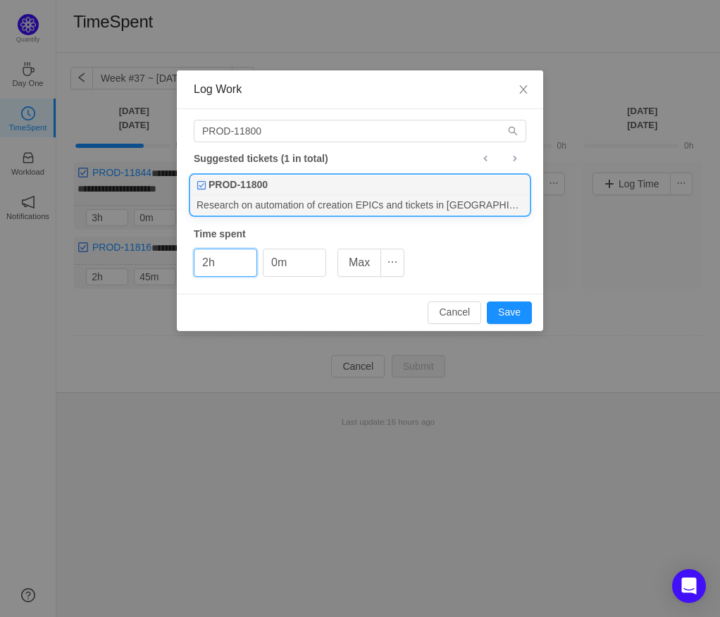
type input "2h"
type input "15m"
click at [527, 313] on button "Save" at bounding box center [509, 312] width 45 height 23
type input "0h"
type input "0m"
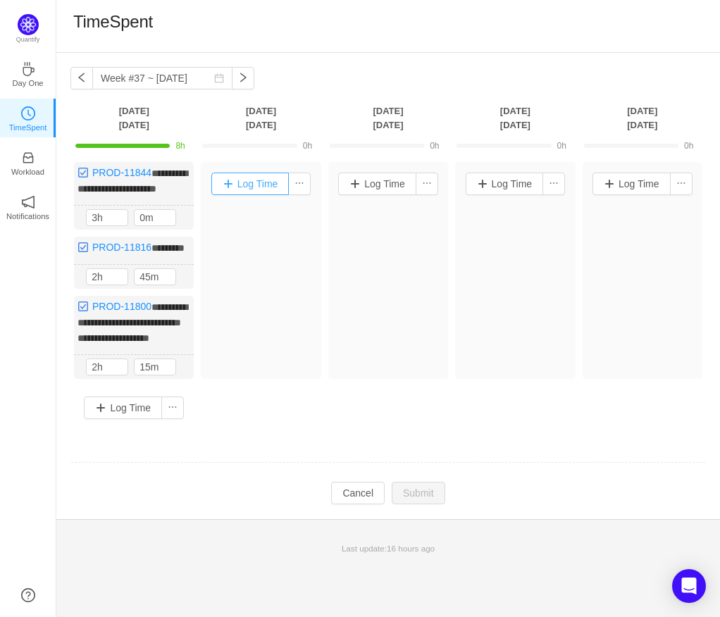
click at [271, 185] on button "Log Time" at bounding box center [250, 184] width 78 height 23
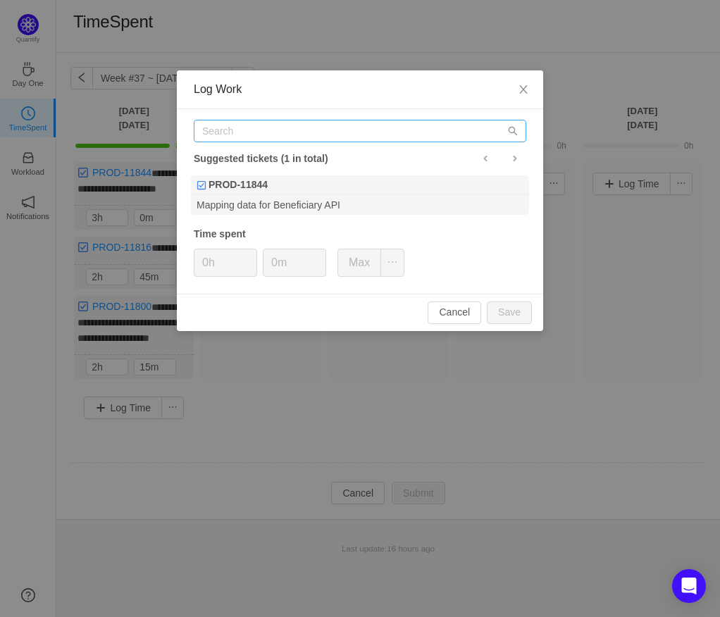
drag, startPoint x: 377, startPoint y: 145, endPoint x: 398, endPoint y: 134, distance: 23.6
click at [375, 145] on div "Suggested tickets (1 in total) PROD-11844 Mapping data for Beneficiary API Time…" at bounding box center [360, 201] width 366 height 184
click at [398, 134] on input "text" at bounding box center [360, 131] width 332 height 23
click at [520, 89] on icon "icon: close" at bounding box center [523, 89] width 11 height 11
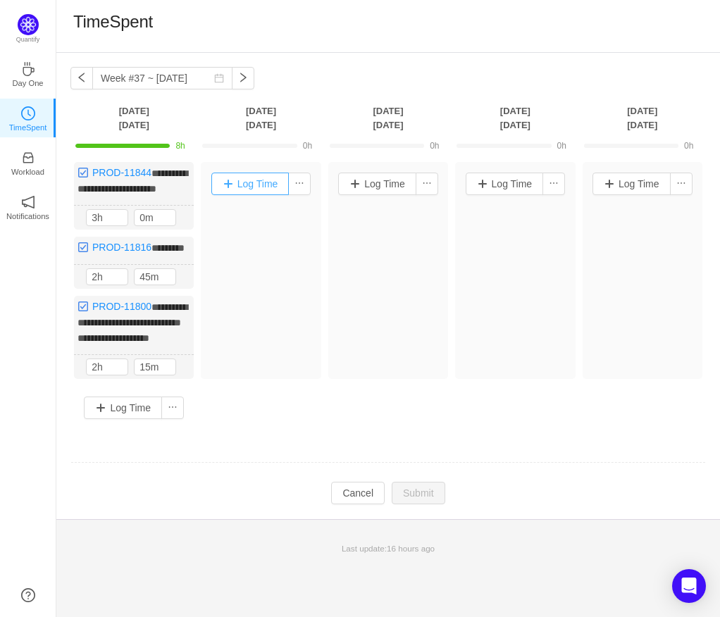
click at [273, 186] on button "Log Time" at bounding box center [250, 184] width 78 height 23
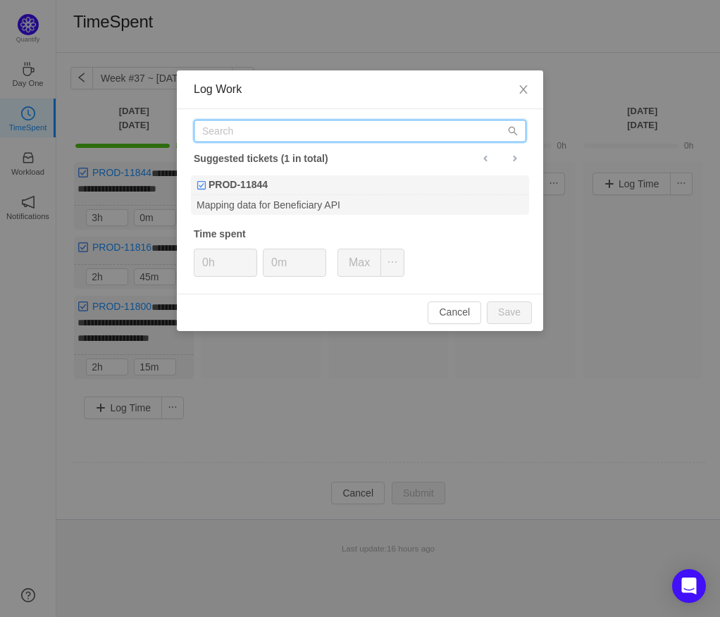
click at [285, 125] on input "text" at bounding box center [360, 131] width 332 height 23
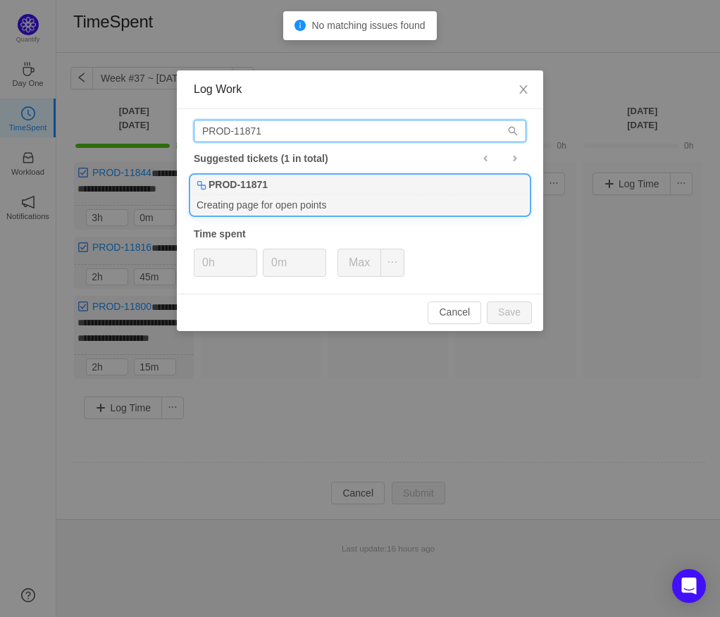
type input "PROD-11871"
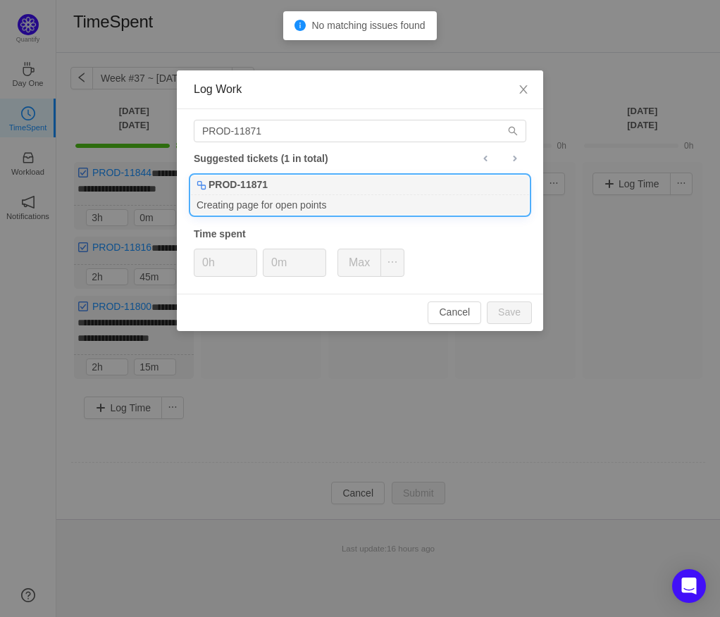
click at [285, 208] on div "Creating page for open points" at bounding box center [360, 204] width 338 height 19
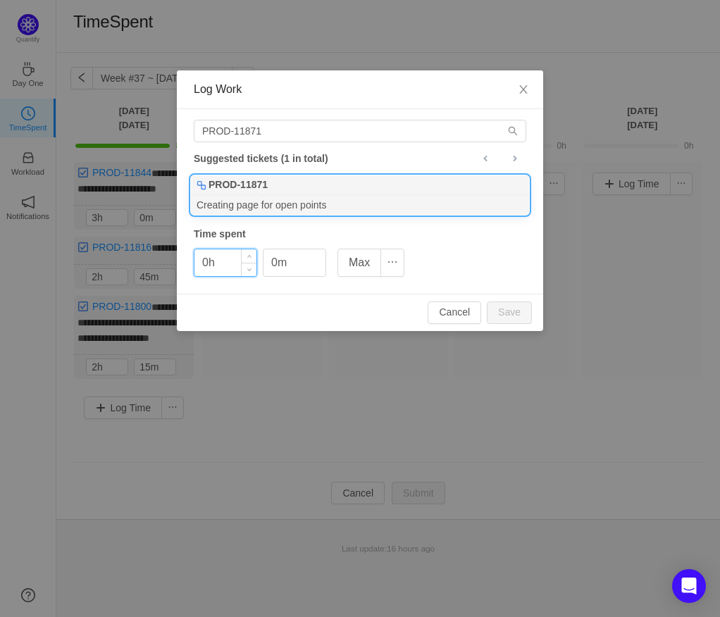
click at [204, 268] on input "0h" at bounding box center [225, 262] width 62 height 27
click at [502, 313] on button "Save" at bounding box center [509, 312] width 45 height 23
type input "0h"
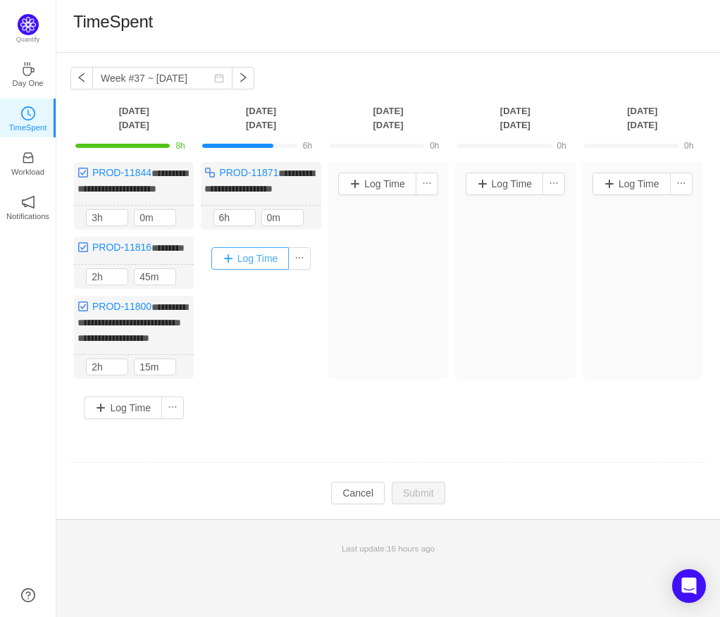
click at [257, 256] on button "Log Time" at bounding box center [250, 258] width 78 height 23
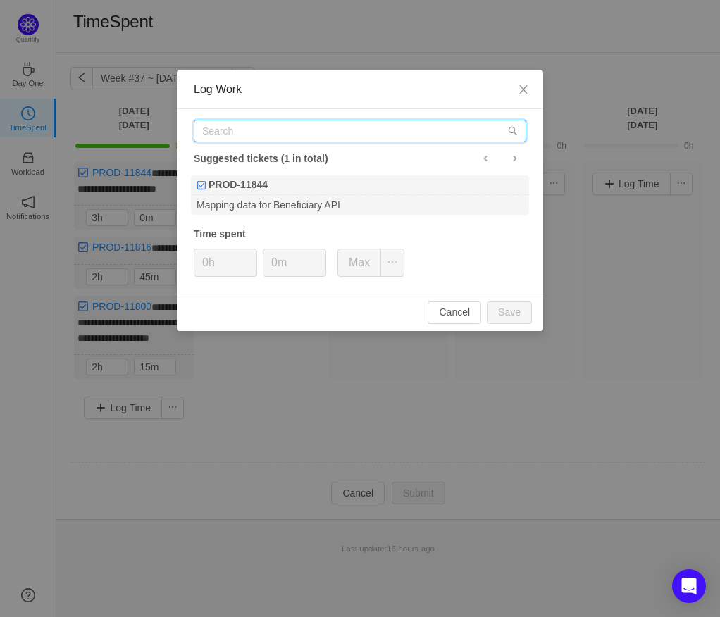
click at [424, 136] on input "text" at bounding box center [360, 131] width 332 height 23
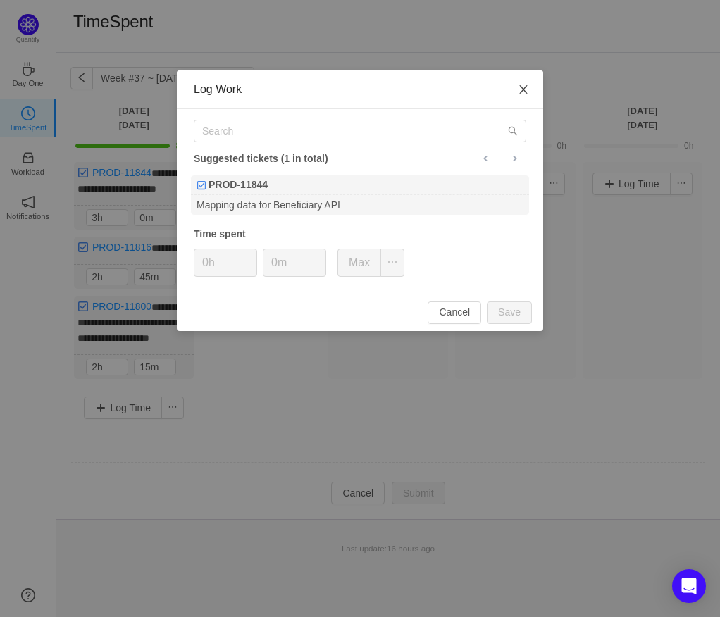
click at [515, 93] on span "Close" at bounding box center [522, 89] width 39 height 39
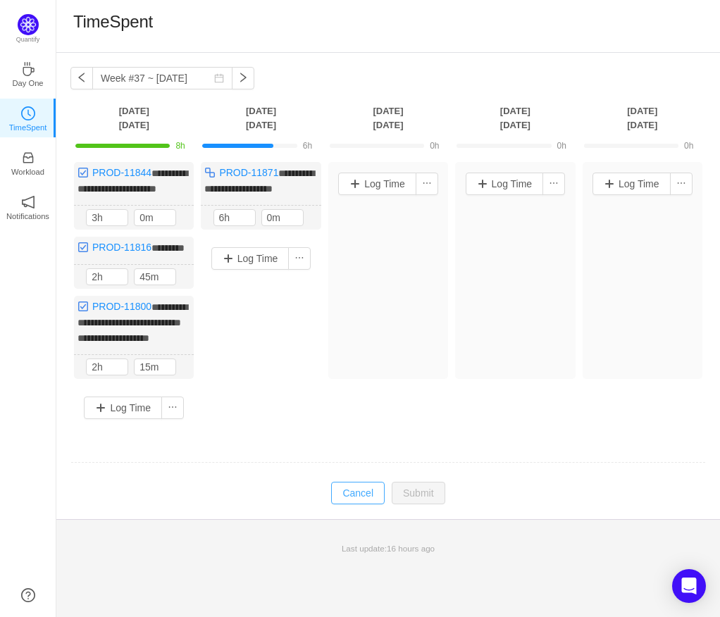
click at [365, 504] on button "Cancel" at bounding box center [358, 493] width 54 height 23
